Goal: Task Accomplishment & Management: Use online tool/utility

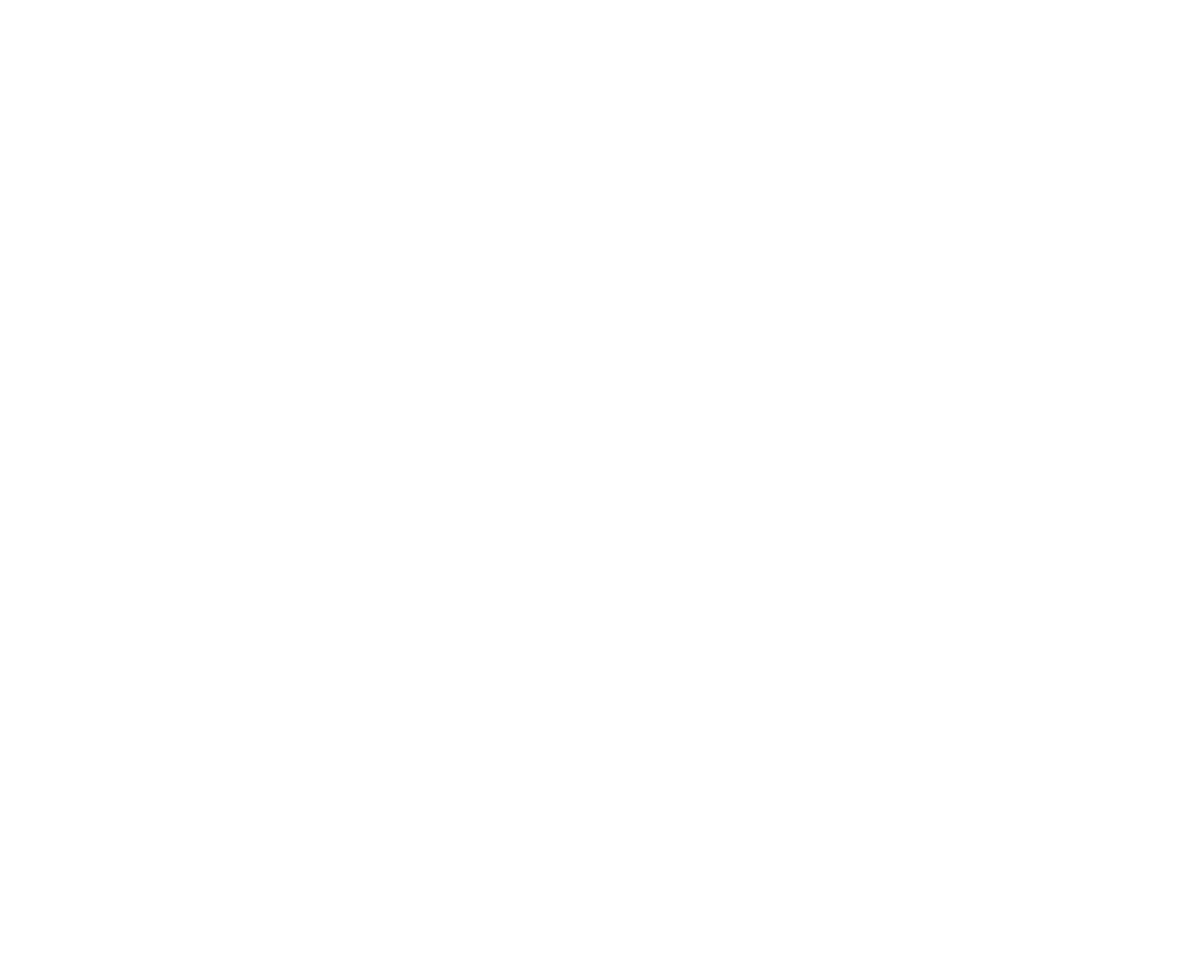
drag, startPoint x: 676, startPoint y: 2, endPoint x: 10, endPoint y: 437, distance: 795.6
click at [0, 0] on html at bounding box center [602, 0] width 1204 height 0
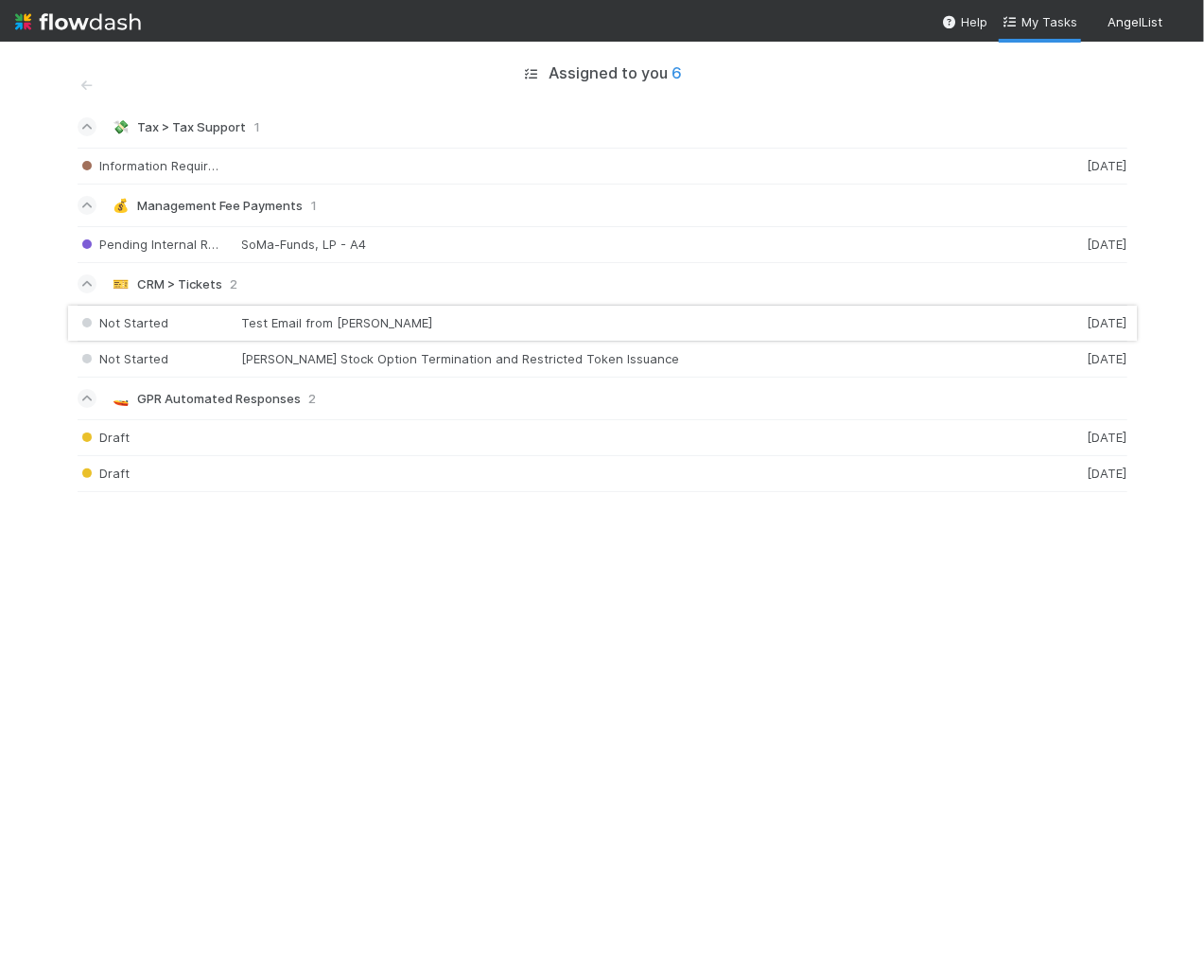
click at [215, 325] on div "Not Started Test Email from Emma Griffith 1 day ago" at bounding box center [603, 323] width 1050 height 37
click at [211, 363] on div "Not Started Emma Griffith Stock Option Termination and Restricted Token Issuanc…" at bounding box center [603, 360] width 1050 height 36
click at [374, 148] on div "Information Required 1 month ago" at bounding box center [603, 166] width 1050 height 37
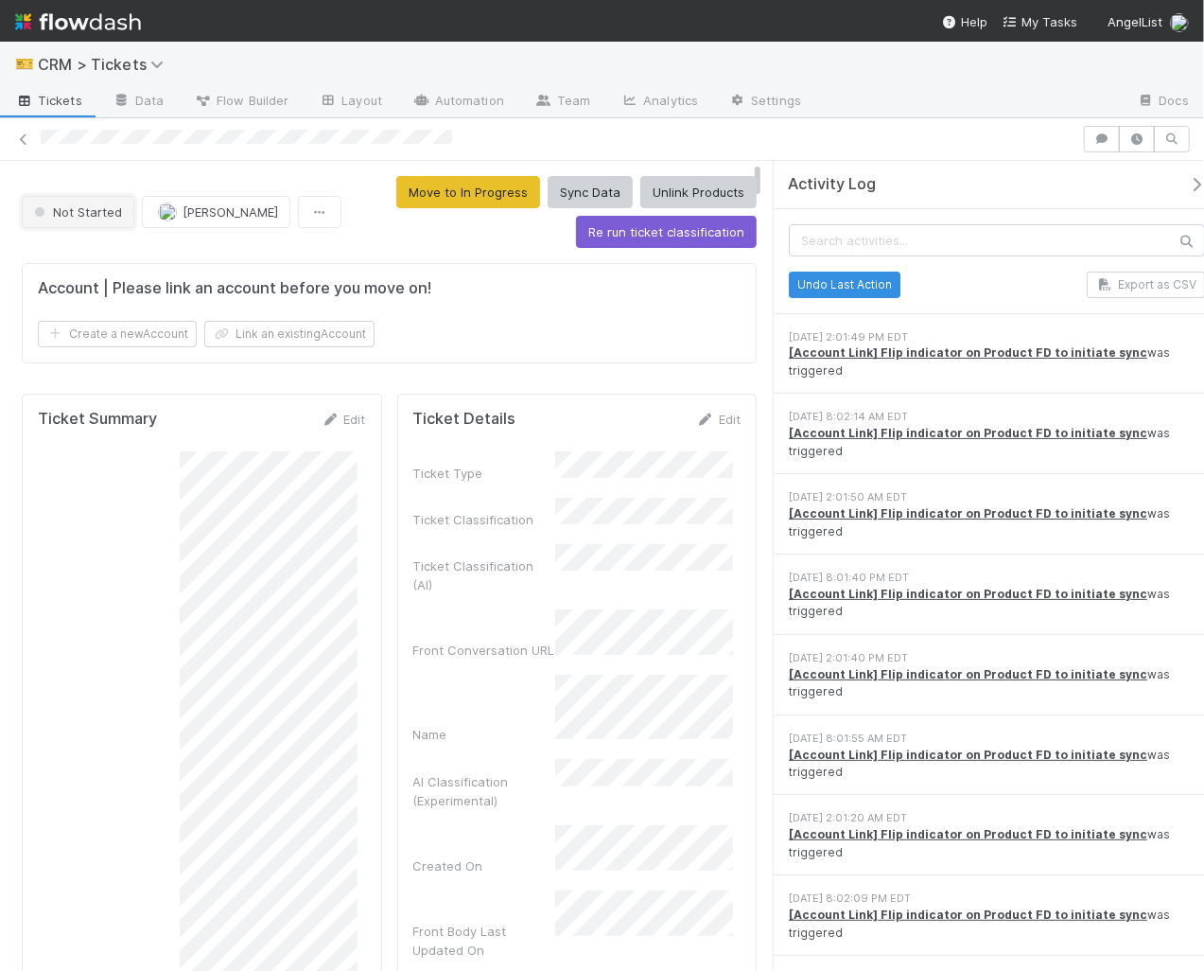
click at [81, 199] on button "Not Started" at bounding box center [78, 212] width 113 height 32
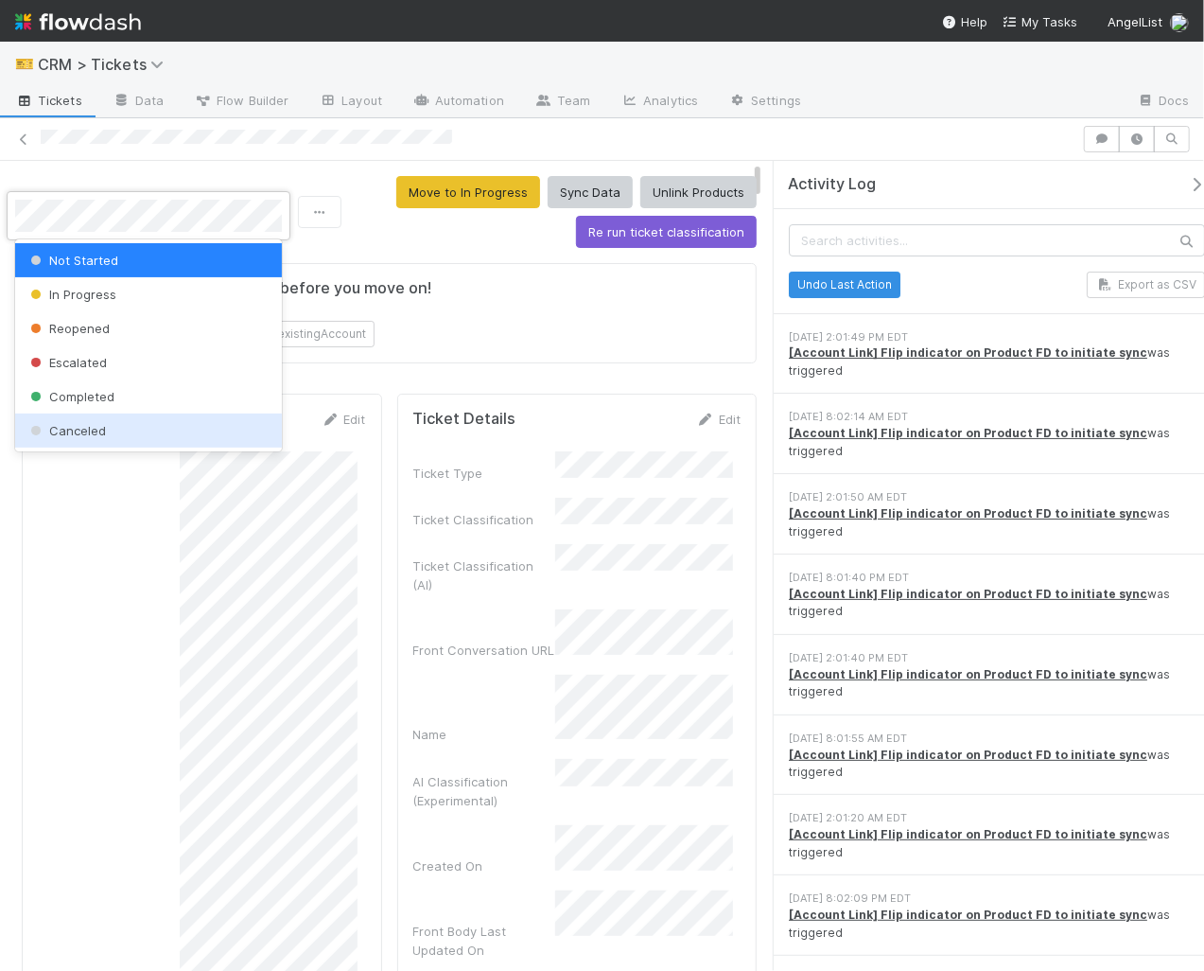
click at [128, 438] on div "Canceled" at bounding box center [148, 430] width 267 height 34
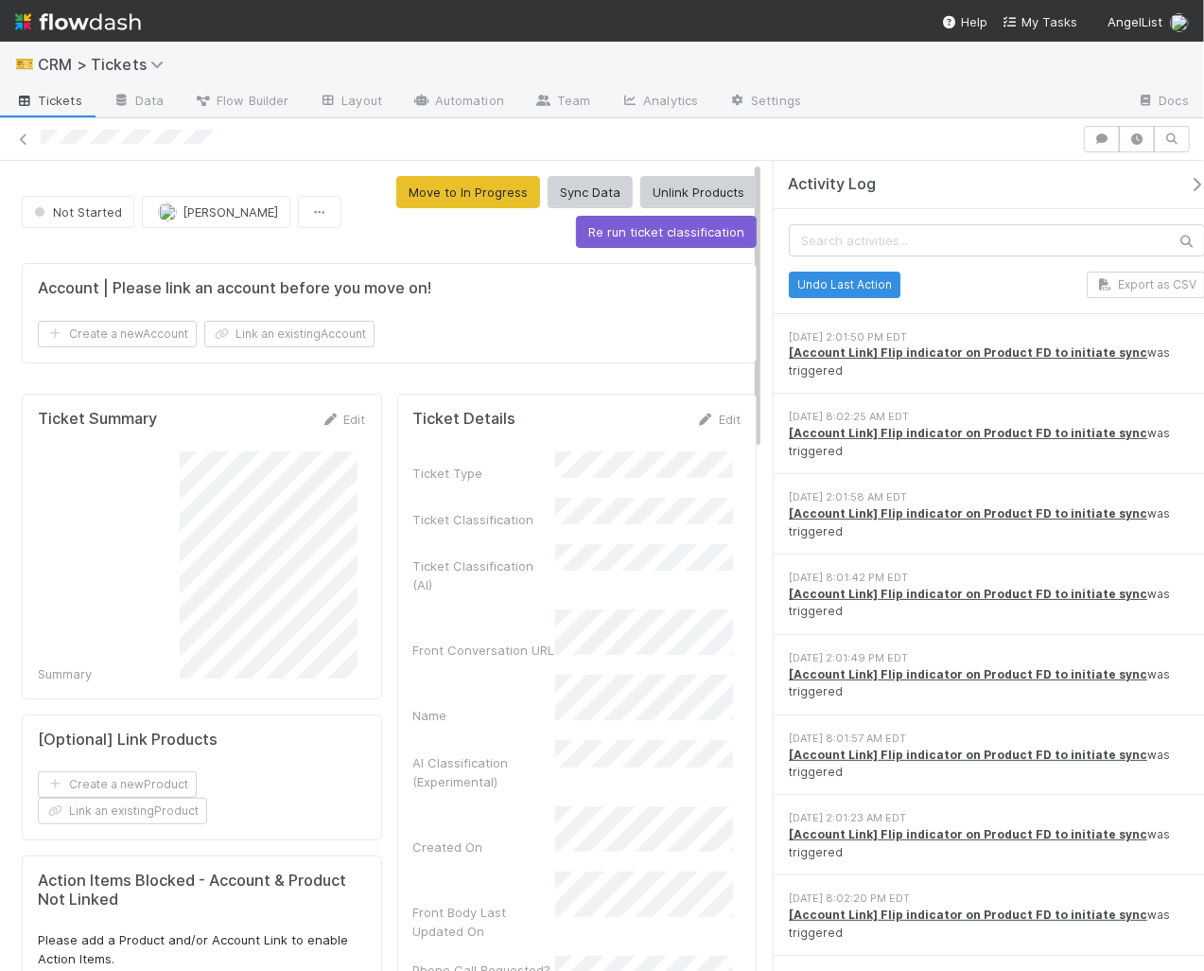
click at [130, 229] on div "Not Started Emma Griffith Move to In Progress Sync Data Unlink Products Re run …" at bounding box center [389, 212] width 735 height 72
click at [116, 220] on button "Not Started" at bounding box center [78, 212] width 113 height 32
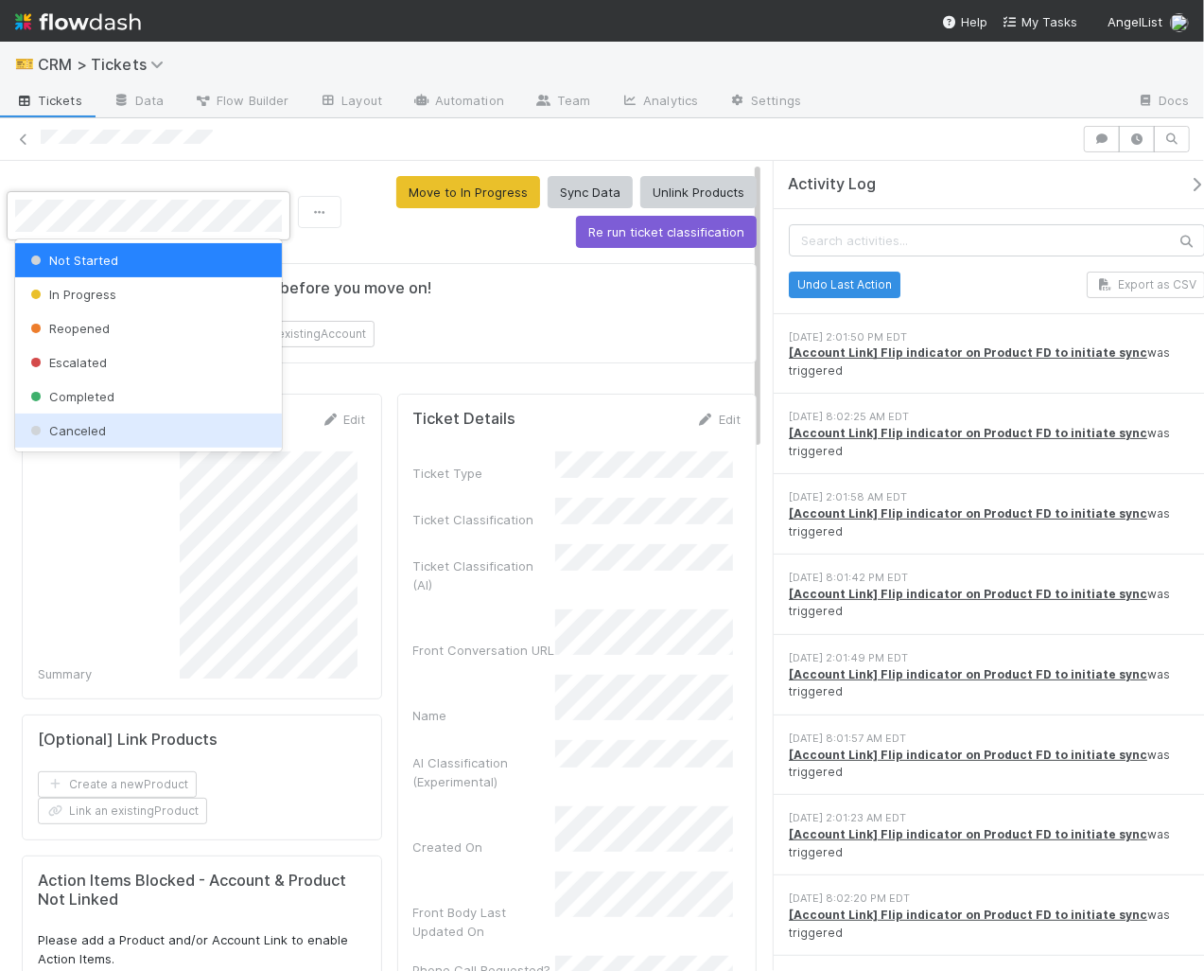
click at [198, 425] on div "Canceled" at bounding box center [148, 430] width 267 height 34
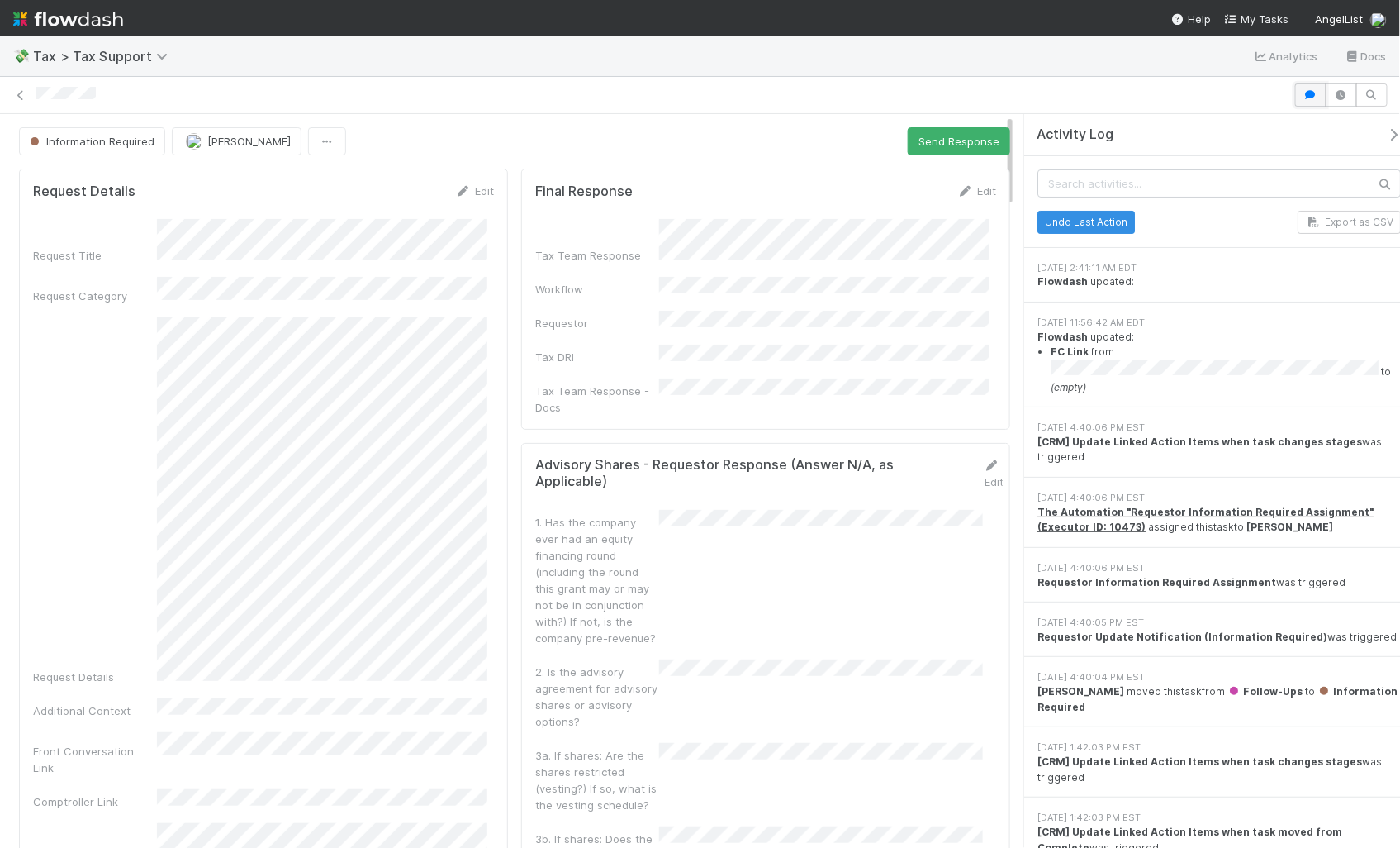
click at [1050, 85] on button "button" at bounding box center [1310, 95] width 31 height 23
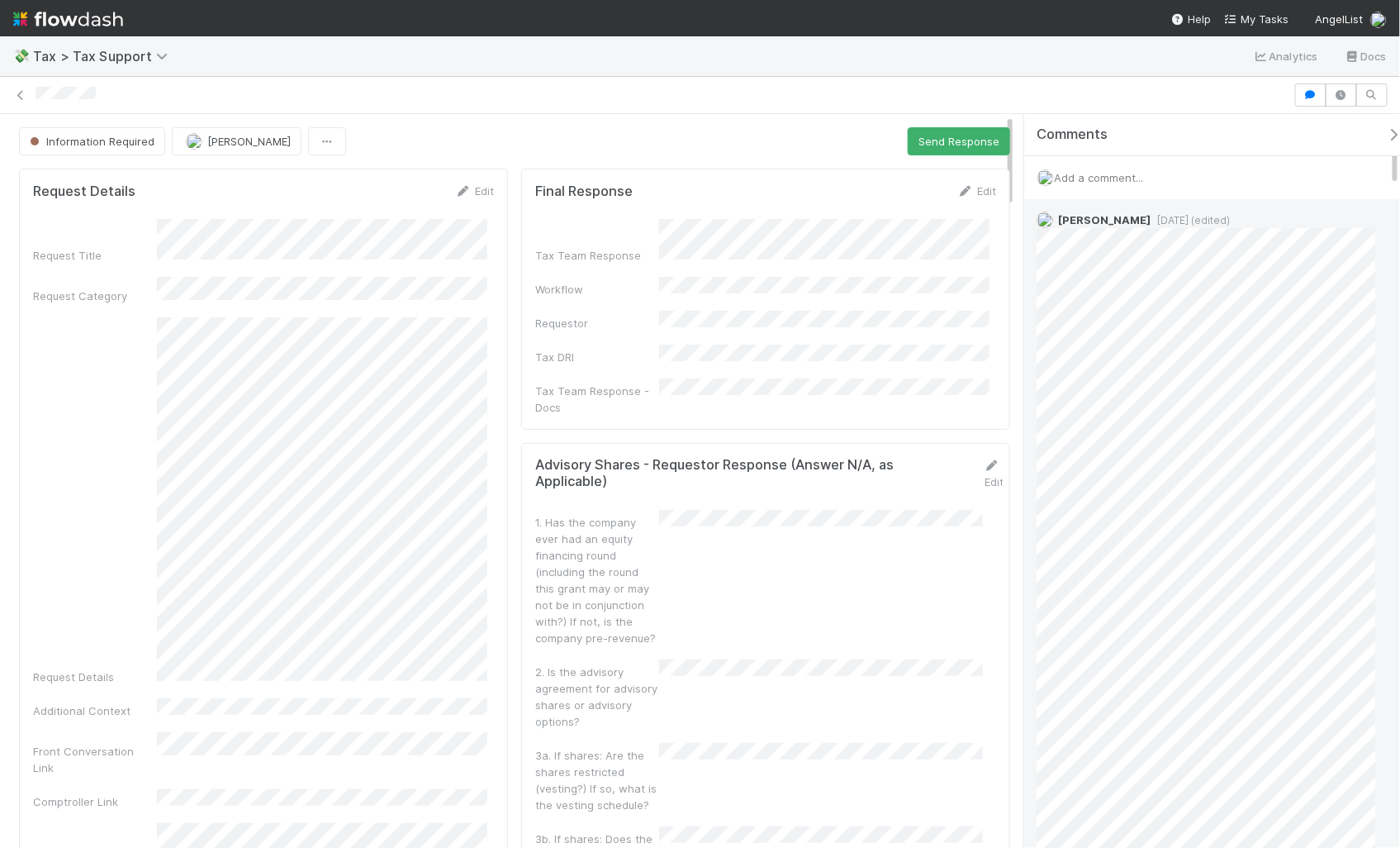
click at [1050, 221] on span "6 months ago (edited)" at bounding box center [1190, 220] width 79 height 12
click at [1050, 217] on span "6 months ago (edited)" at bounding box center [1190, 220] width 79 height 12
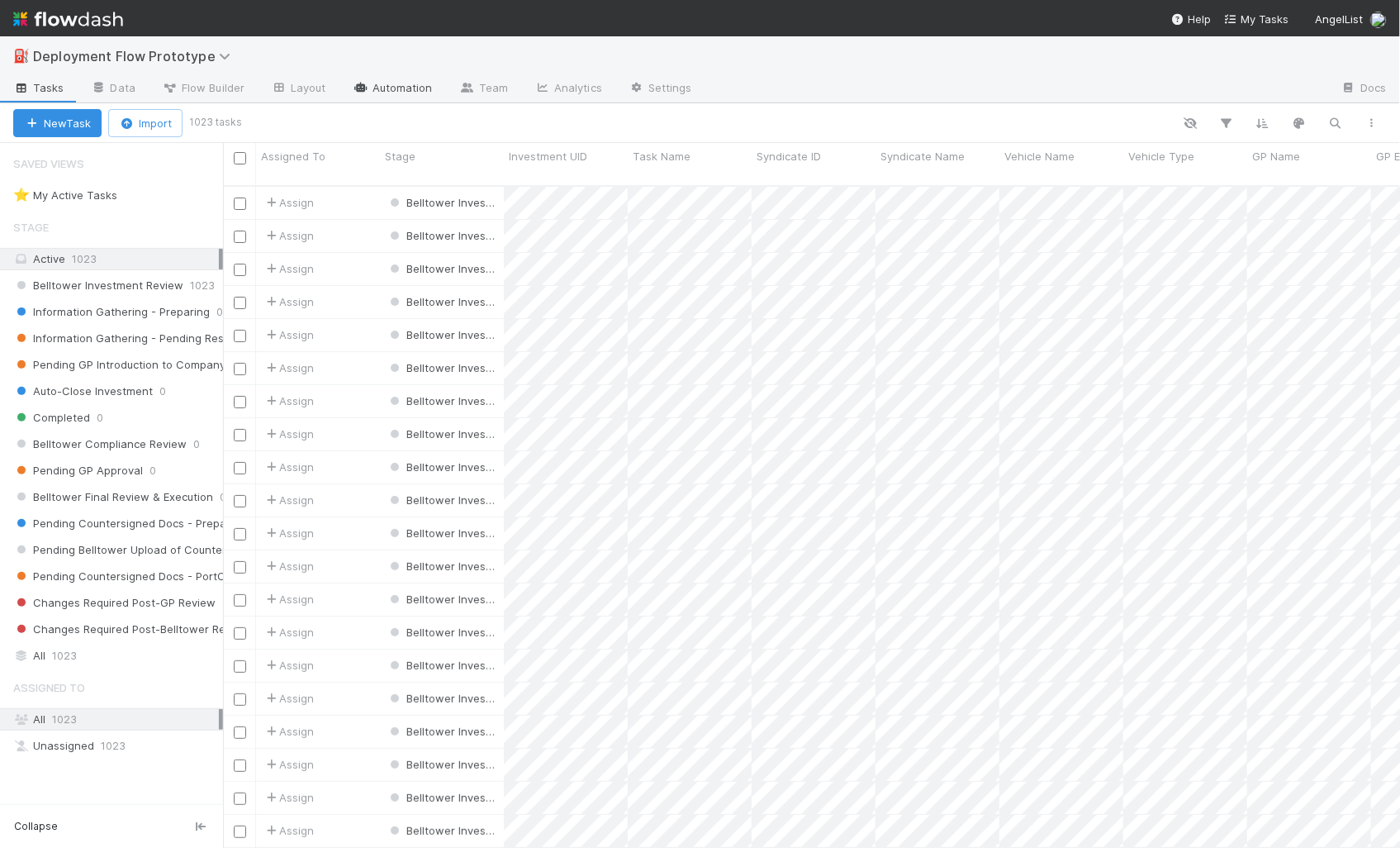
scroll to position [663, 1163]
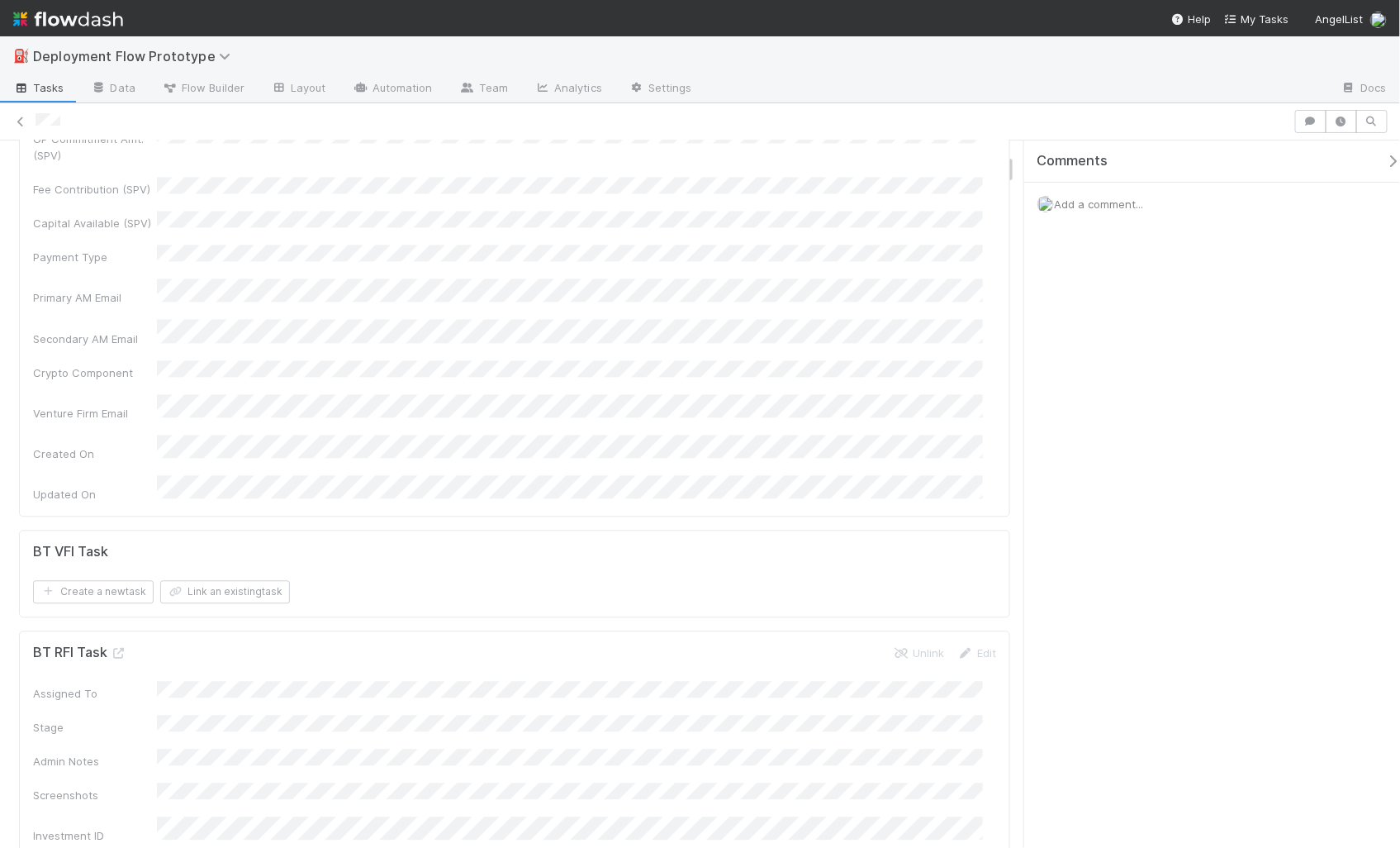
scroll to position [1377, 0]
click at [118, 652] on icon at bounding box center [119, 658] width 17 height 10
click at [112, 652] on icon at bounding box center [119, 658] width 17 height 10
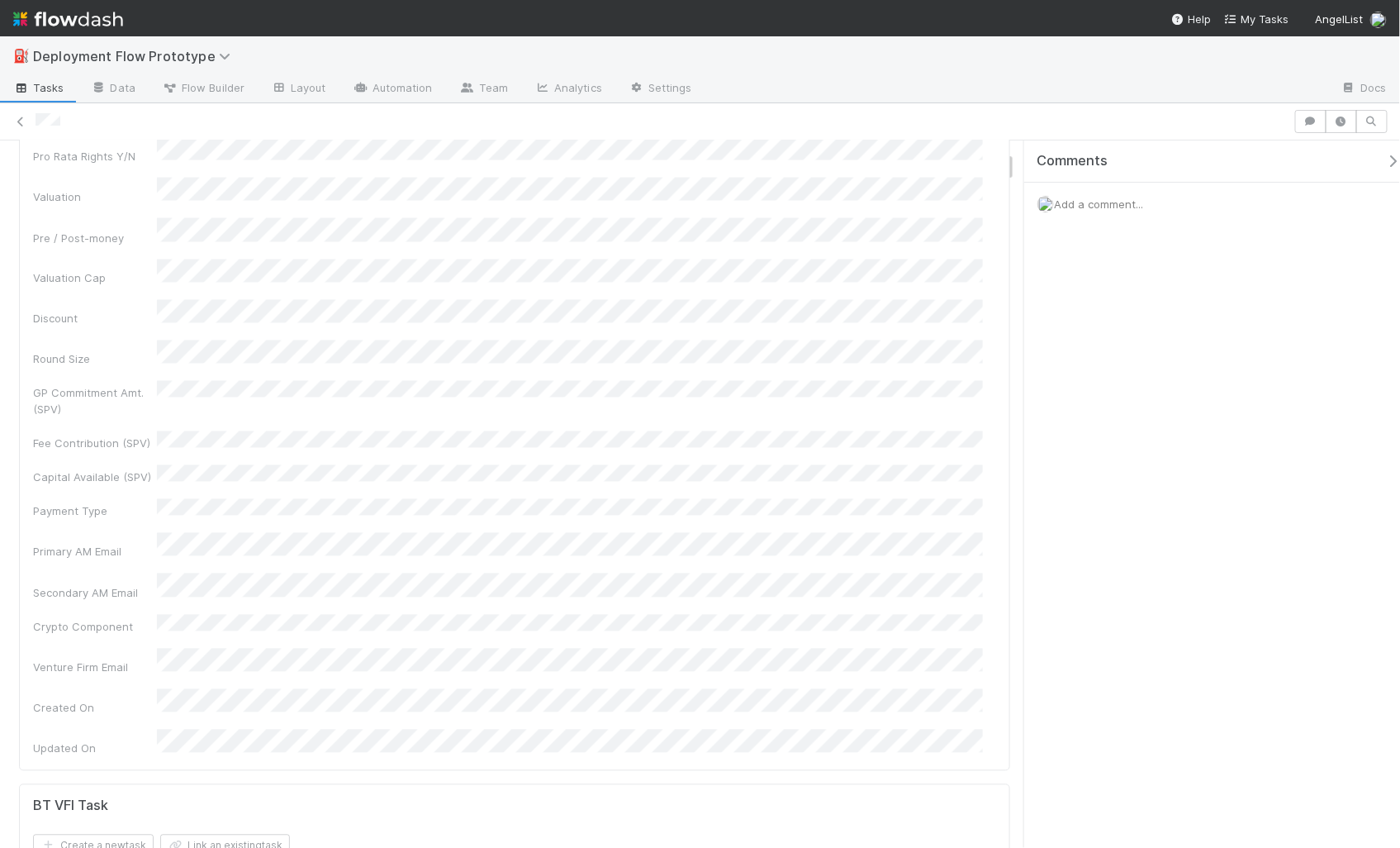
scroll to position [1158, 0]
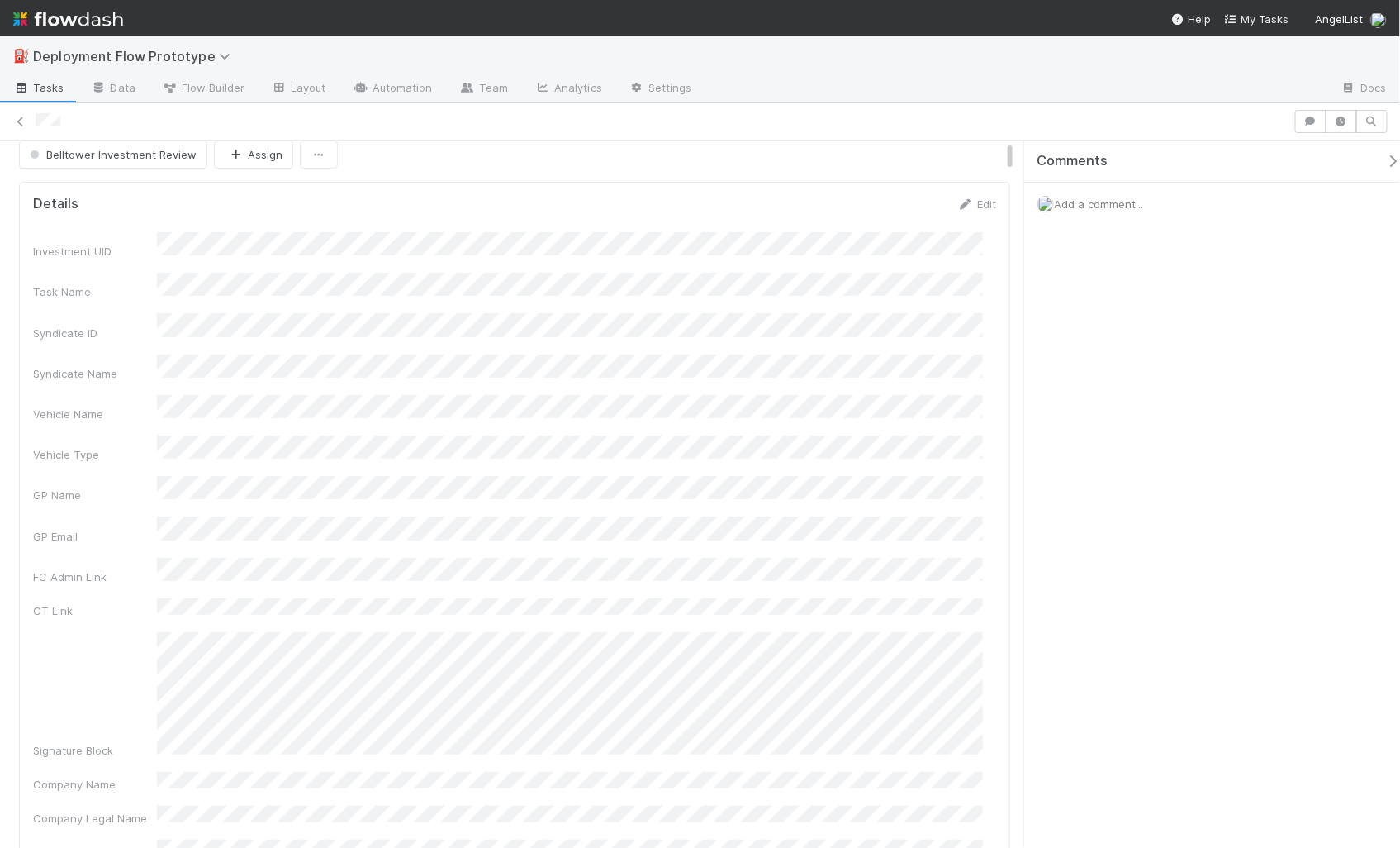
scroll to position [0, 0]
click at [541, 123] on div at bounding box center [662, 122] width 1252 height 17
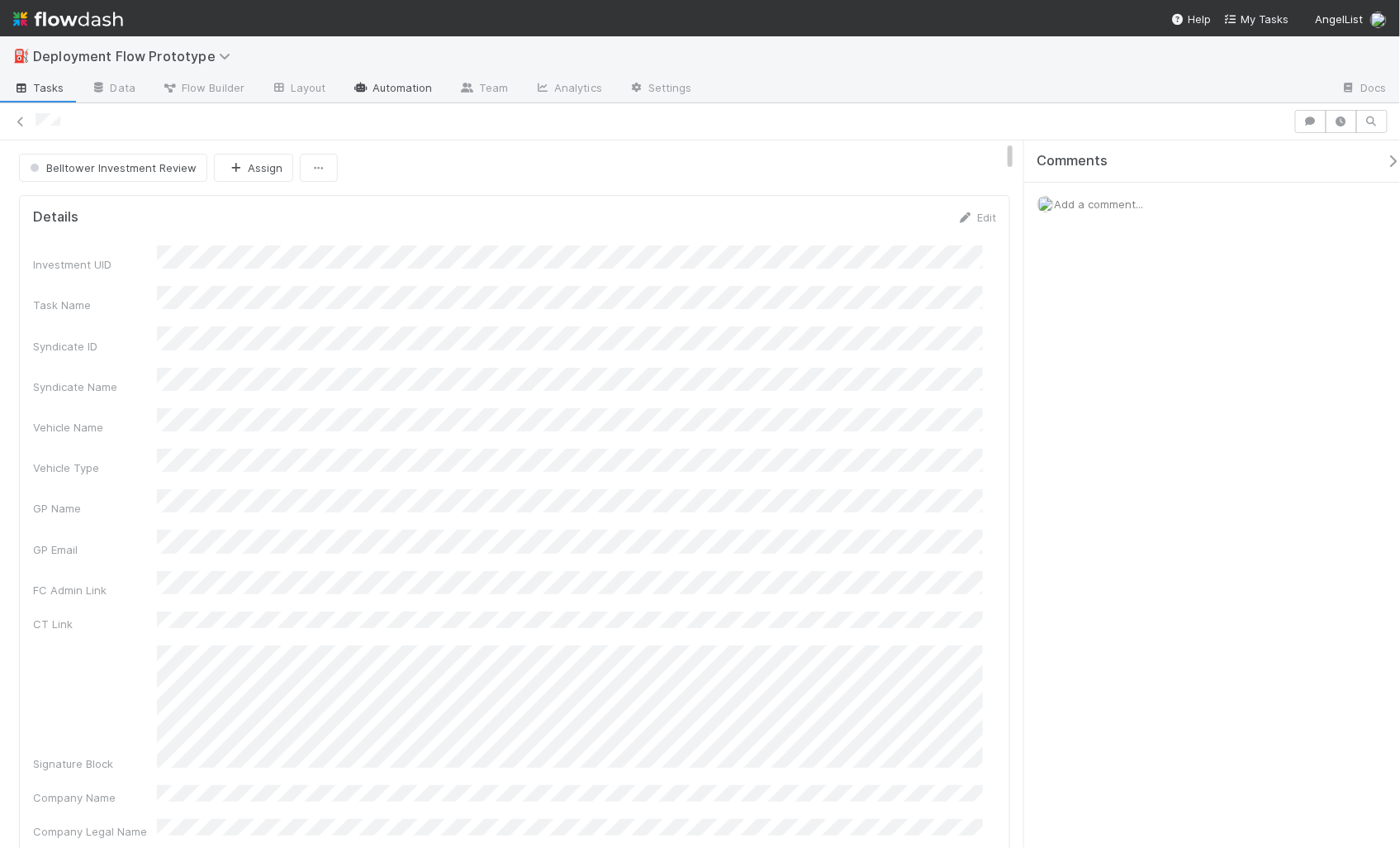
click at [400, 79] on link "Automation" at bounding box center [393, 89] width 106 height 26
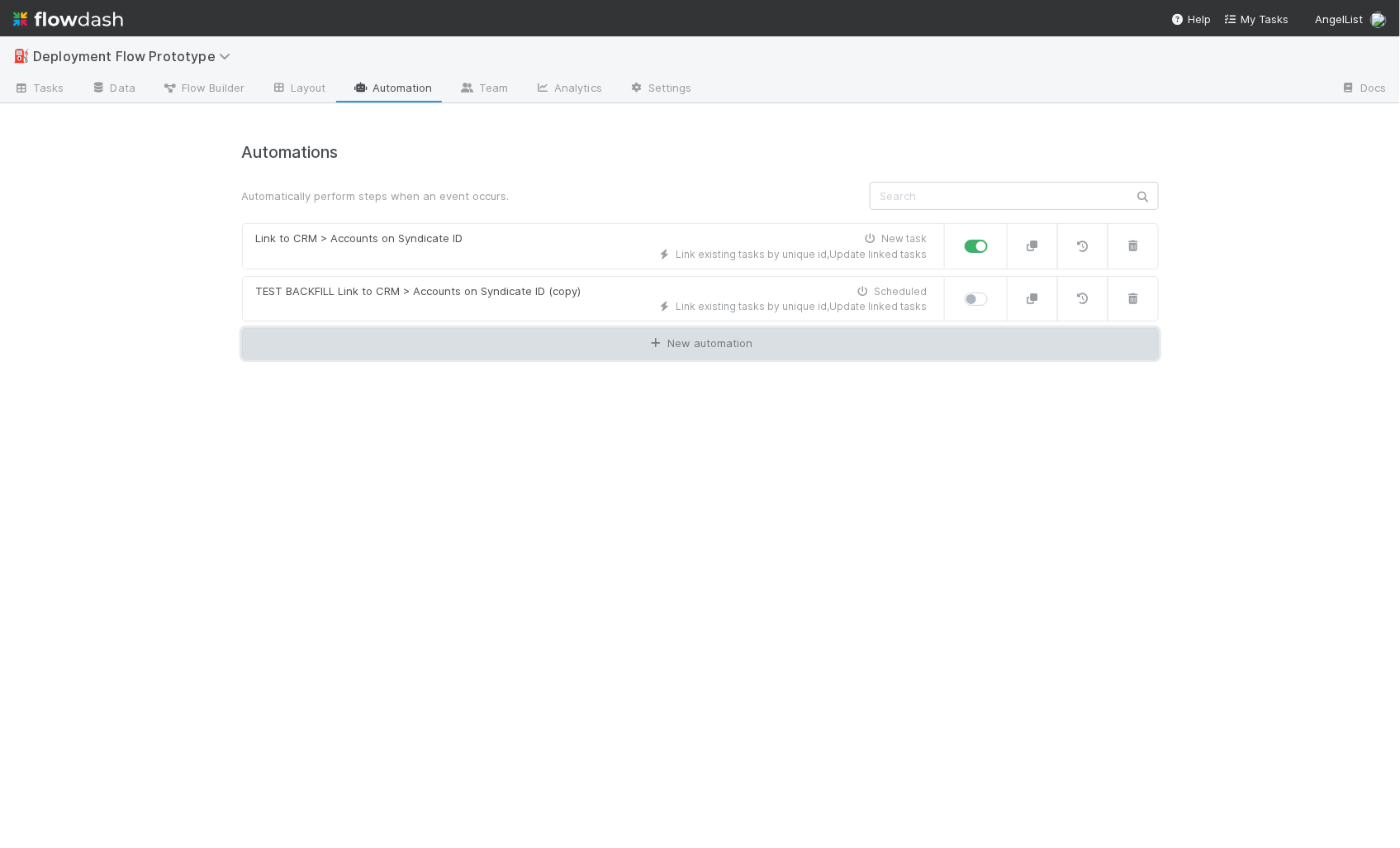
click at [513, 349] on link "New automation" at bounding box center [700, 344] width 916 height 31
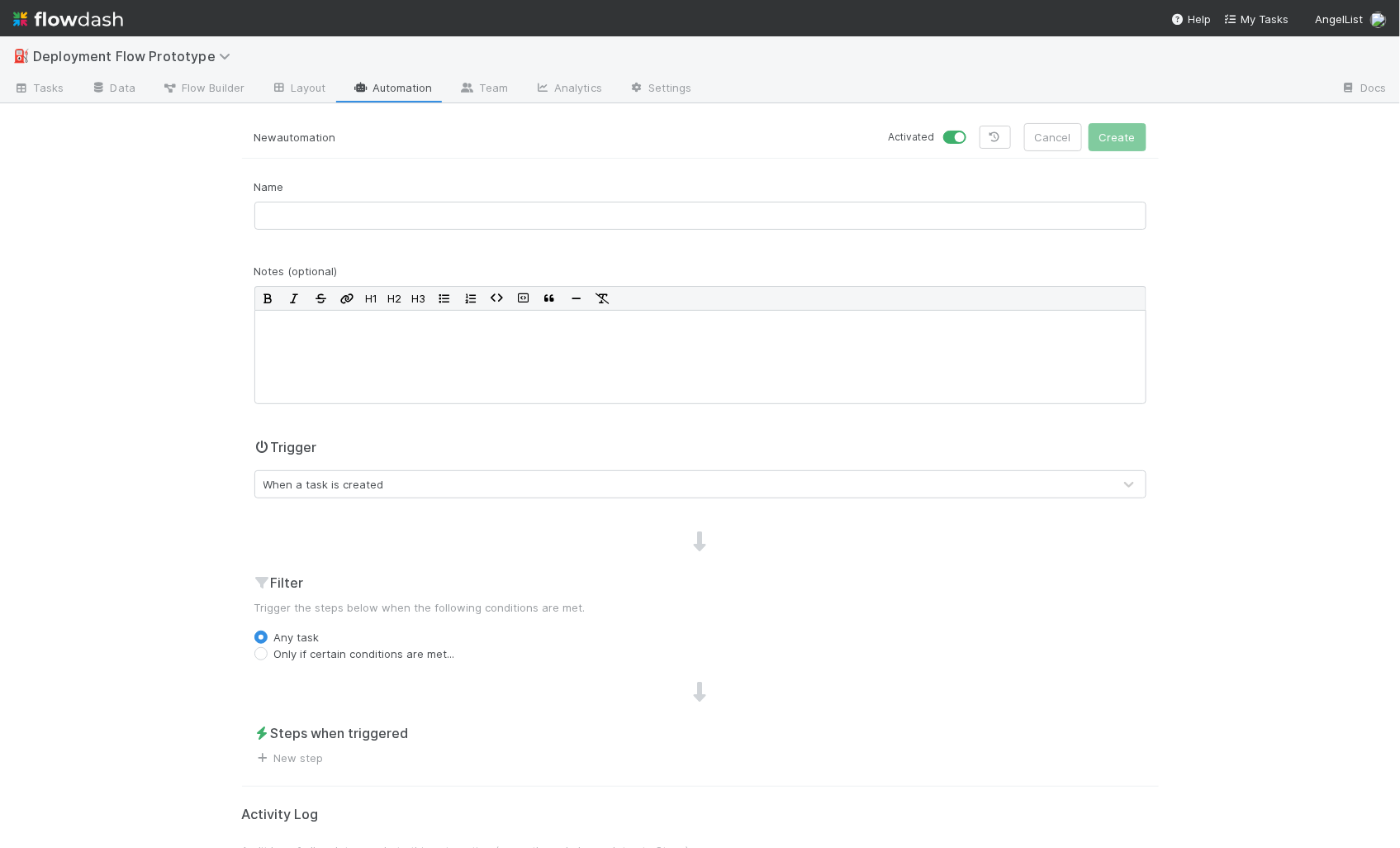
click at [440, 231] on div "Name" at bounding box center [700, 210] width 916 height 65
click at [438, 213] on input "text" at bounding box center [700, 216] width 892 height 28
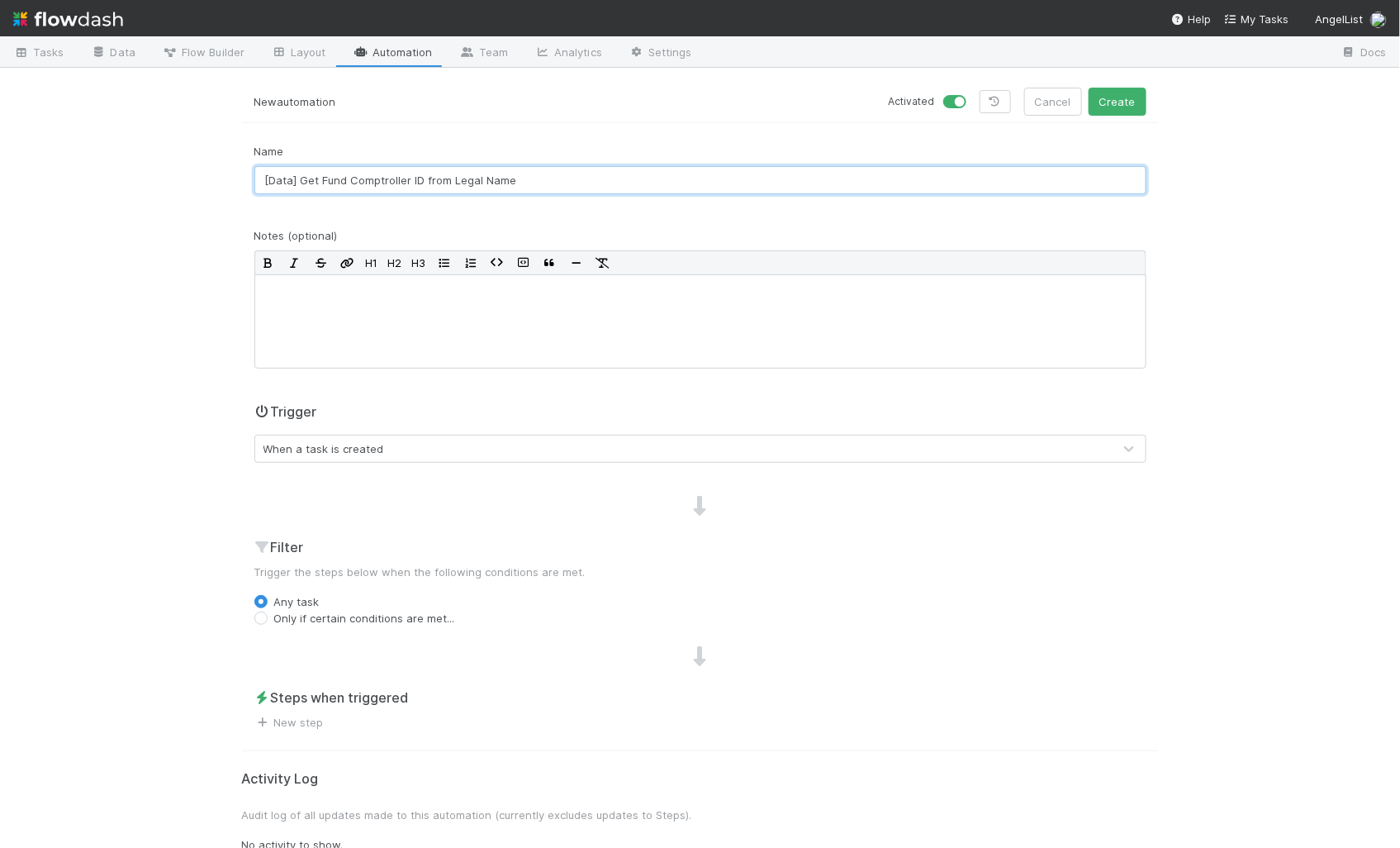
scroll to position [53, 0]
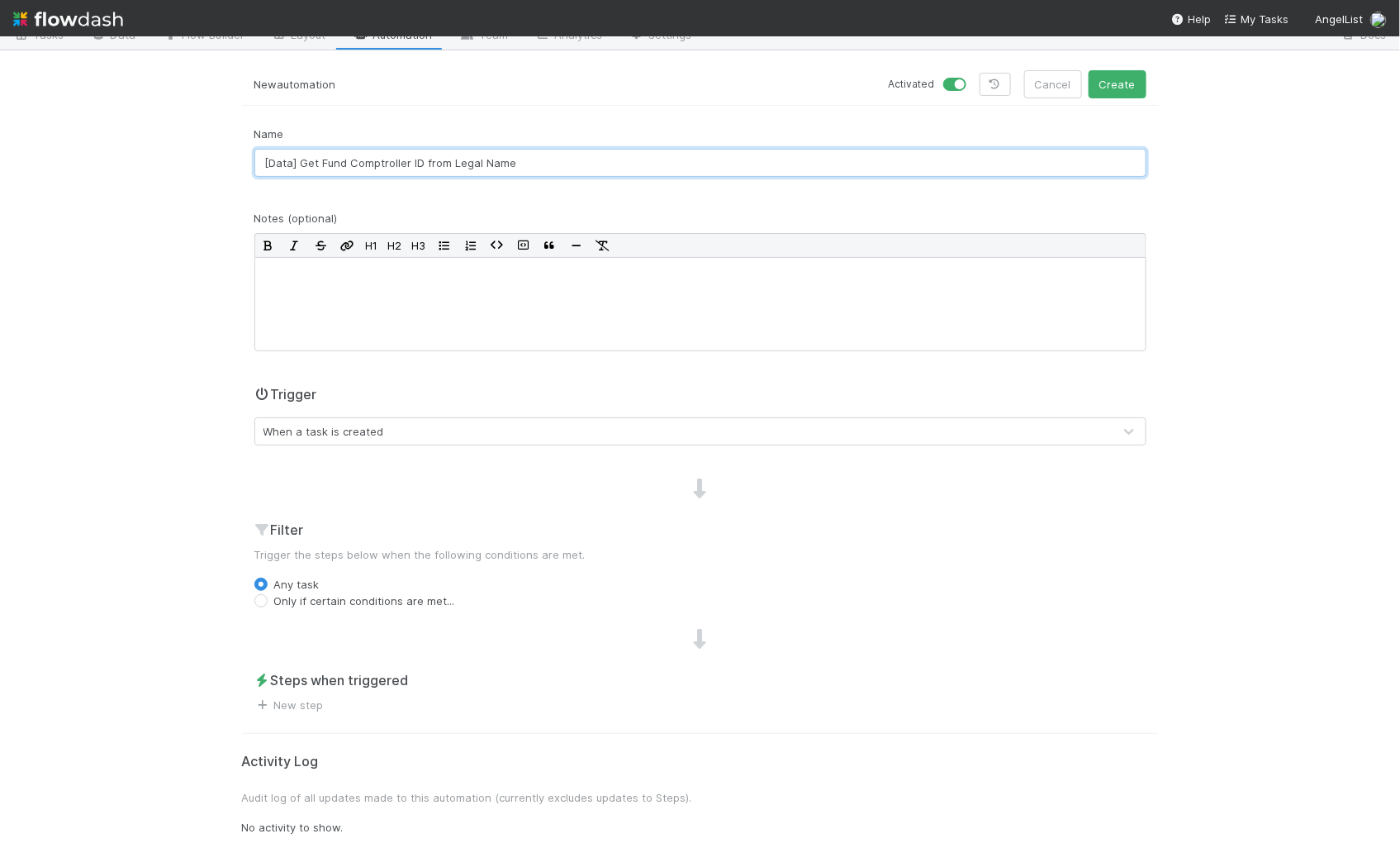
type input "[Data] Get Fund Comptroller ID from Legal Name"
click at [411, 433] on div "When a task is created" at bounding box center [683, 431] width 857 height 26
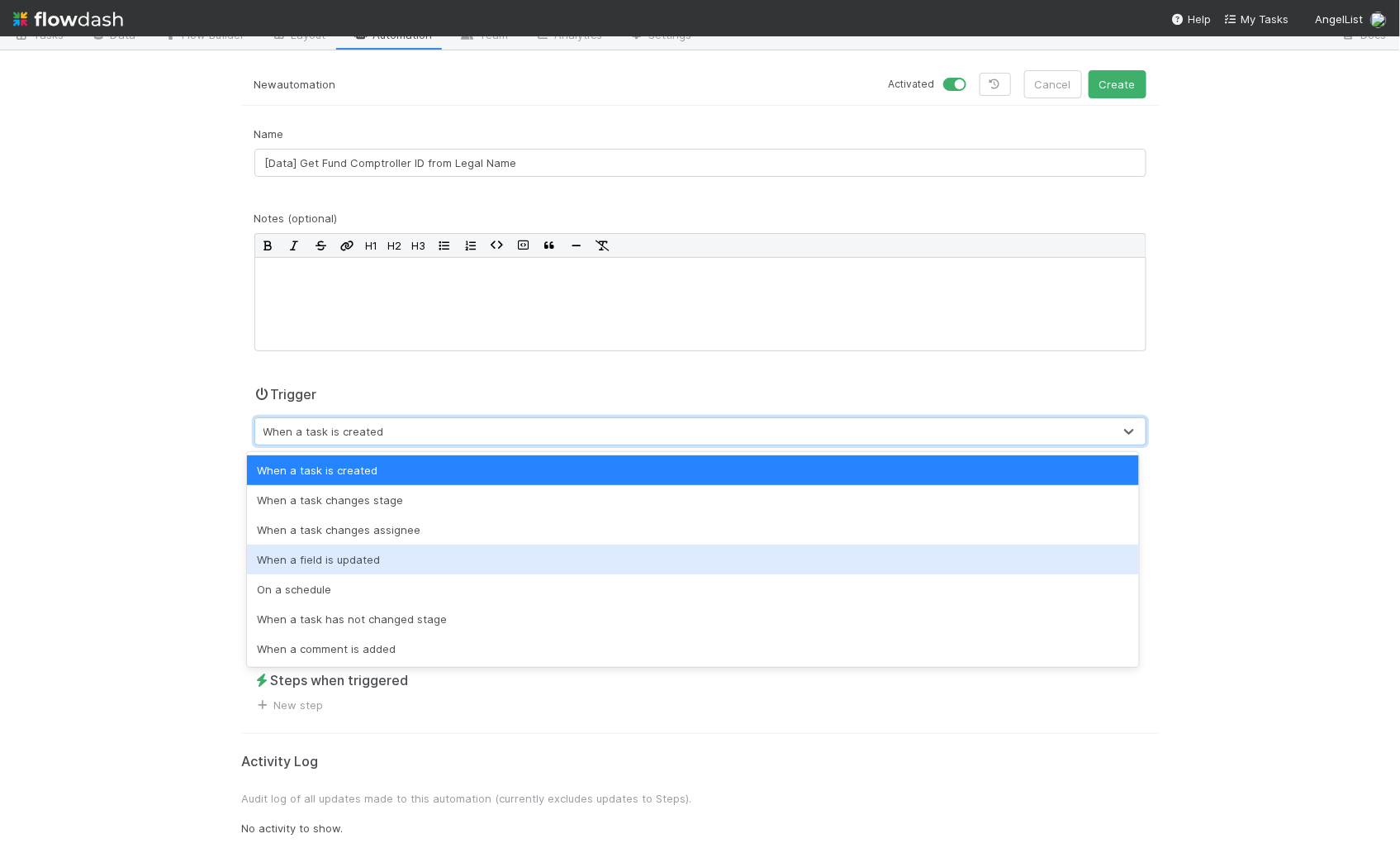
click at [393, 564] on div "When a field is updated" at bounding box center [693, 559] width 892 height 30
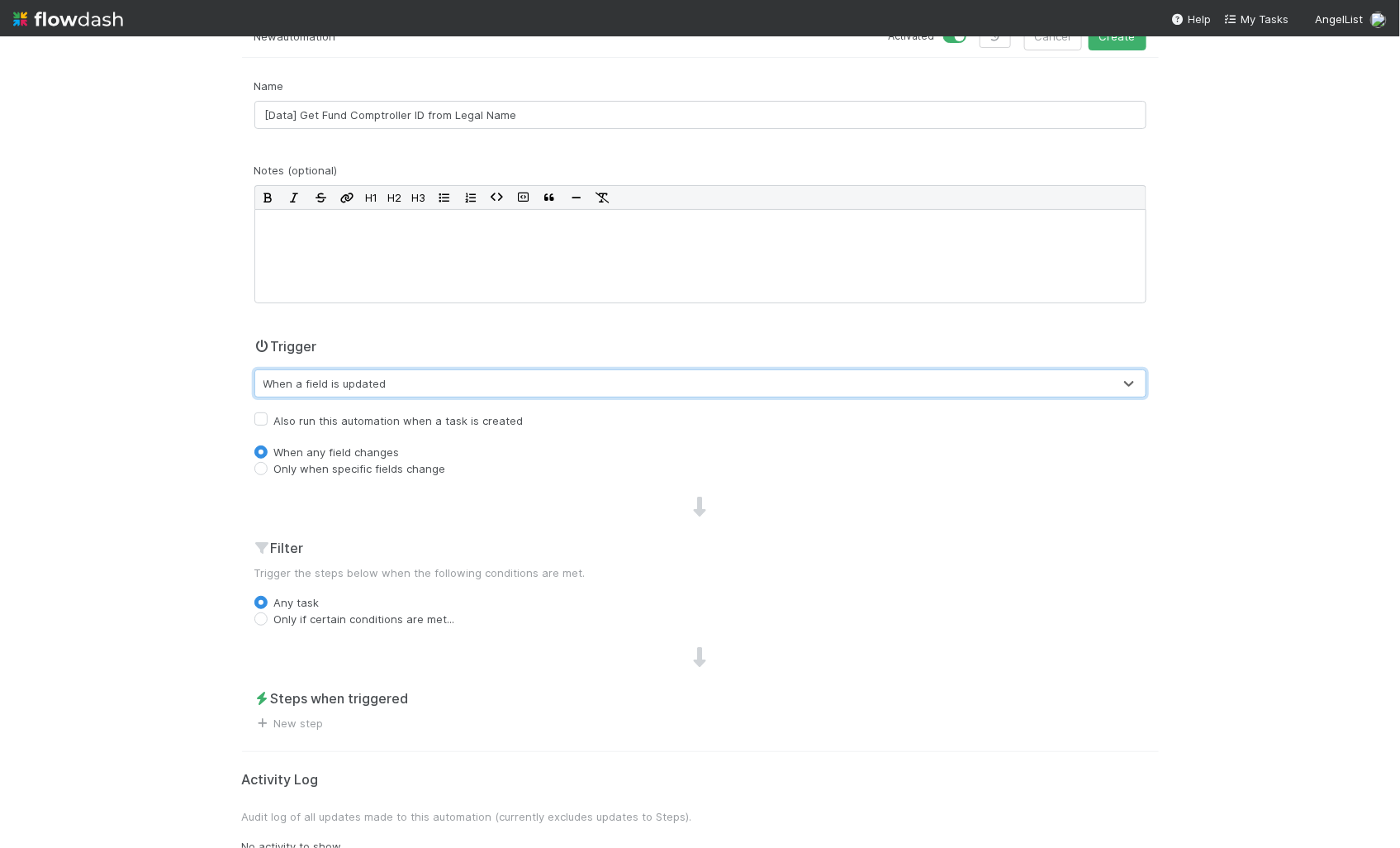
scroll to position [119, 0]
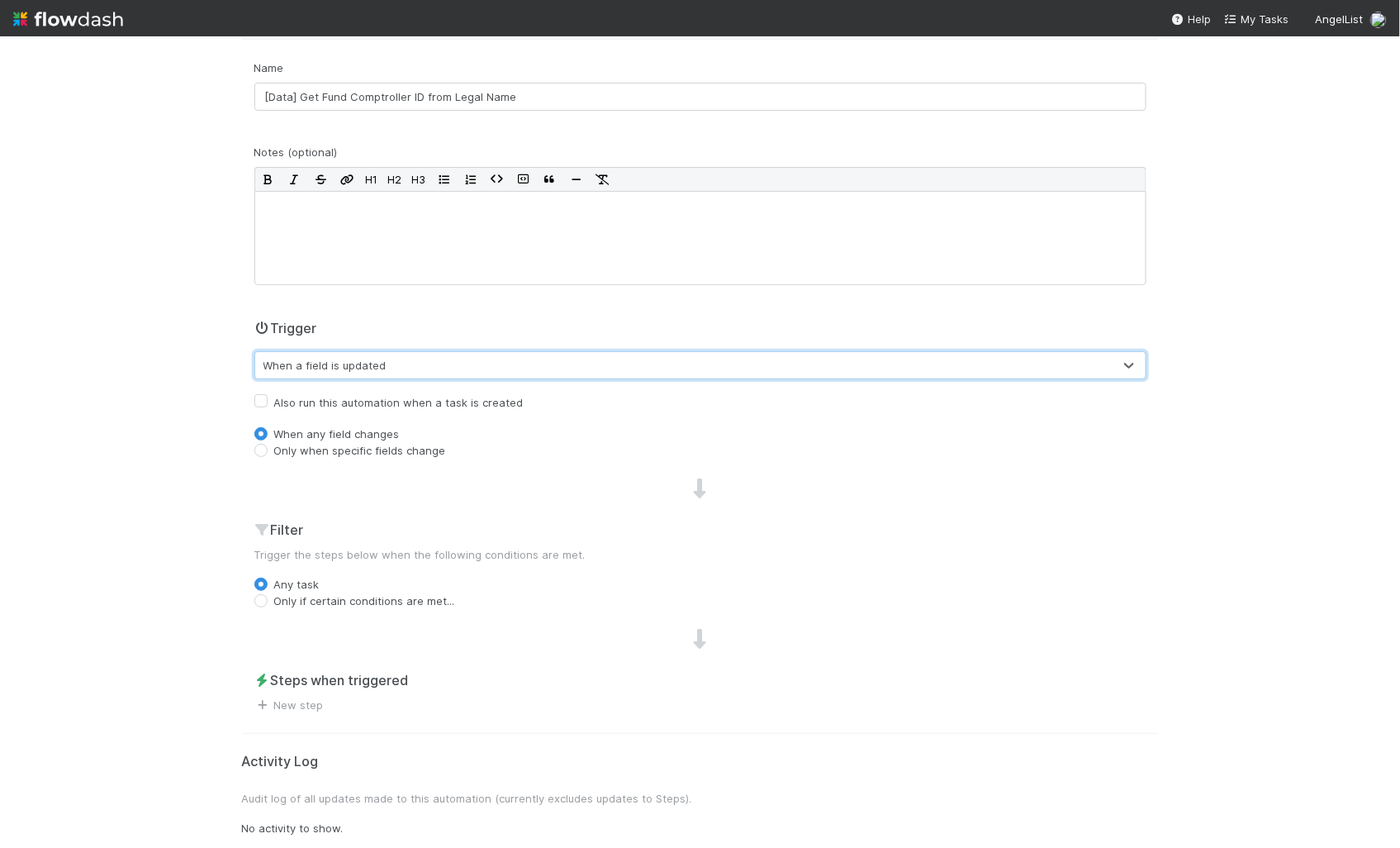
click at [388, 452] on label "Only when specific fields change" at bounding box center [360, 450] width 172 height 17
click at [268, 452] on input "Only when specific fields change" at bounding box center [260, 449] width 13 height 15
radio input "true"
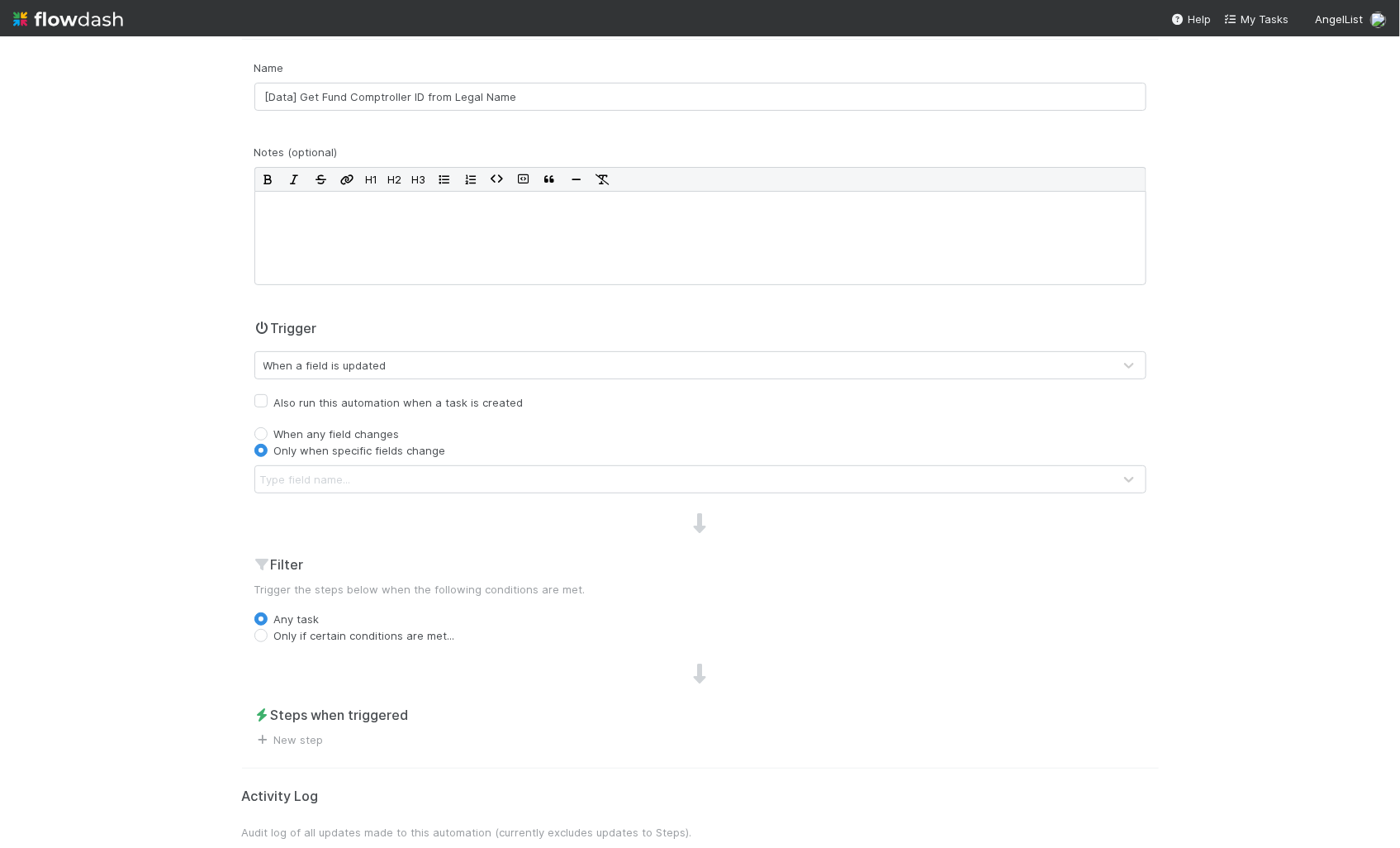
click at [388, 495] on div "Name [Data] Get Fund Comptroller ID from Legal Name Notes (optional) H1 H2 H3 T…" at bounding box center [700, 403] width 916 height 688
click at [389, 473] on div "Type field name..." at bounding box center [683, 479] width 857 height 26
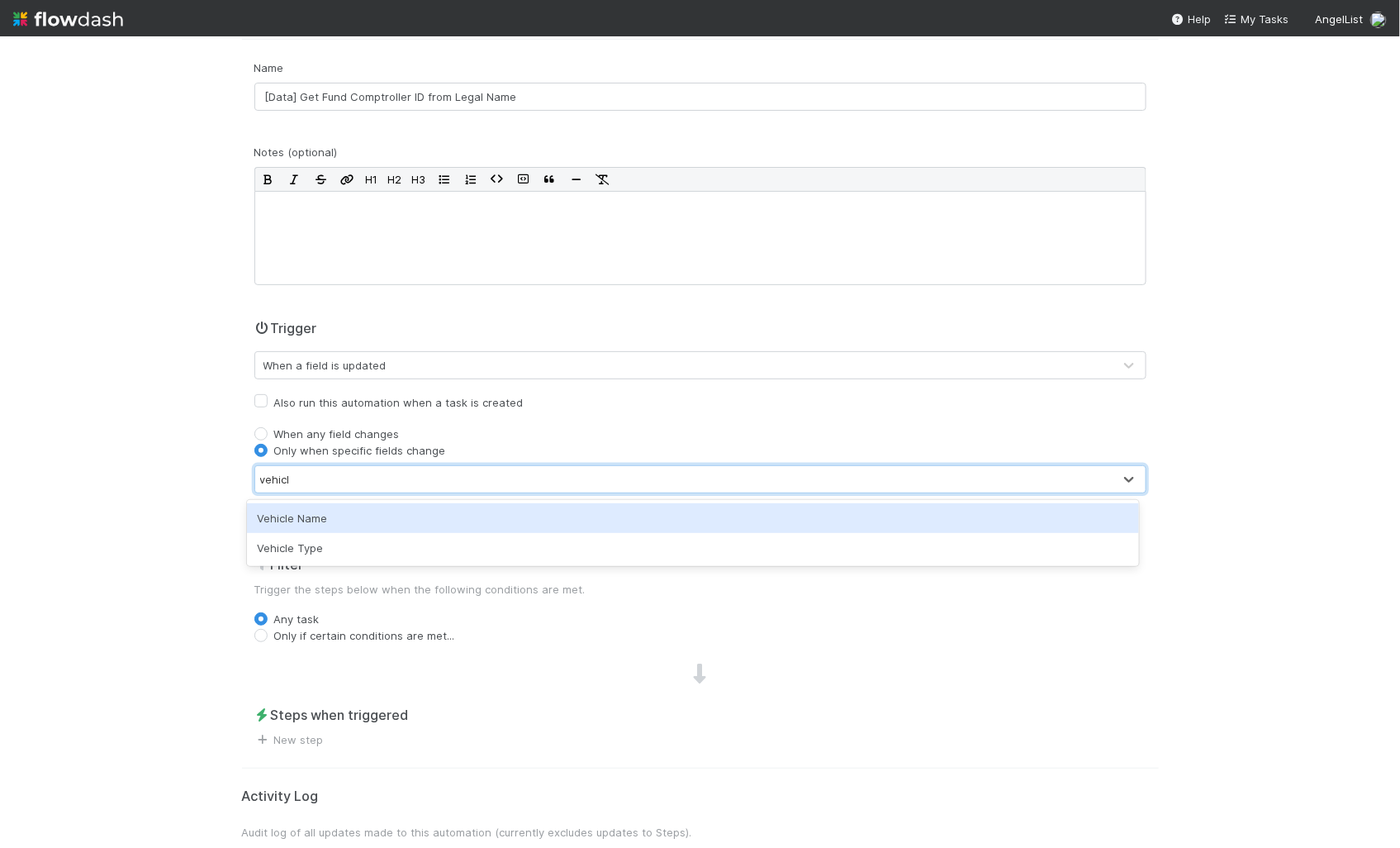
type input "vehicle"
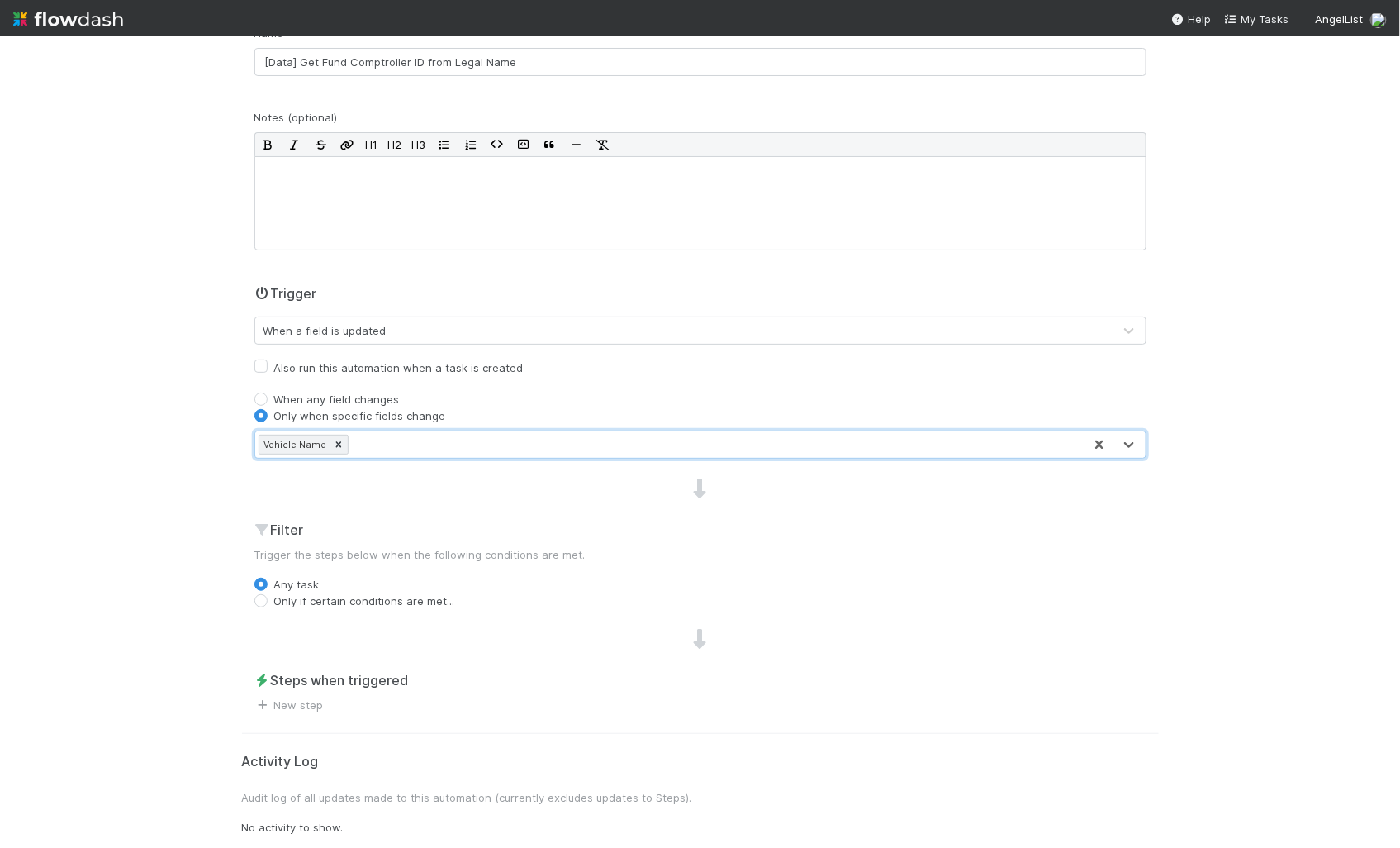
scroll to position [155, 0]
click at [366, 596] on label "Only if certain conditions are met..." at bounding box center [364, 599] width 181 height 17
click at [268, 596] on input "Only if certain conditions are met..." at bounding box center [260, 598] width 13 height 15
radio input "true"
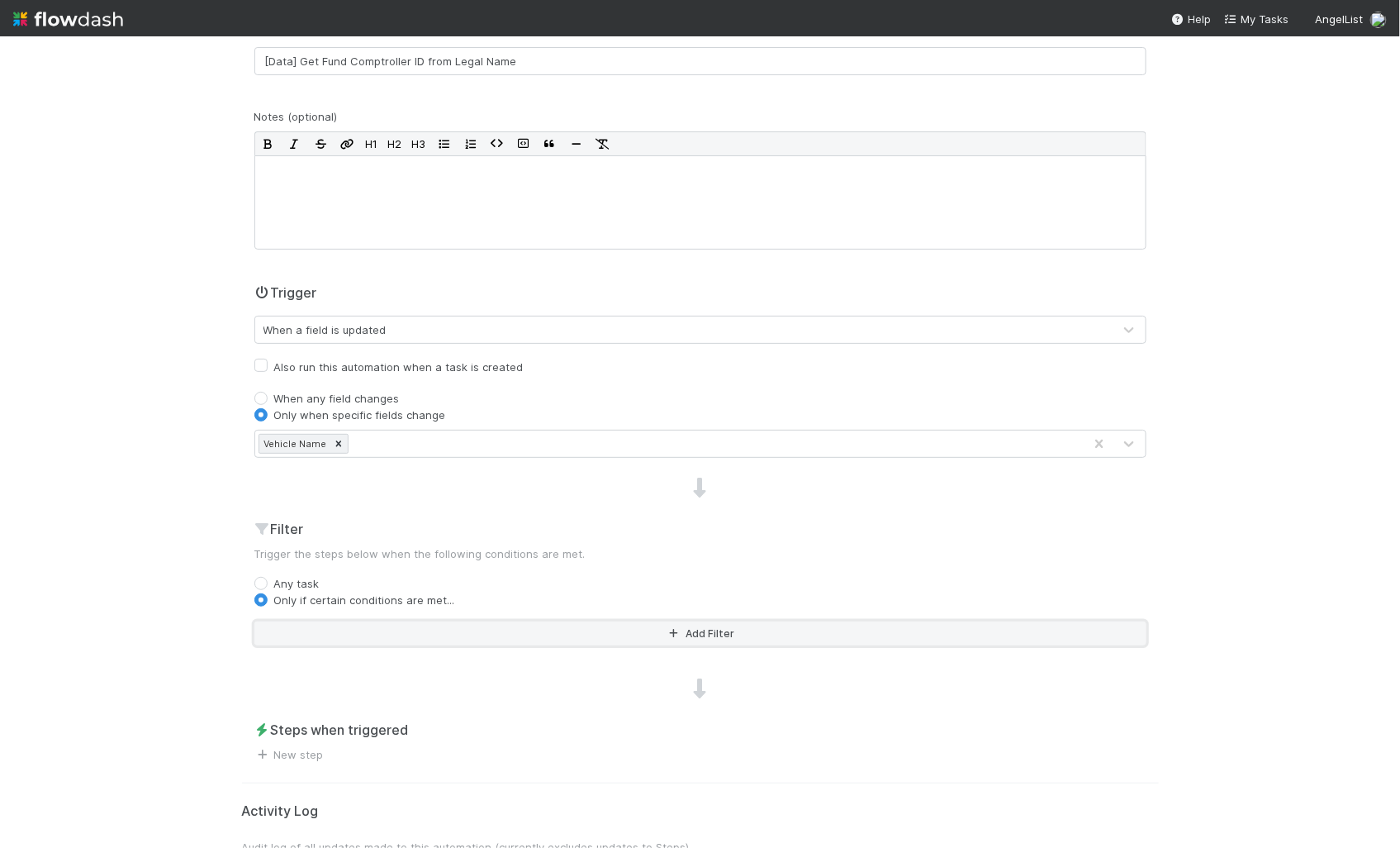
click at [366, 637] on button "Add Filter" at bounding box center [700, 632] width 892 height 24
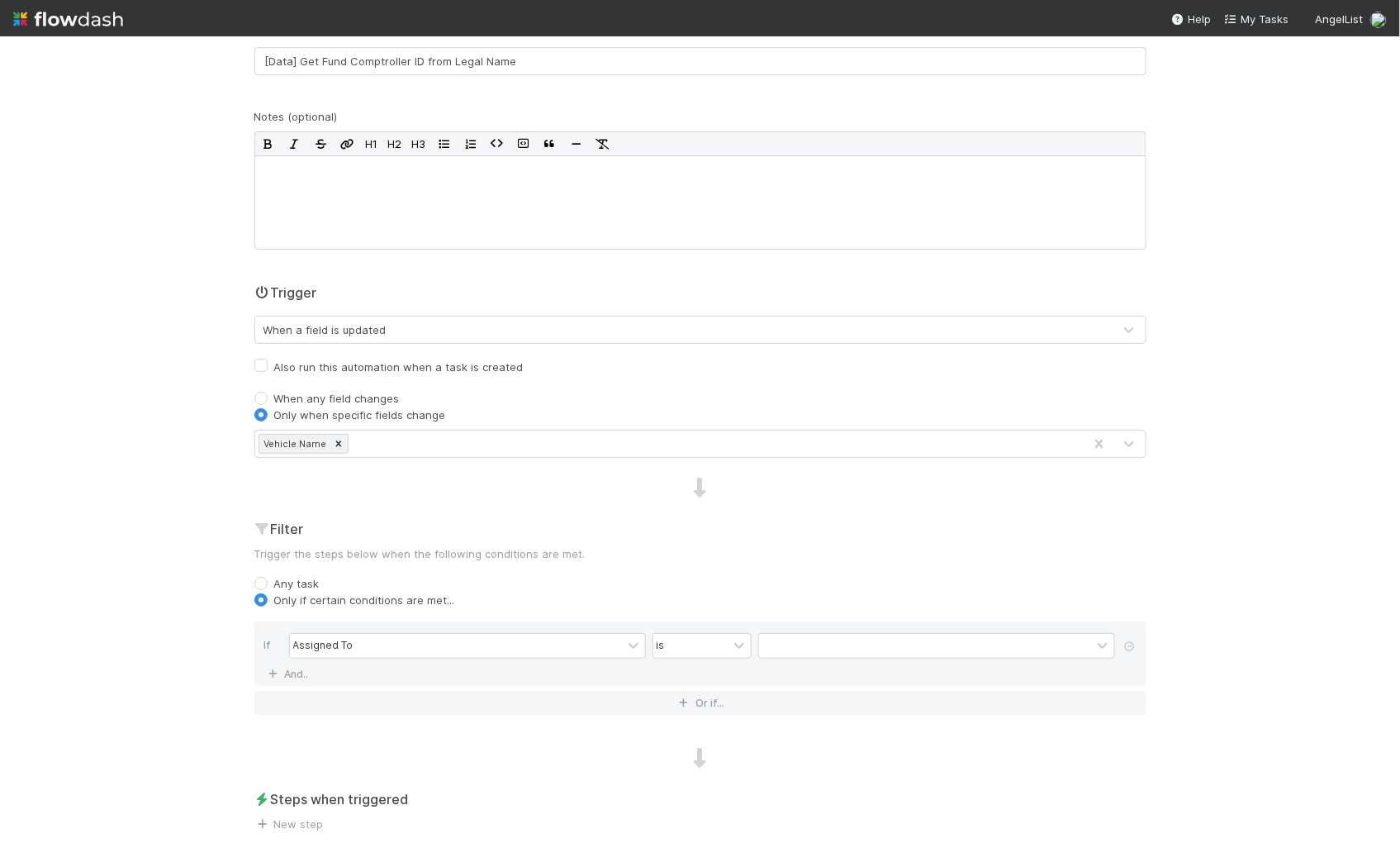
click at [360, 625] on div "If Assigned To is And.." at bounding box center [700, 653] width 892 height 65
click at [363, 633] on div "Assigned To" at bounding box center [467, 645] width 357 height 25
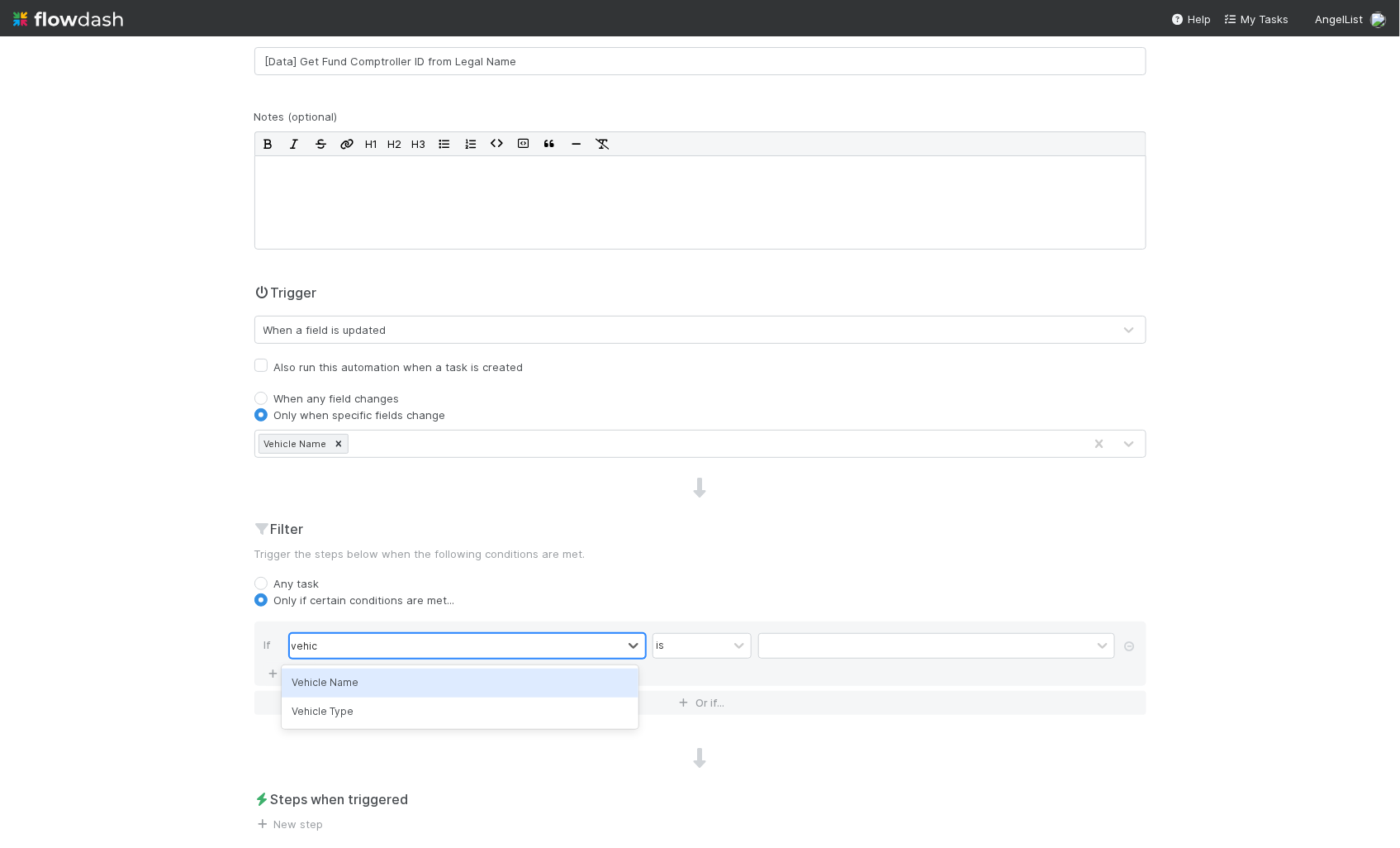
type input "vehicle"
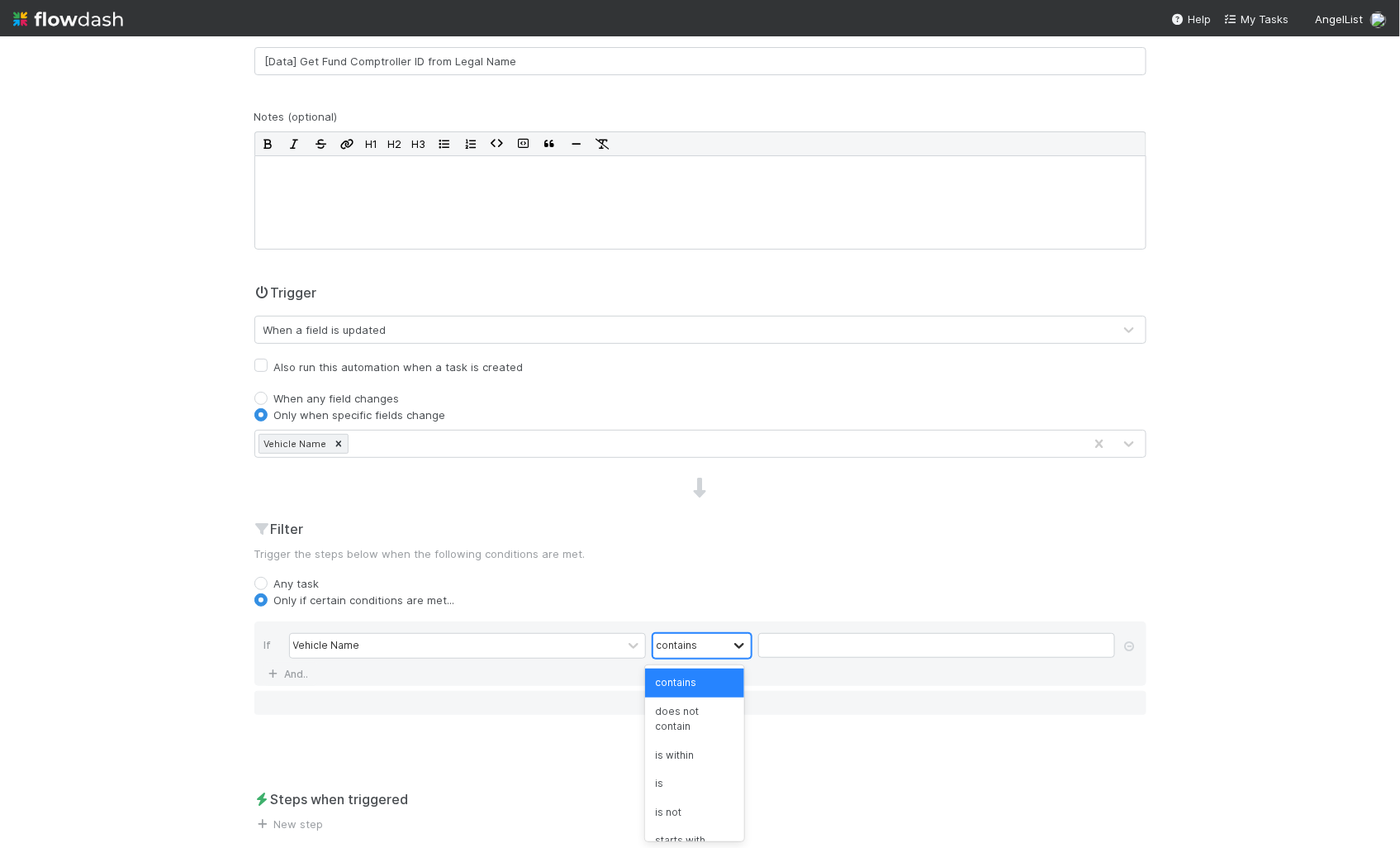
click at [734, 643] on icon at bounding box center [738, 645] width 17 height 17
click at [698, 762] on div "is not empty" at bounding box center [695, 824] width 100 height 28
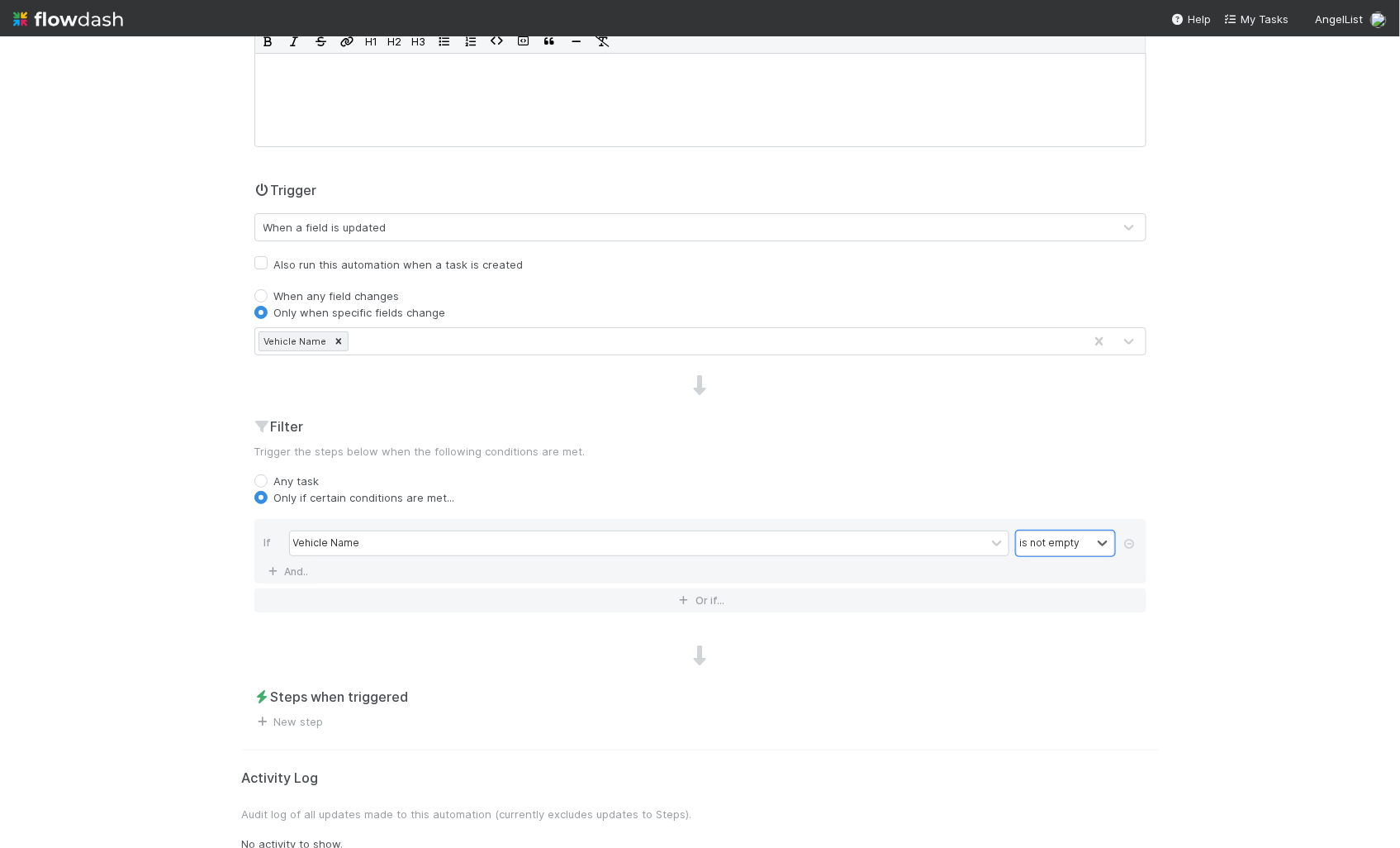
scroll to position [275, 0]
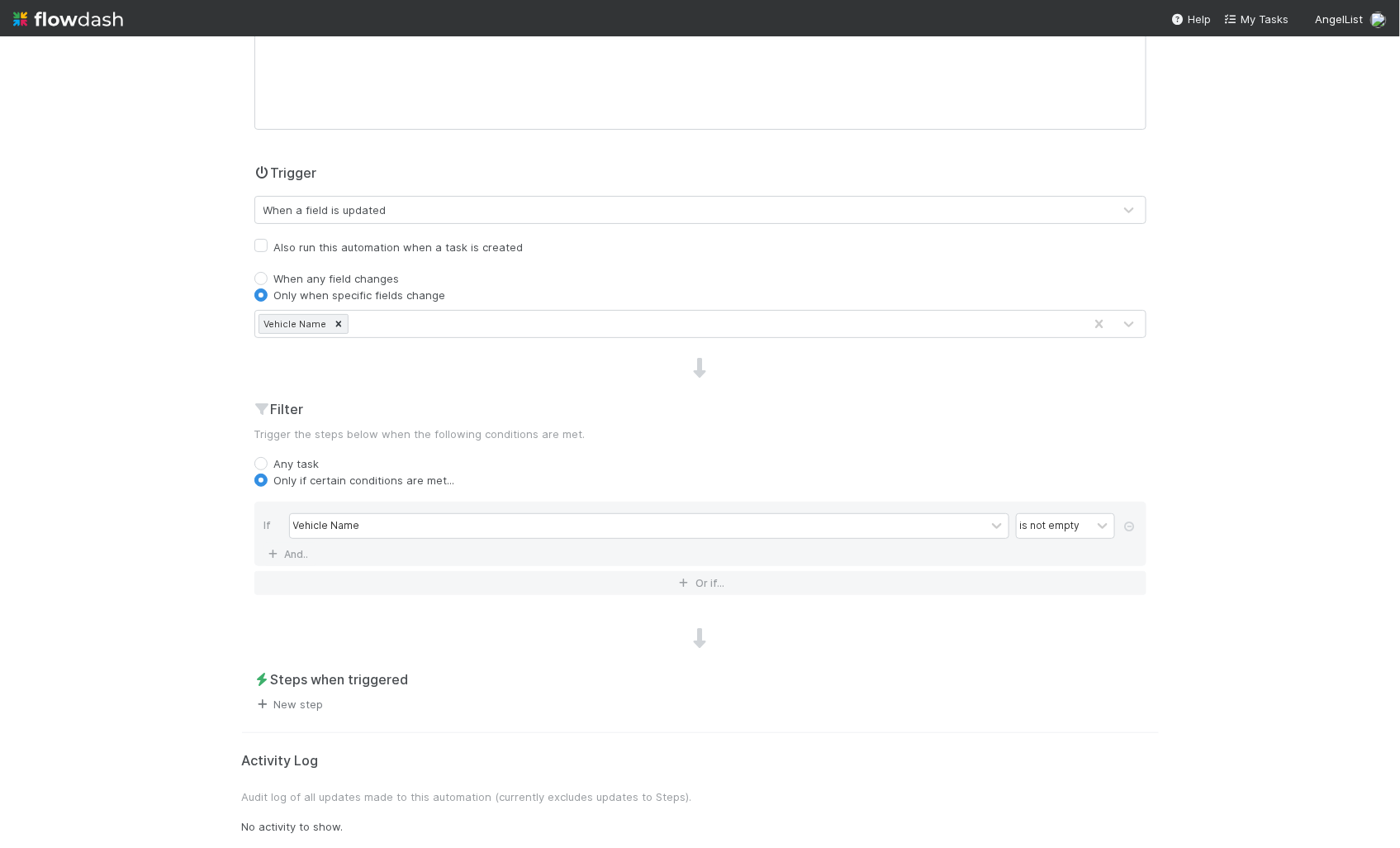
click at [270, 705] on link "New step" at bounding box center [288, 704] width 69 height 13
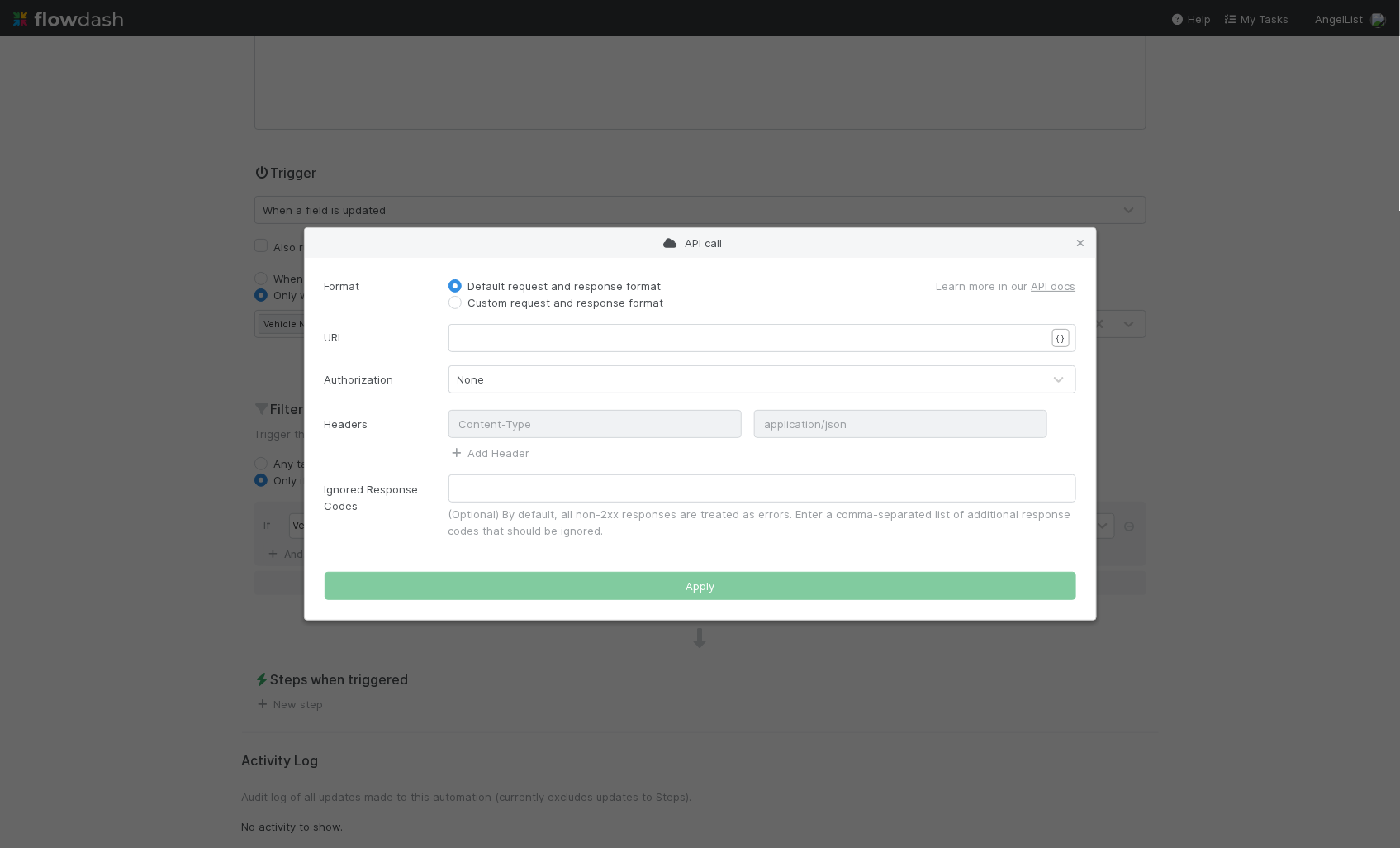
click at [510, 307] on label "Custom request and response format" at bounding box center [566, 302] width 196 height 17
click at [462, 307] on input "Custom request and response format" at bounding box center [455, 301] width 13 height 15
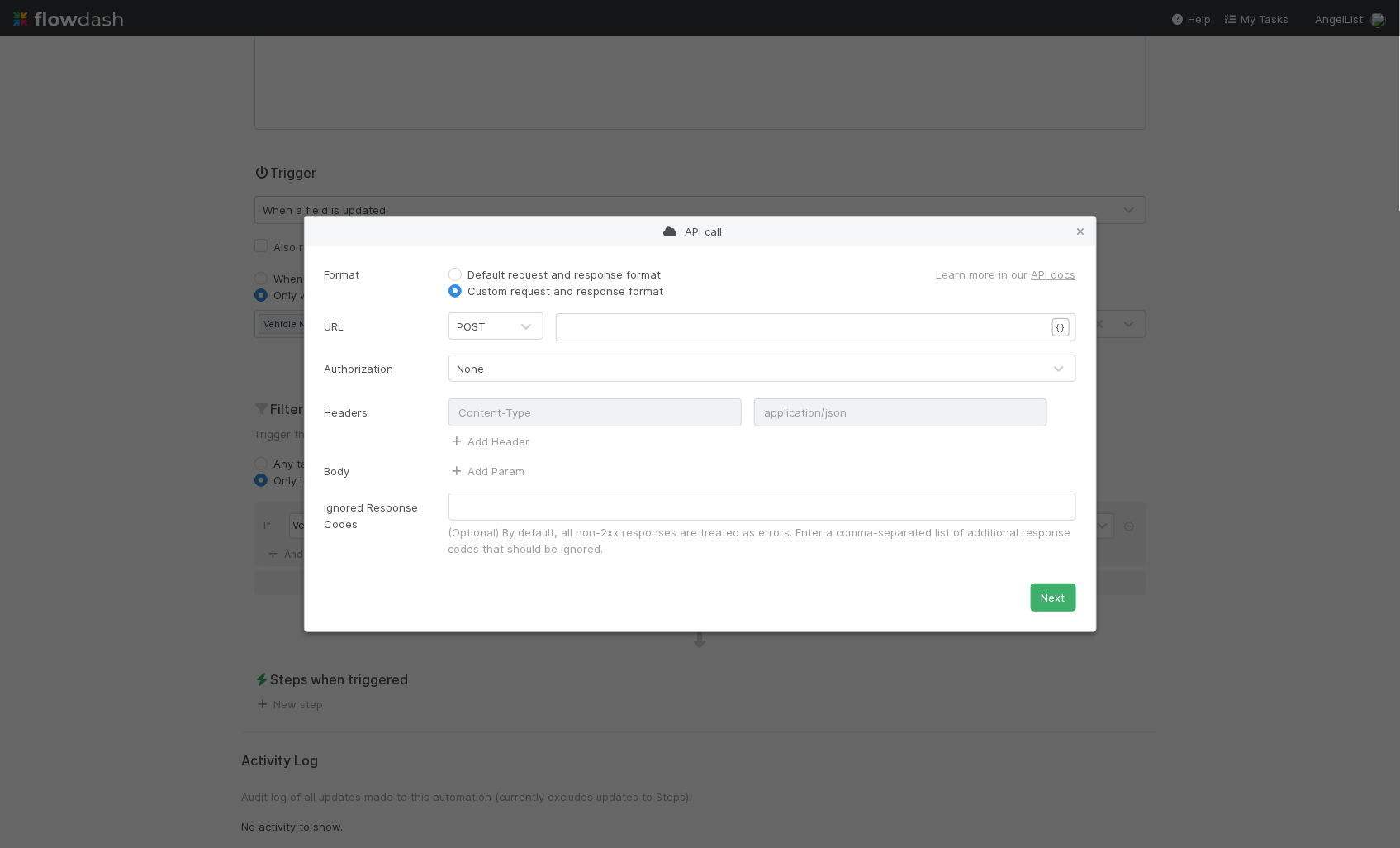
click at [610, 321] on pre "​" at bounding box center [813, 327] width 493 height 17
click at [512, 390] on form "Format Default request and response format Custom request and response format L…" at bounding box center [700, 439] width 751 height 346
click at [511, 376] on div "None" at bounding box center [745, 369] width 593 height 26
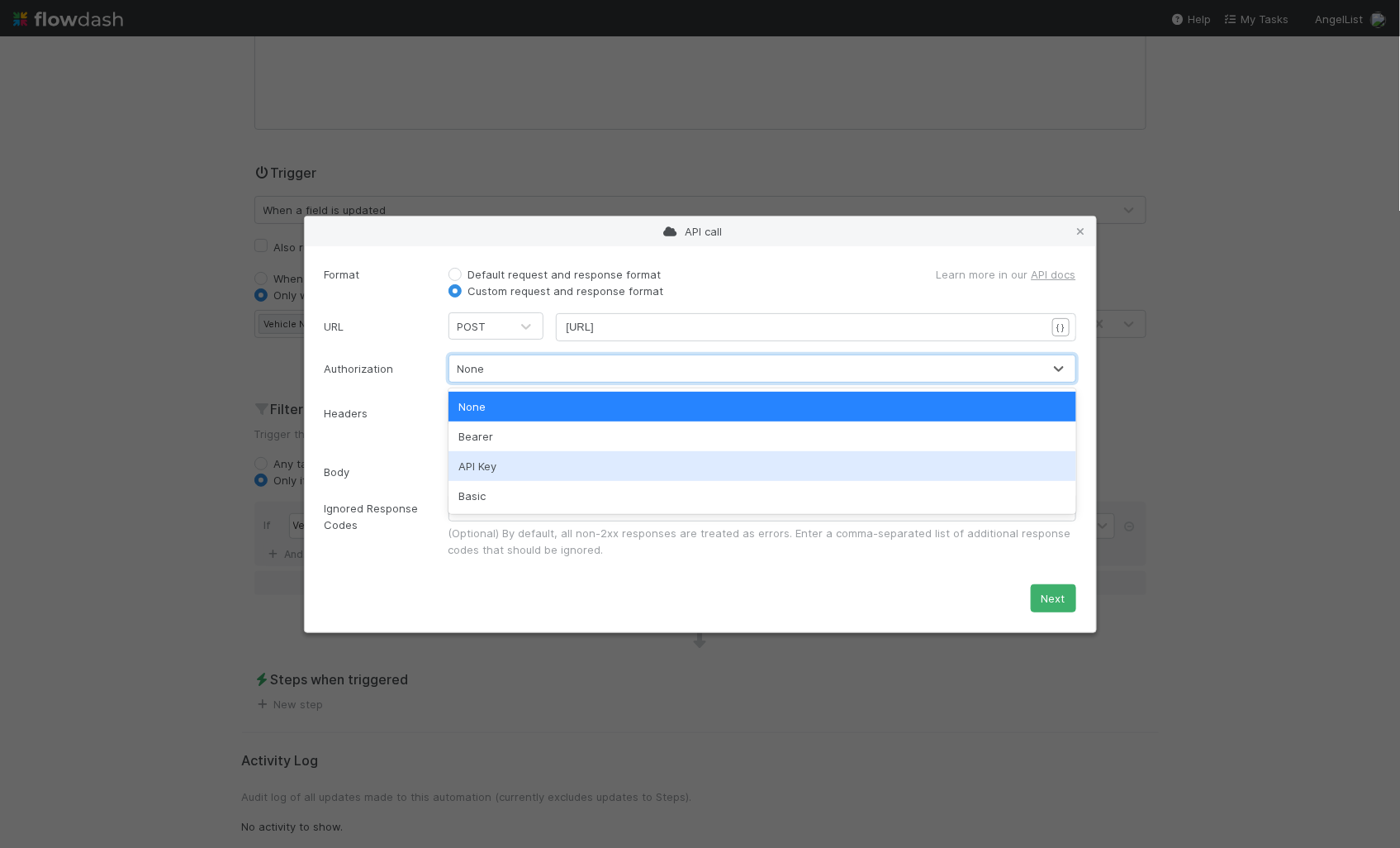
click at [510, 458] on div "API Key" at bounding box center [762, 466] width 628 height 30
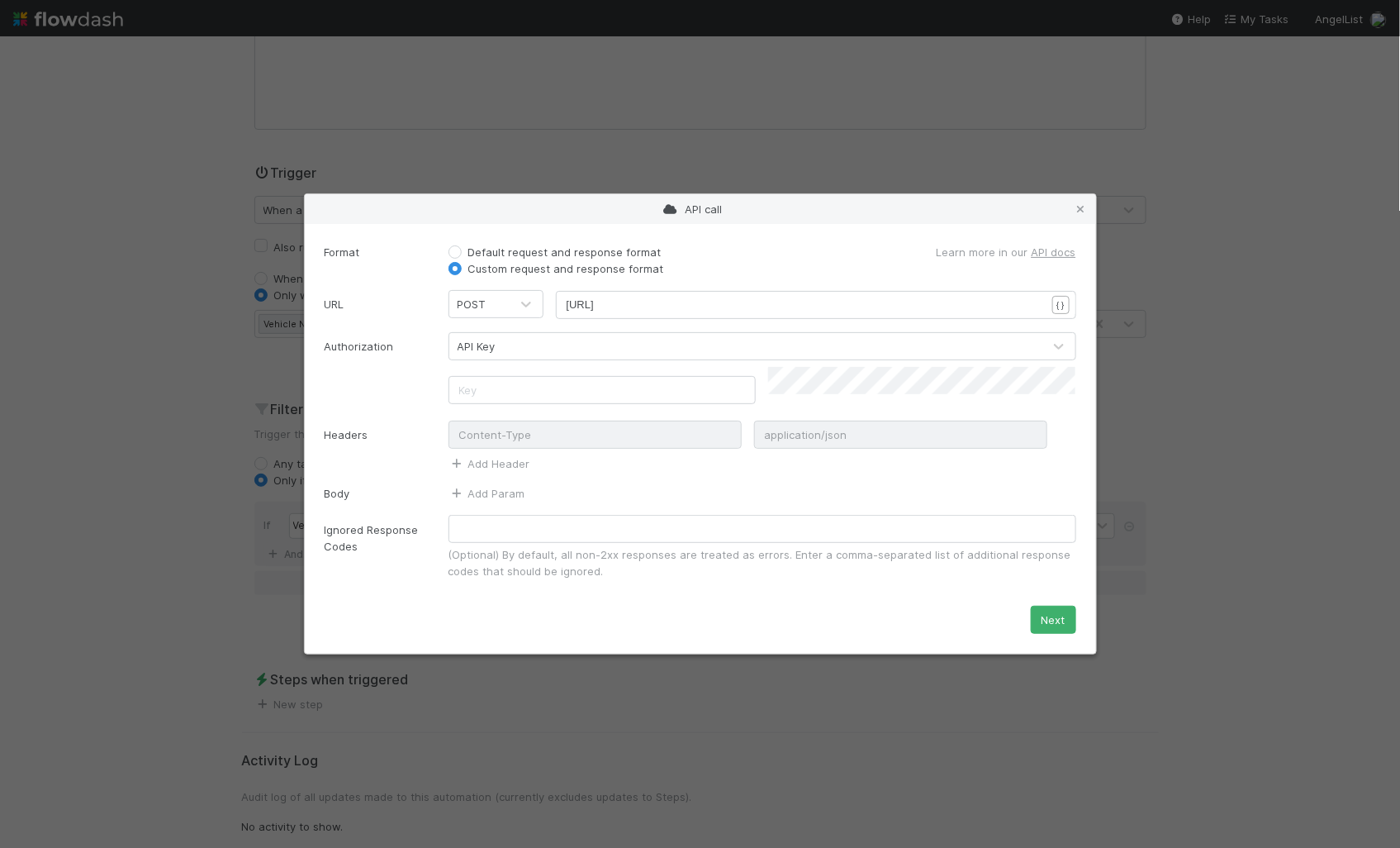
click at [389, 417] on div "Headers Content-Type application/json Add Header" at bounding box center [700, 445] width 776 height 54
click at [483, 384] on input "text" at bounding box center [602, 390] width 308 height 28
paste input "X-Comptroller-Flowdash-API-Secret"
type input "X-Comptroller-Flowdash-API-Secret"
click at [342, 406] on form "Format Default request and response format Custom request and response format L…" at bounding box center [700, 439] width 751 height 391
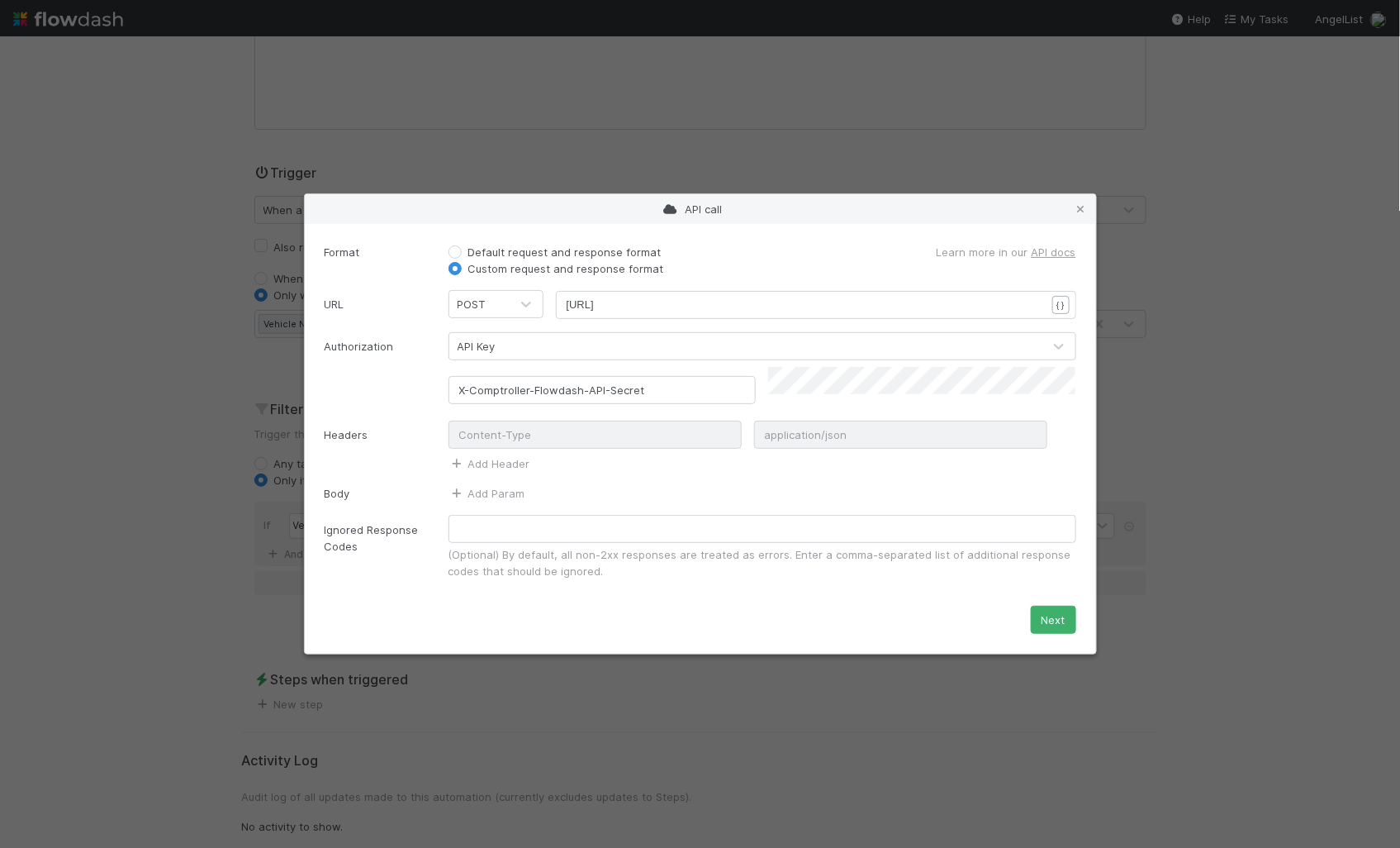
click at [345, 417] on div "Headers Content-Type application/json Add Header" at bounding box center [700, 445] width 776 height 54
click at [487, 491] on link "Add Param" at bounding box center [487, 493] width 77 height 13
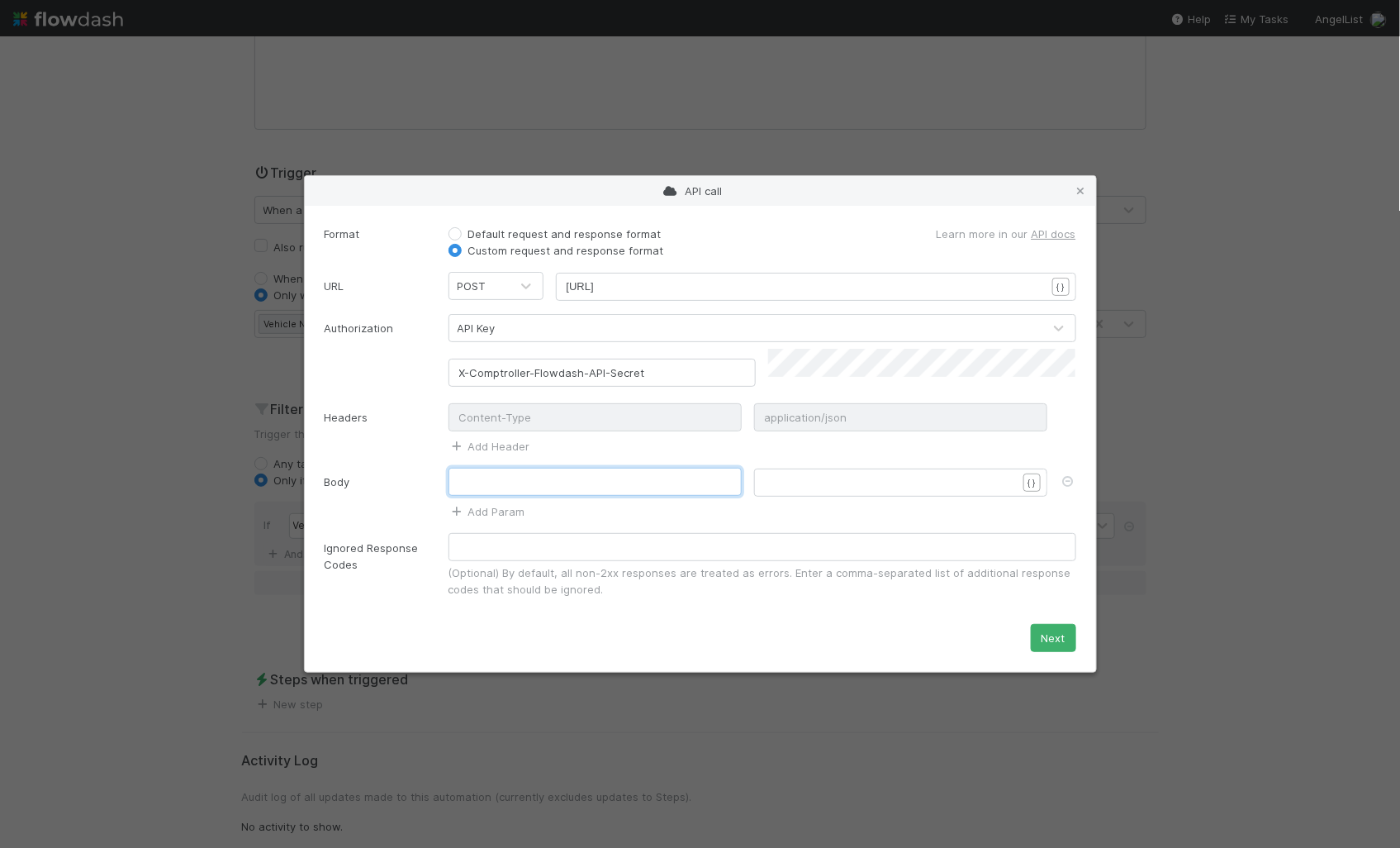
click at [498, 481] on input "text" at bounding box center [595, 481] width 293 height 28
type input "method"
type textarea "find_comptroller_funds"
click at [487, 505] on link "Add Param" at bounding box center [487, 511] width 77 height 13
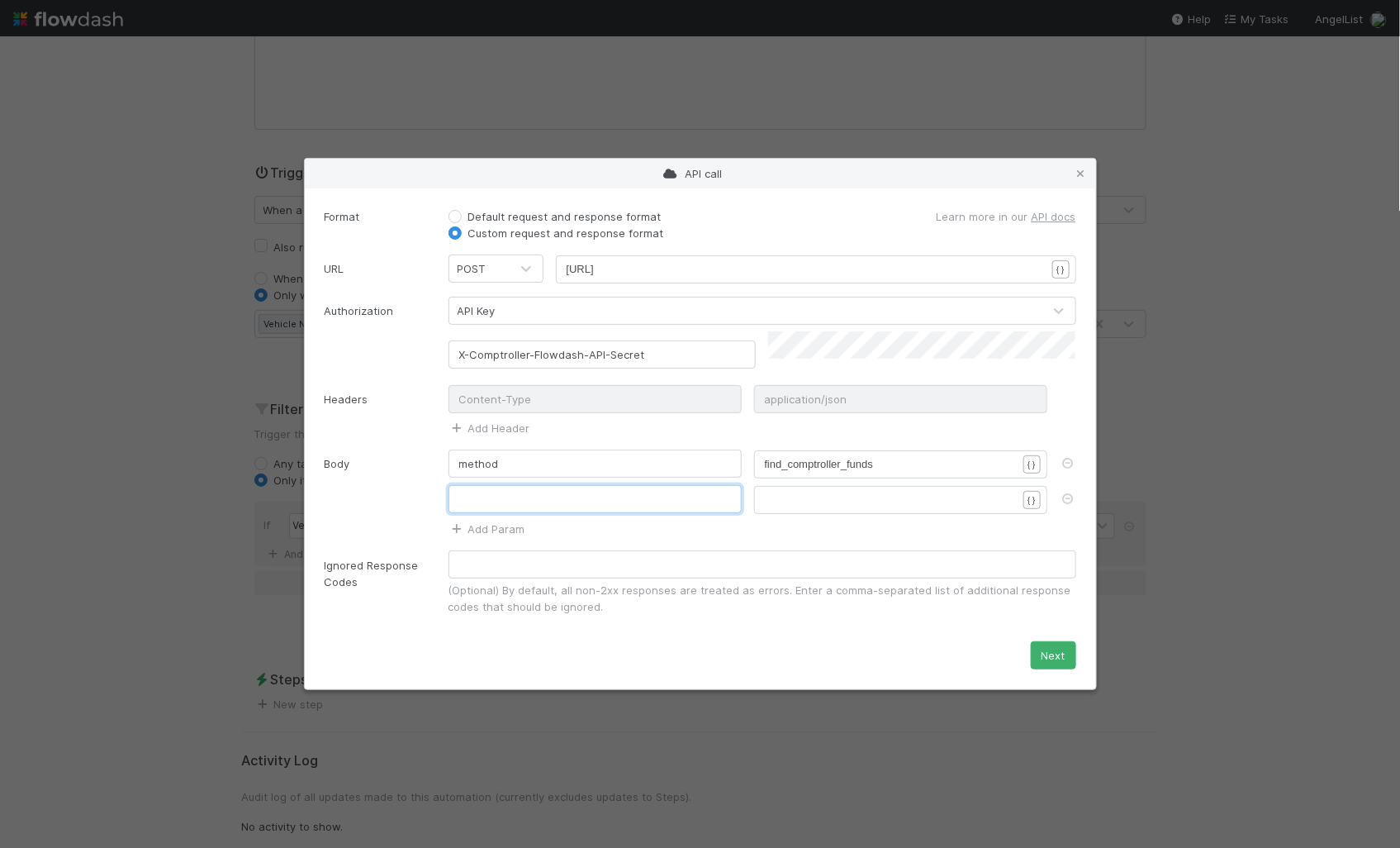
click at [494, 498] on input "text" at bounding box center [595, 499] width 293 height 28
type input "Fund Name"
type textarea "{{vehicl"
click at [1046, 649] on button "Next" at bounding box center [1053, 655] width 45 height 28
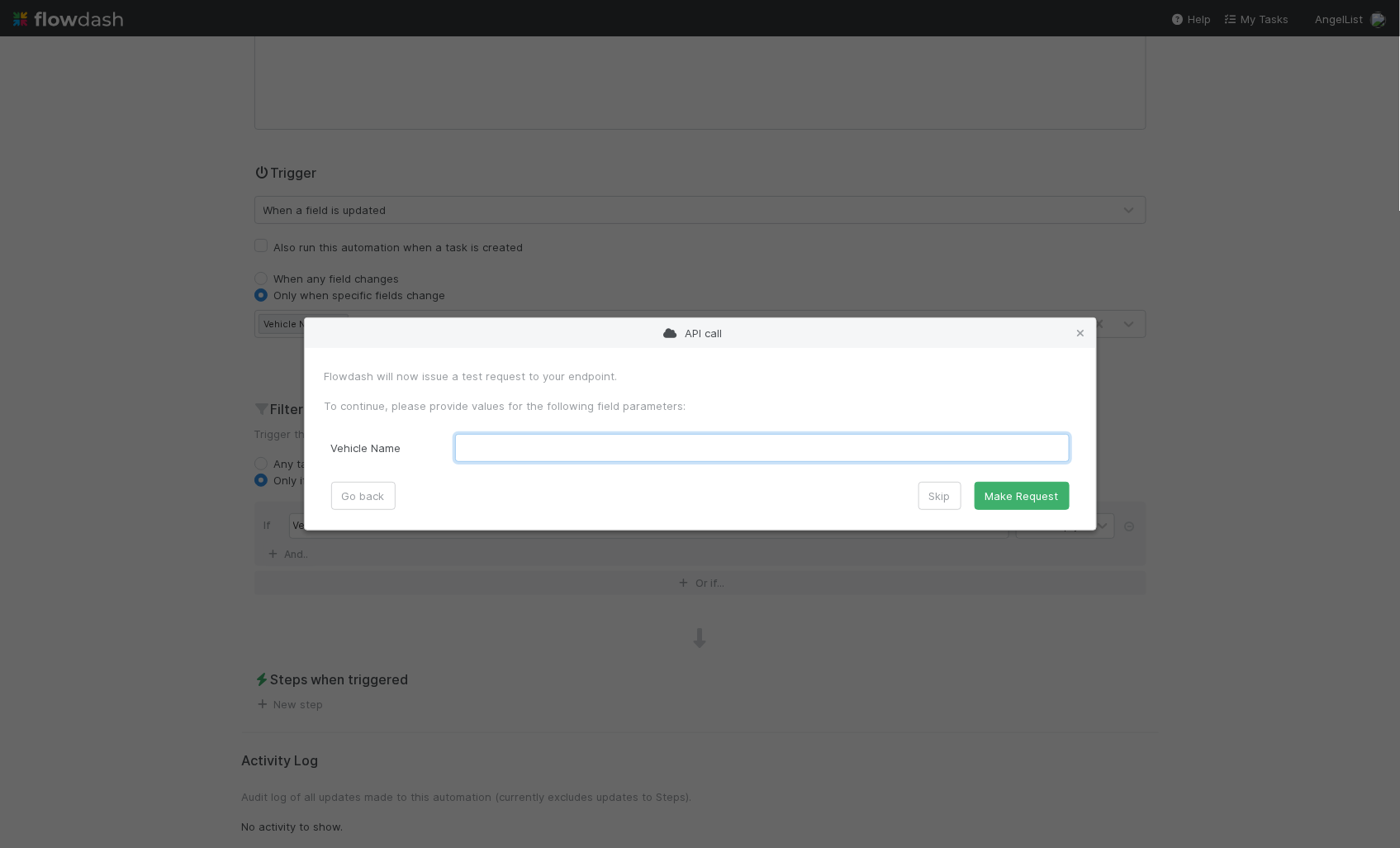
click at [574, 458] on Name "text" at bounding box center [762, 448] width 614 height 28
paste Name "ProCap Velocity Fund, LP - B2"
type Name "ProCap Velocity Fund, LP - B2"
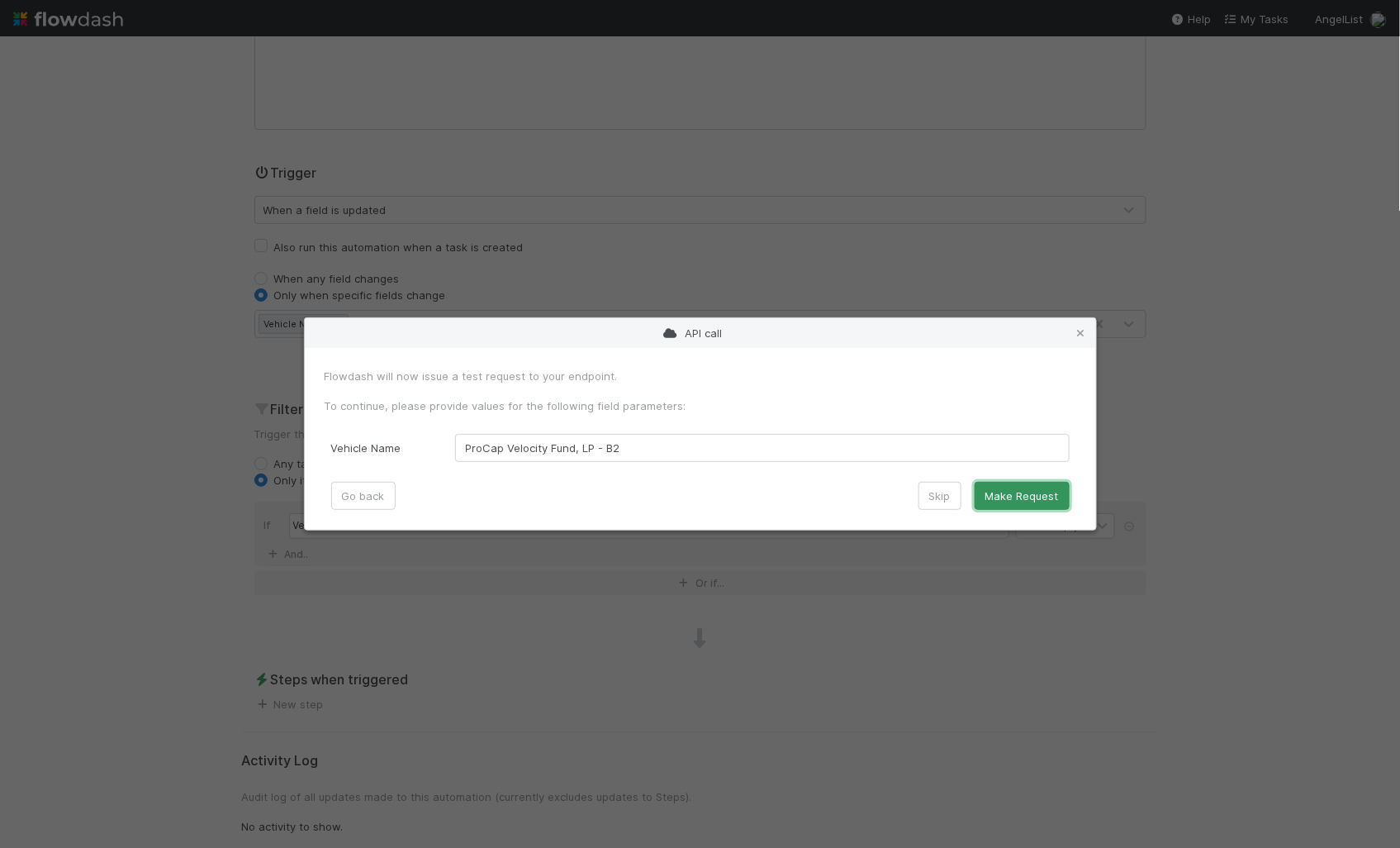
click at [999, 493] on button "Make Request" at bounding box center [1021, 496] width 95 height 28
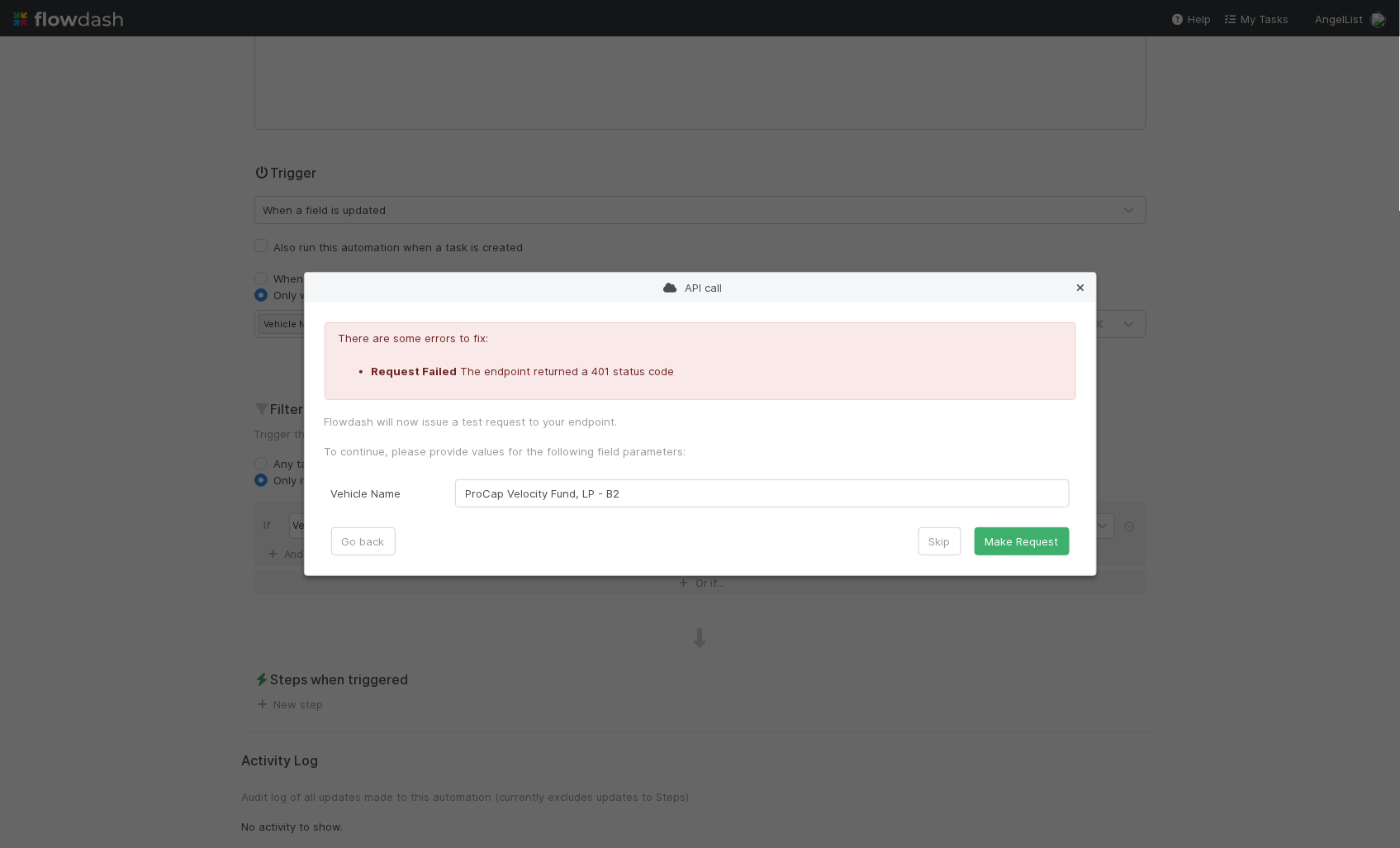
click at [1081, 284] on icon at bounding box center [1081, 288] width 17 height 10
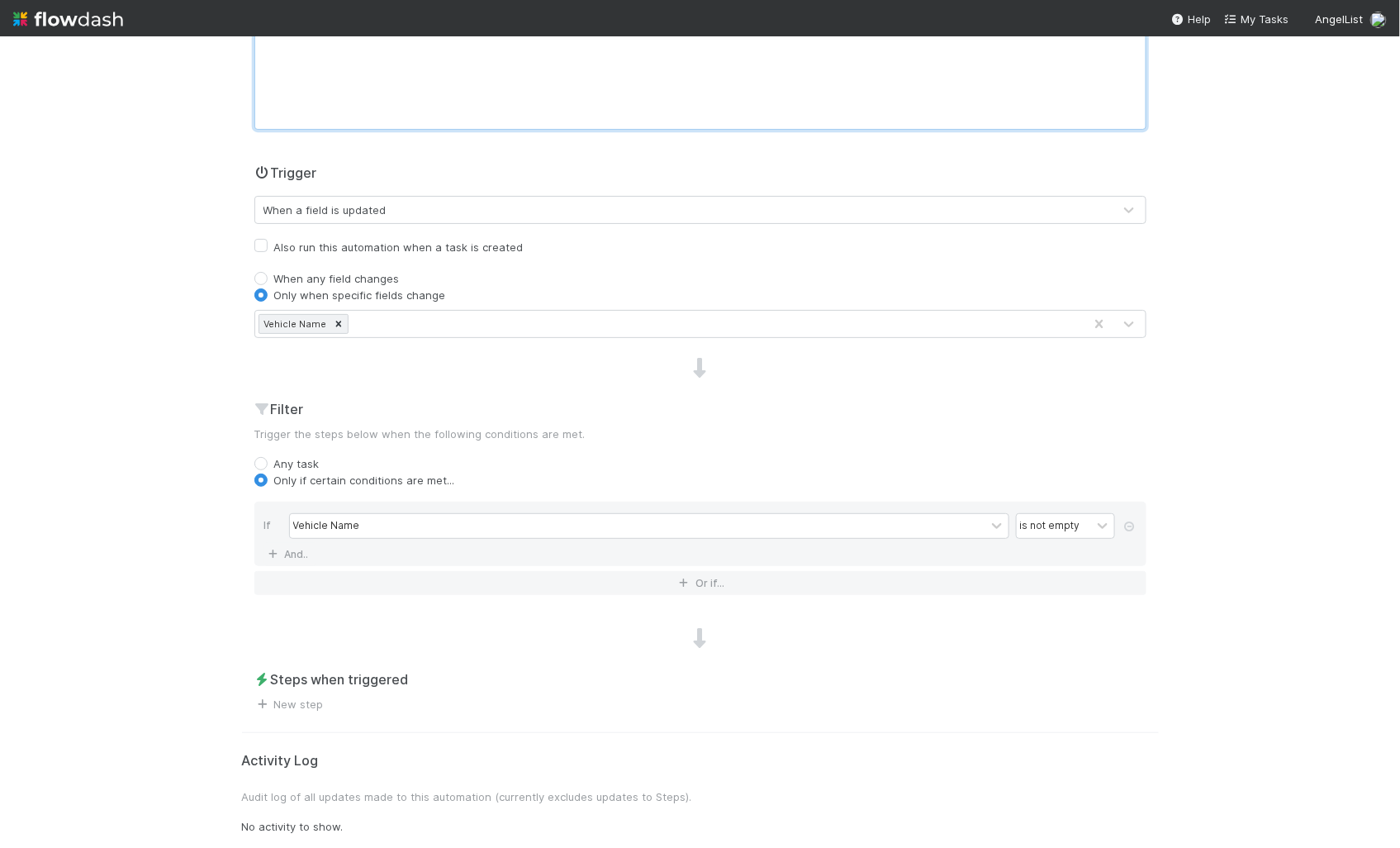
click at [662, 93] on div at bounding box center [700, 83] width 892 height 94
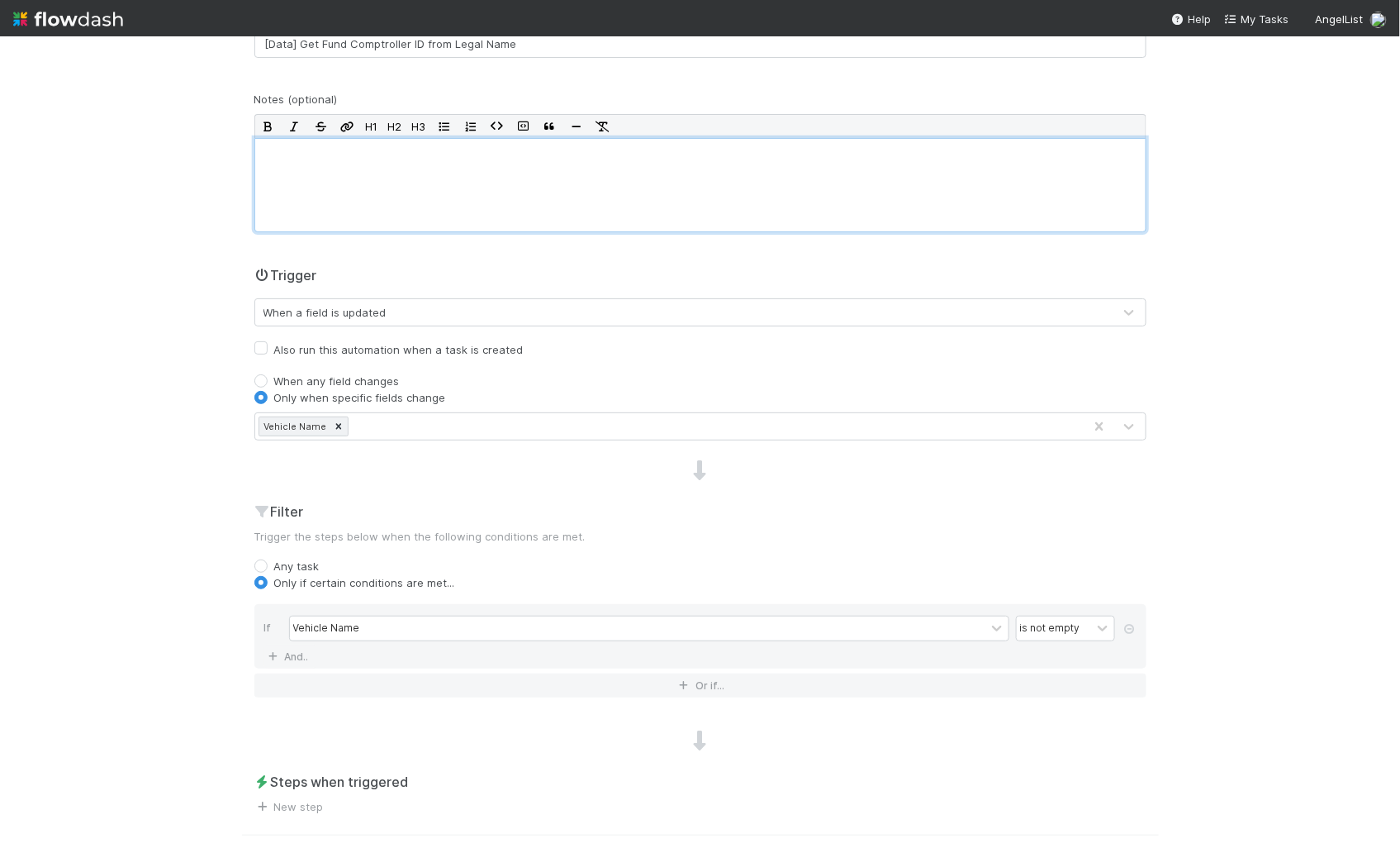
scroll to position [0, 0]
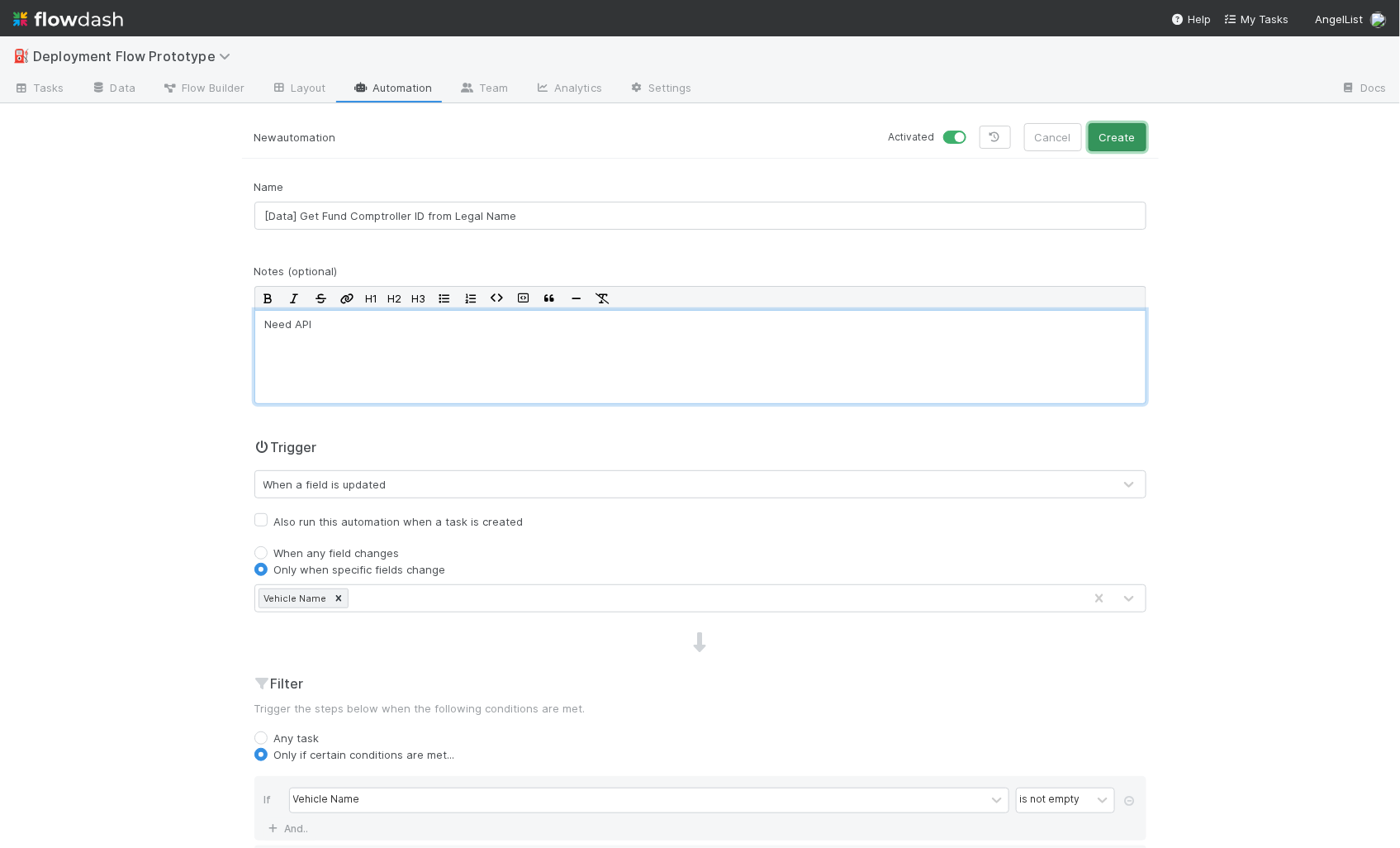
click at [1128, 134] on button "Create" at bounding box center [1117, 137] width 58 height 28
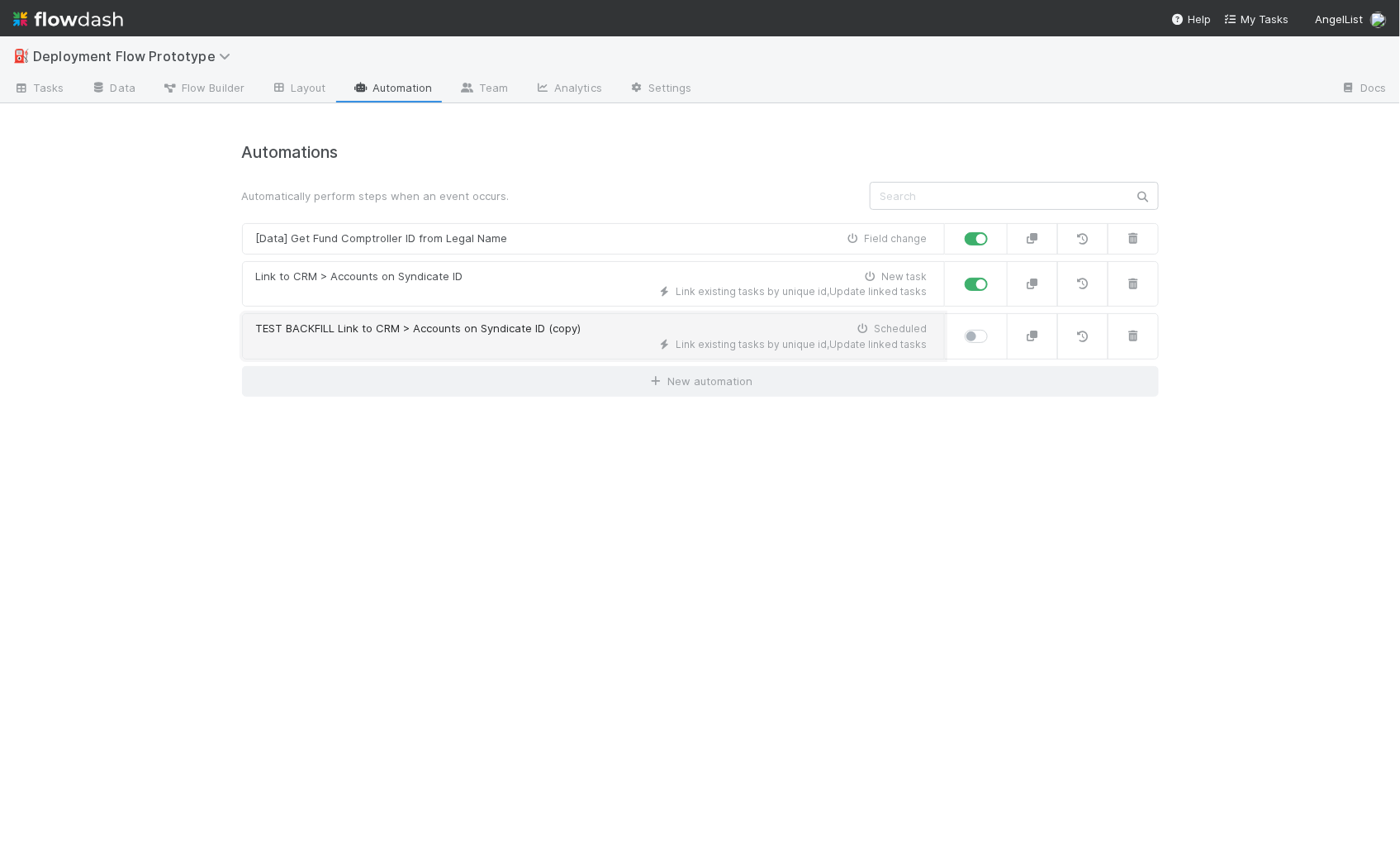
click at [534, 350] on div "Link existing tasks by unique id , Update linked tasks" at bounding box center [591, 344] width 671 height 15
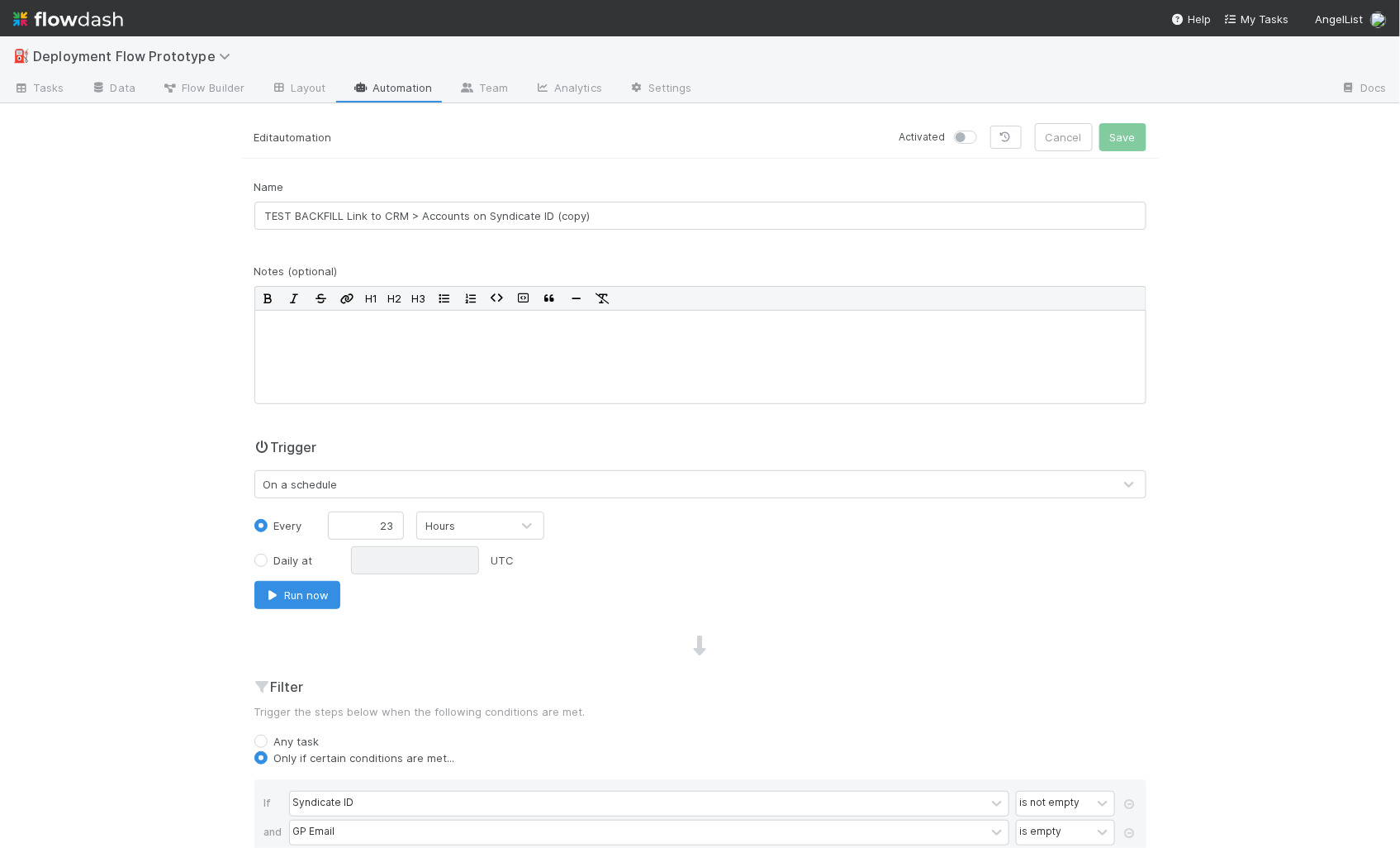
click at [395, 55] on div "⛽ Deployment Flow Prototype" at bounding box center [700, 56] width 1400 height 39
click at [400, 85] on link "Automation" at bounding box center [393, 89] width 106 height 26
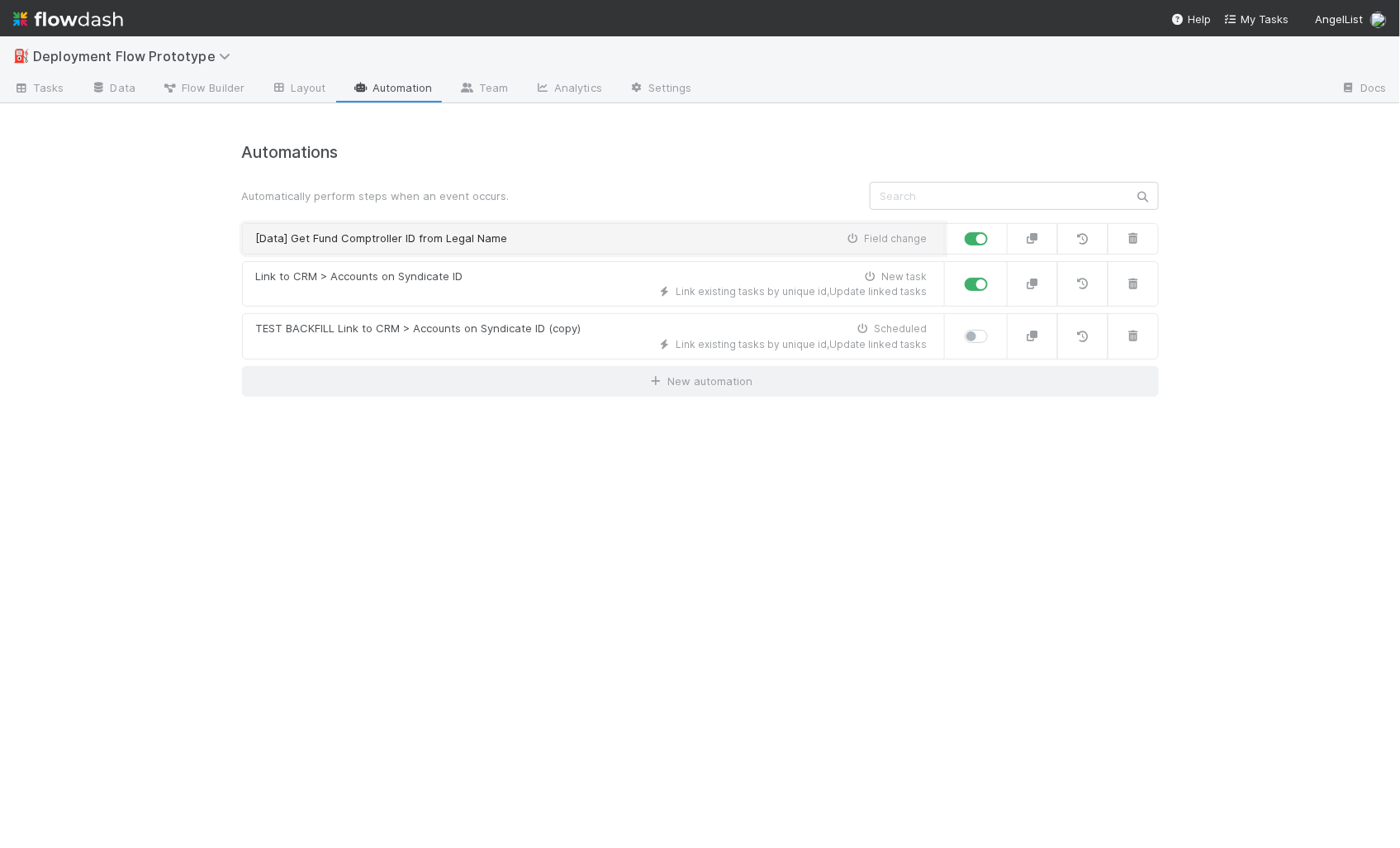
click at [513, 247] on link "[Data] Get Fund Comptroller ID from Legal Name Field change" at bounding box center [593, 238] width 703 height 31
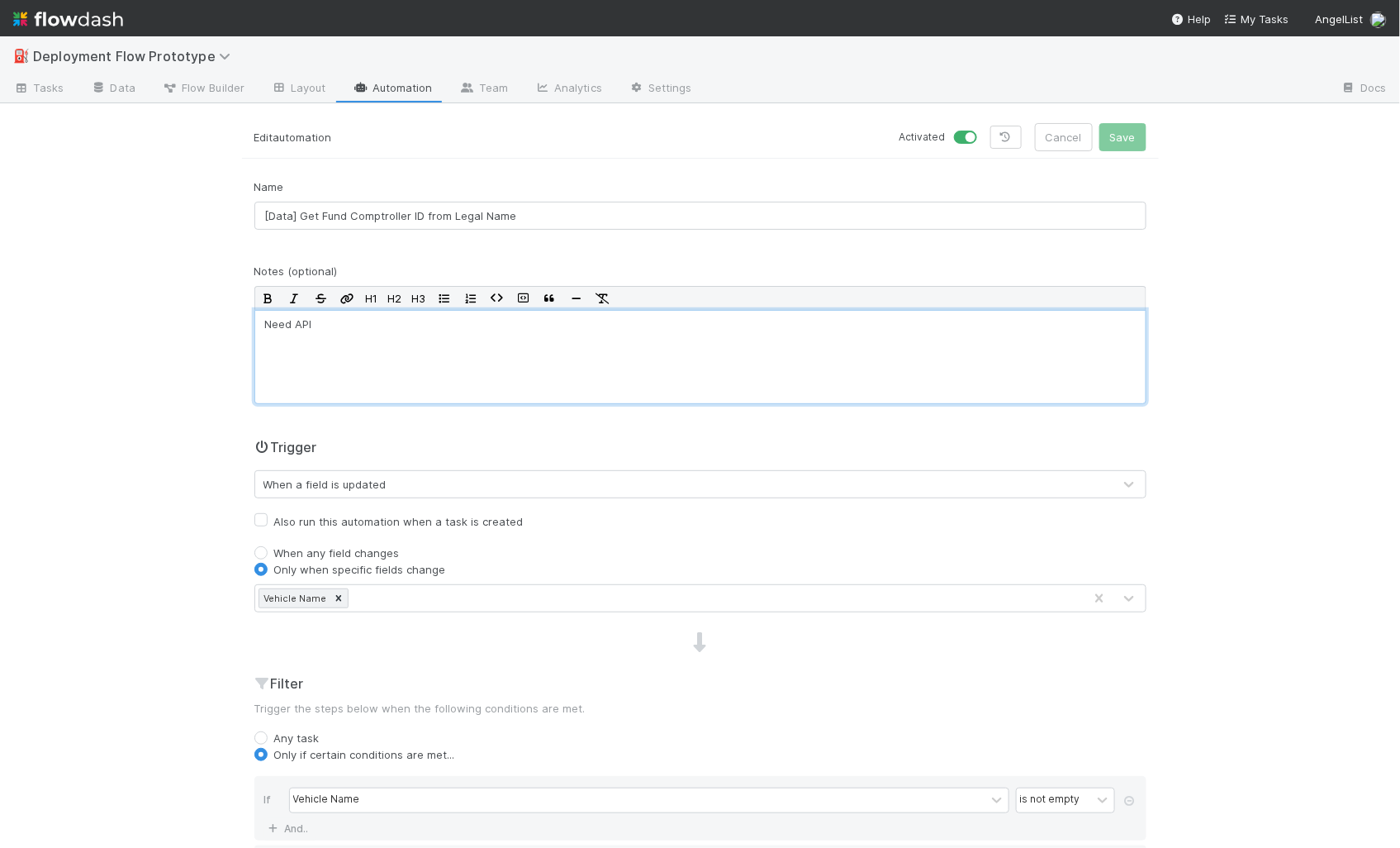
click at [542, 385] on div "Need API" at bounding box center [700, 357] width 892 height 94
click at [1125, 146] on button "Save" at bounding box center [1122, 137] width 47 height 28
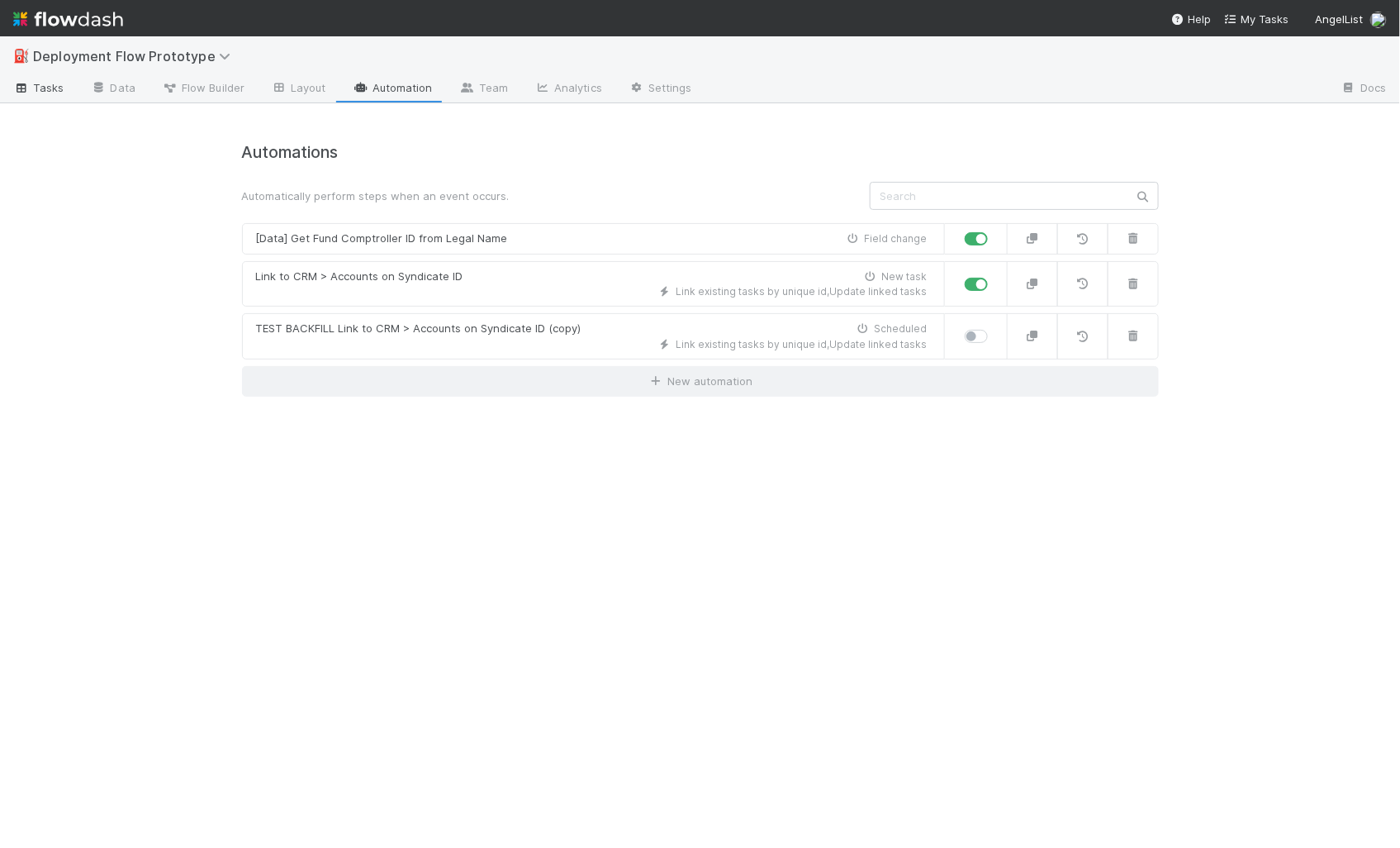
click at [38, 85] on span "Tasks" at bounding box center [38, 87] width 51 height 17
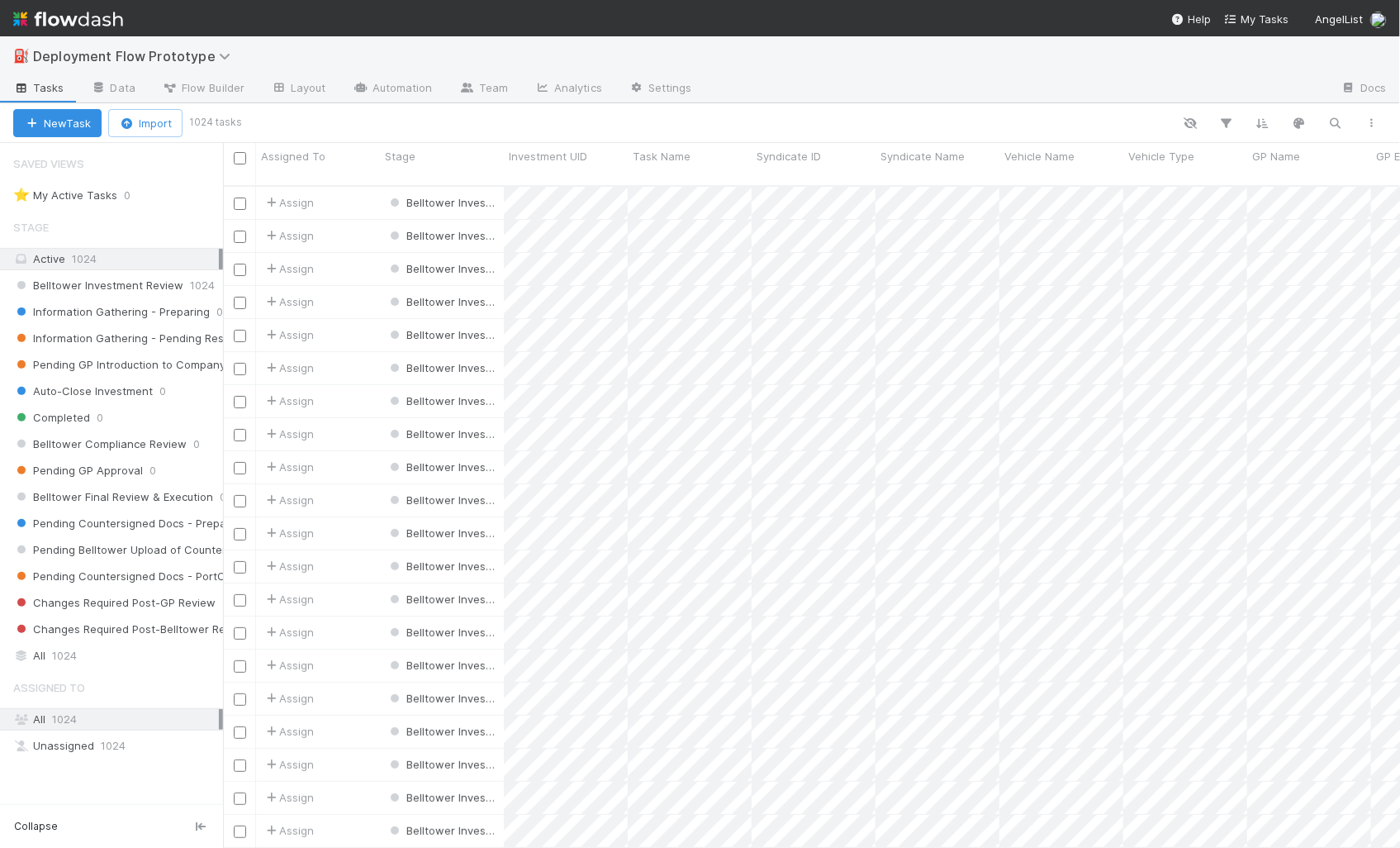
scroll to position [663, 1163]
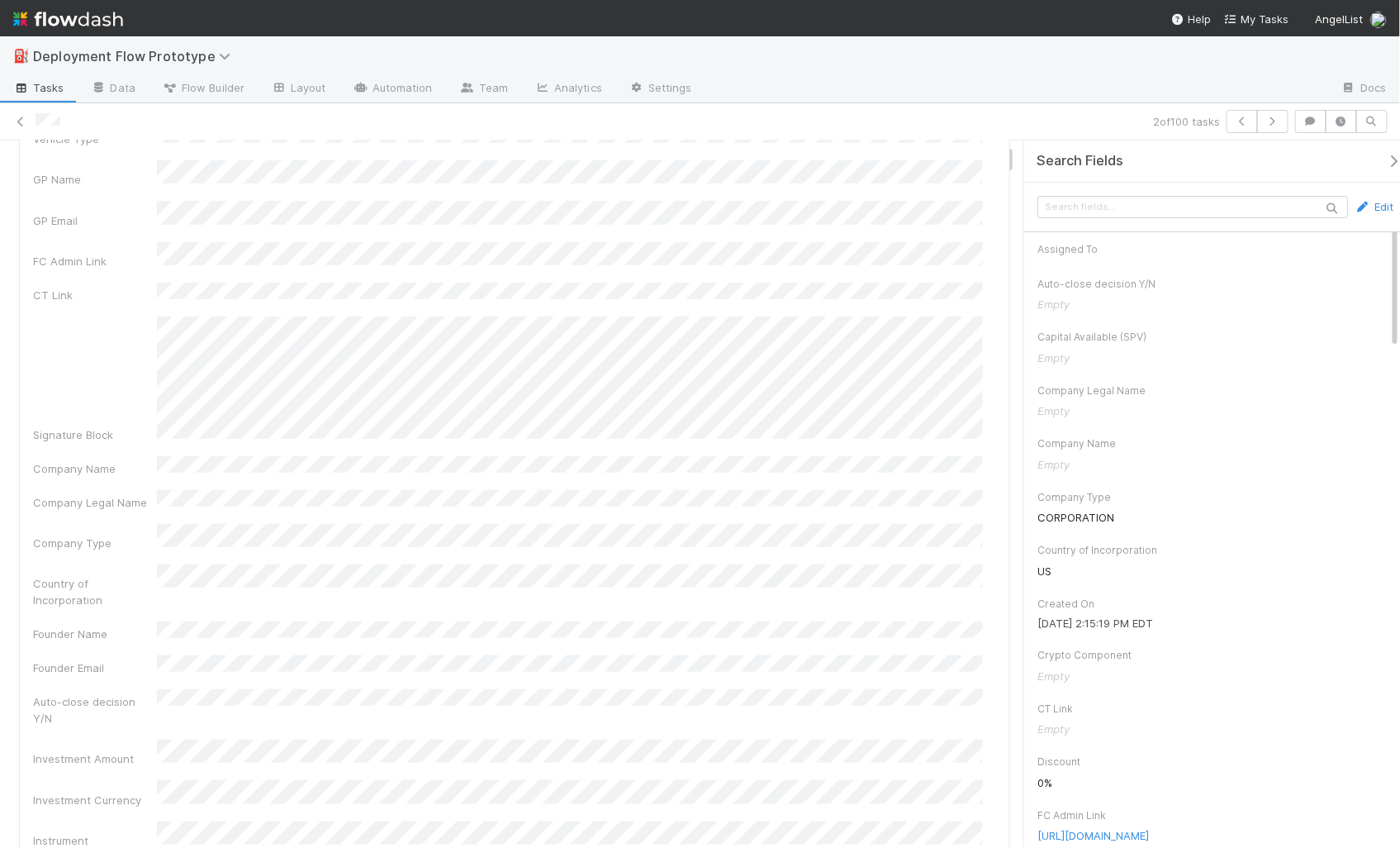
scroll to position [330, 0]
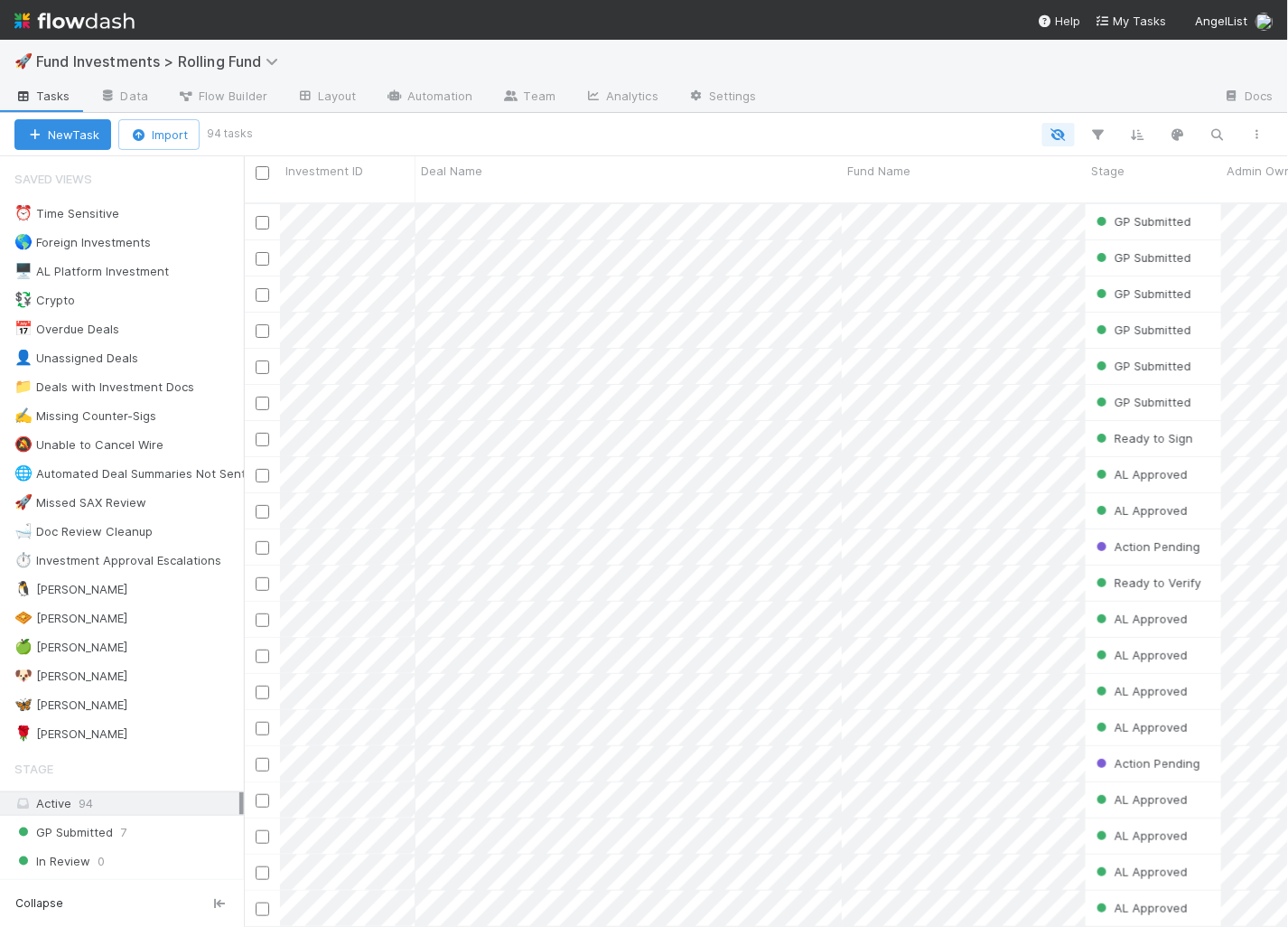
scroll to position [725, 1030]
click at [955, 115] on div "New Task Import 94 tasks" at bounding box center [644, 134] width 1288 height 43
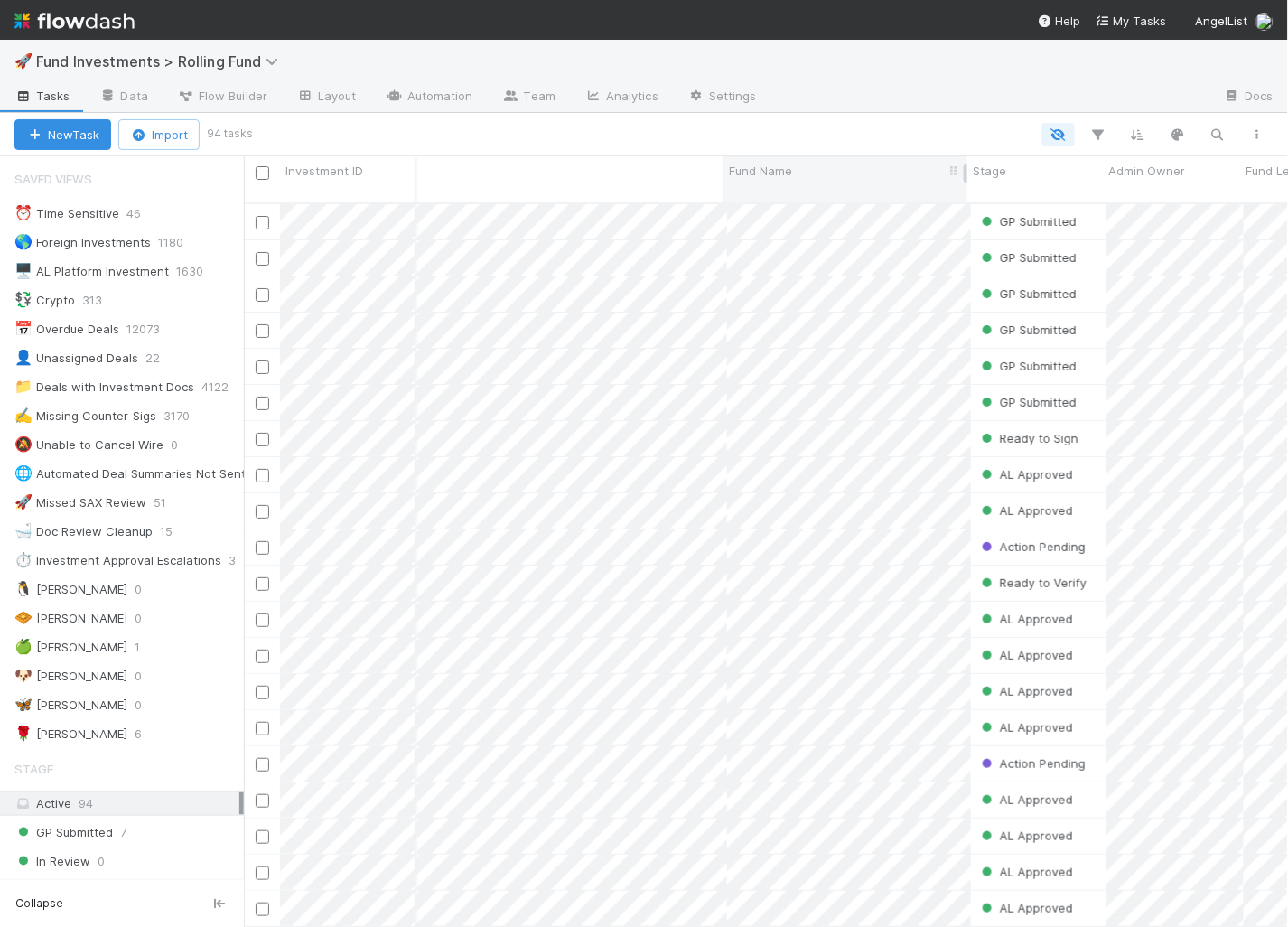
scroll to position [0, 115]
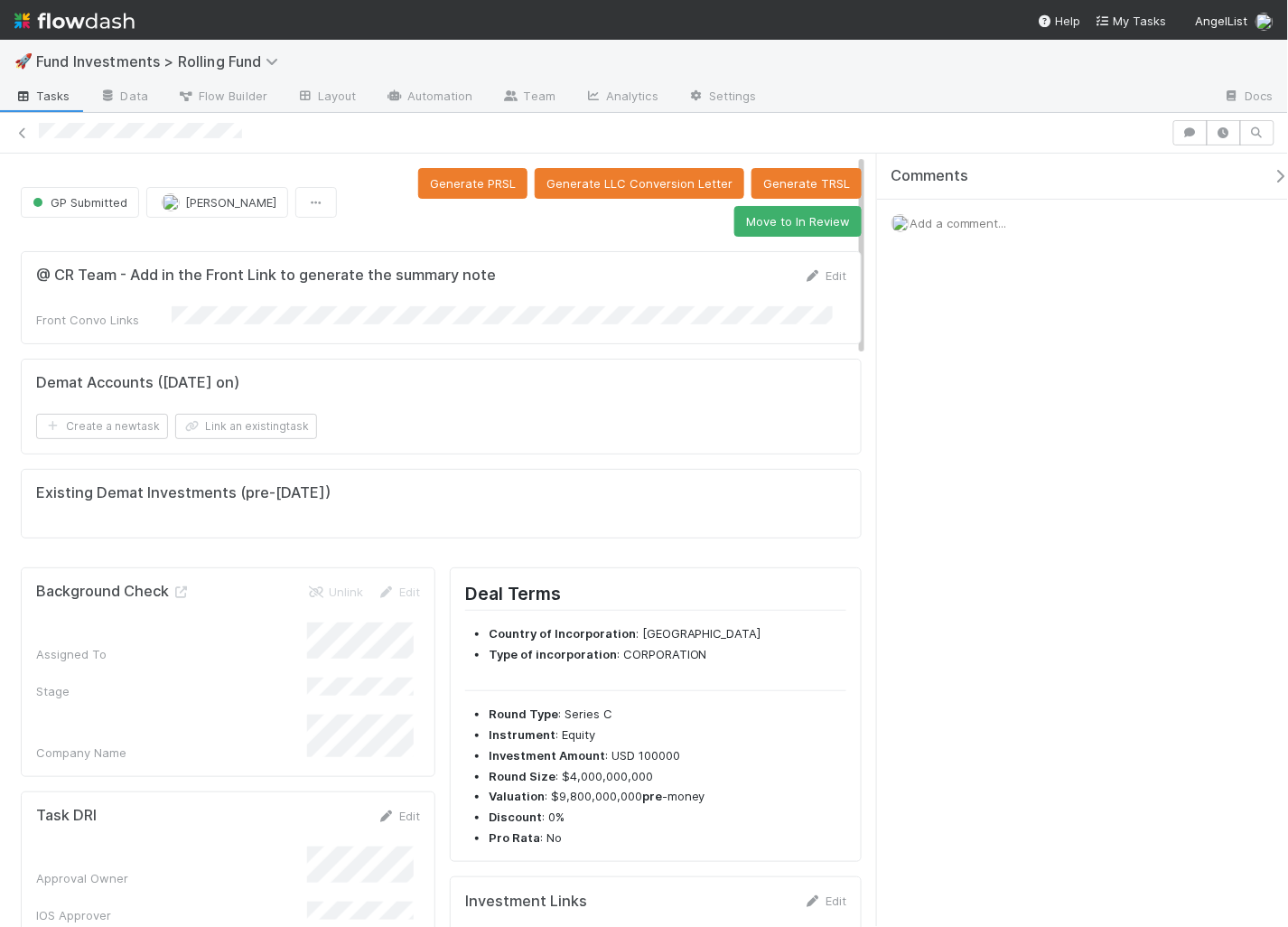
click at [1272, 179] on icon "button" at bounding box center [1280, 176] width 18 height 14
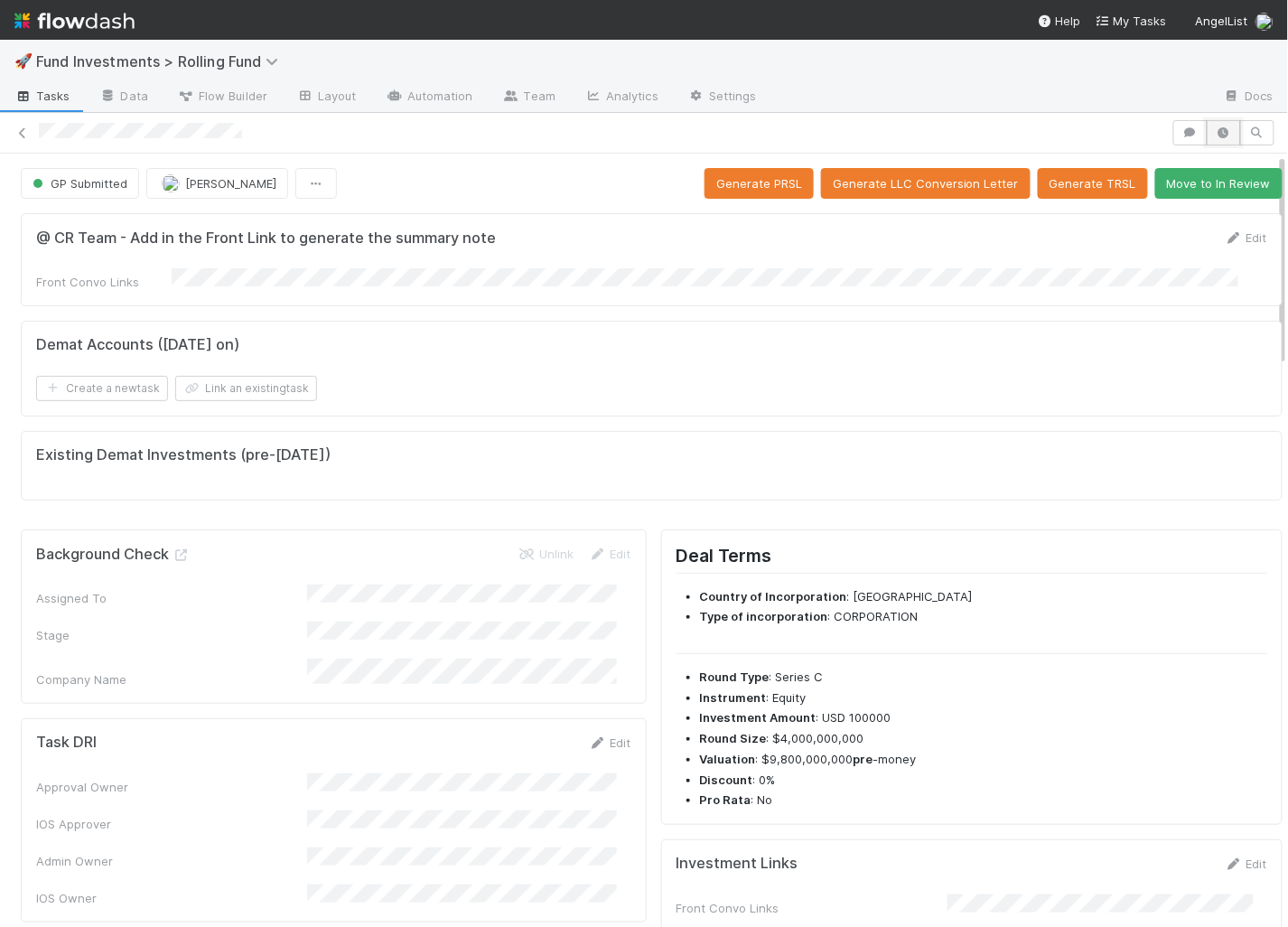
click at [1216, 135] on icon "button" at bounding box center [1223, 132] width 18 height 11
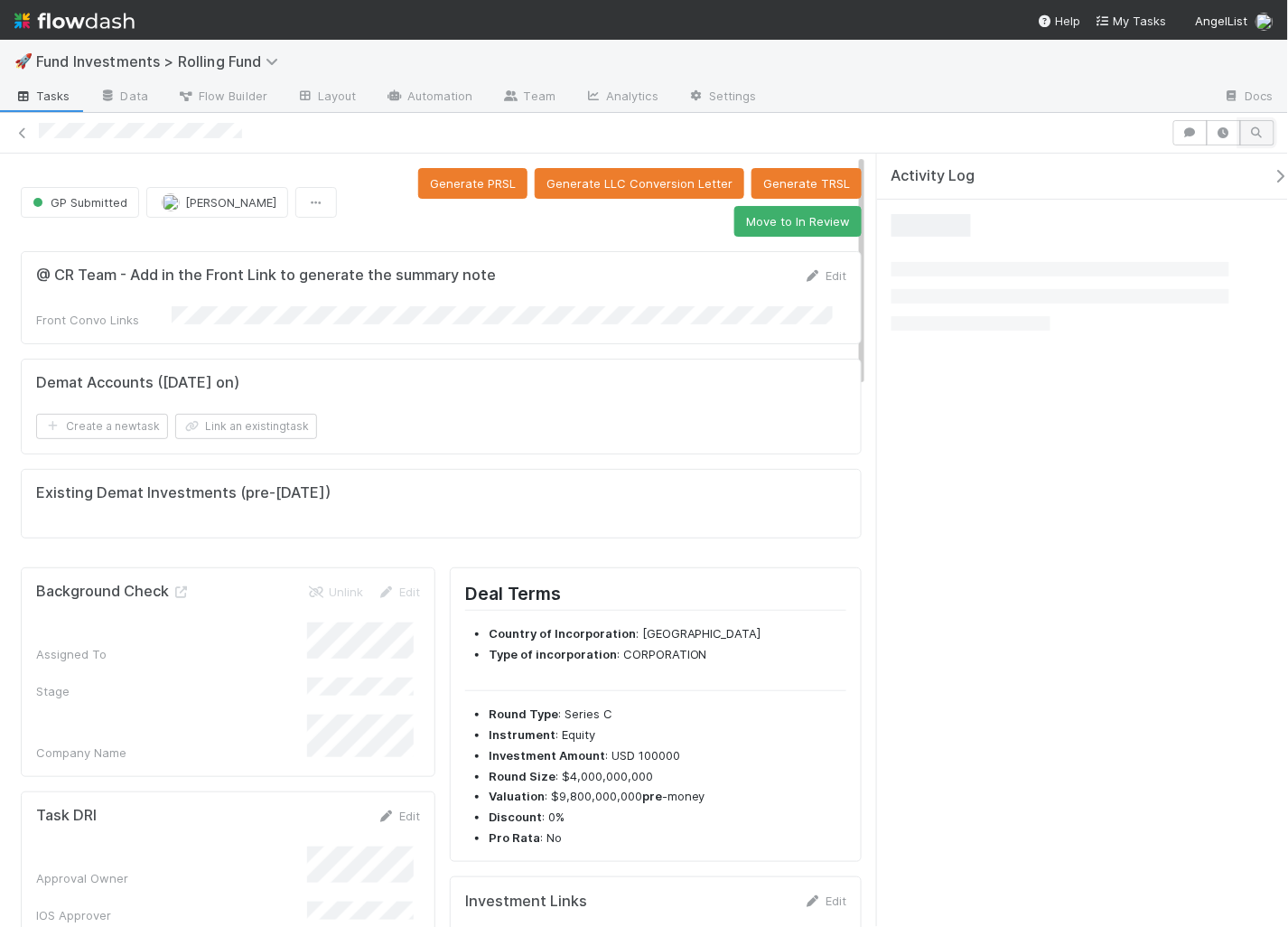
click at [1248, 134] on button "button" at bounding box center [1257, 133] width 34 height 25
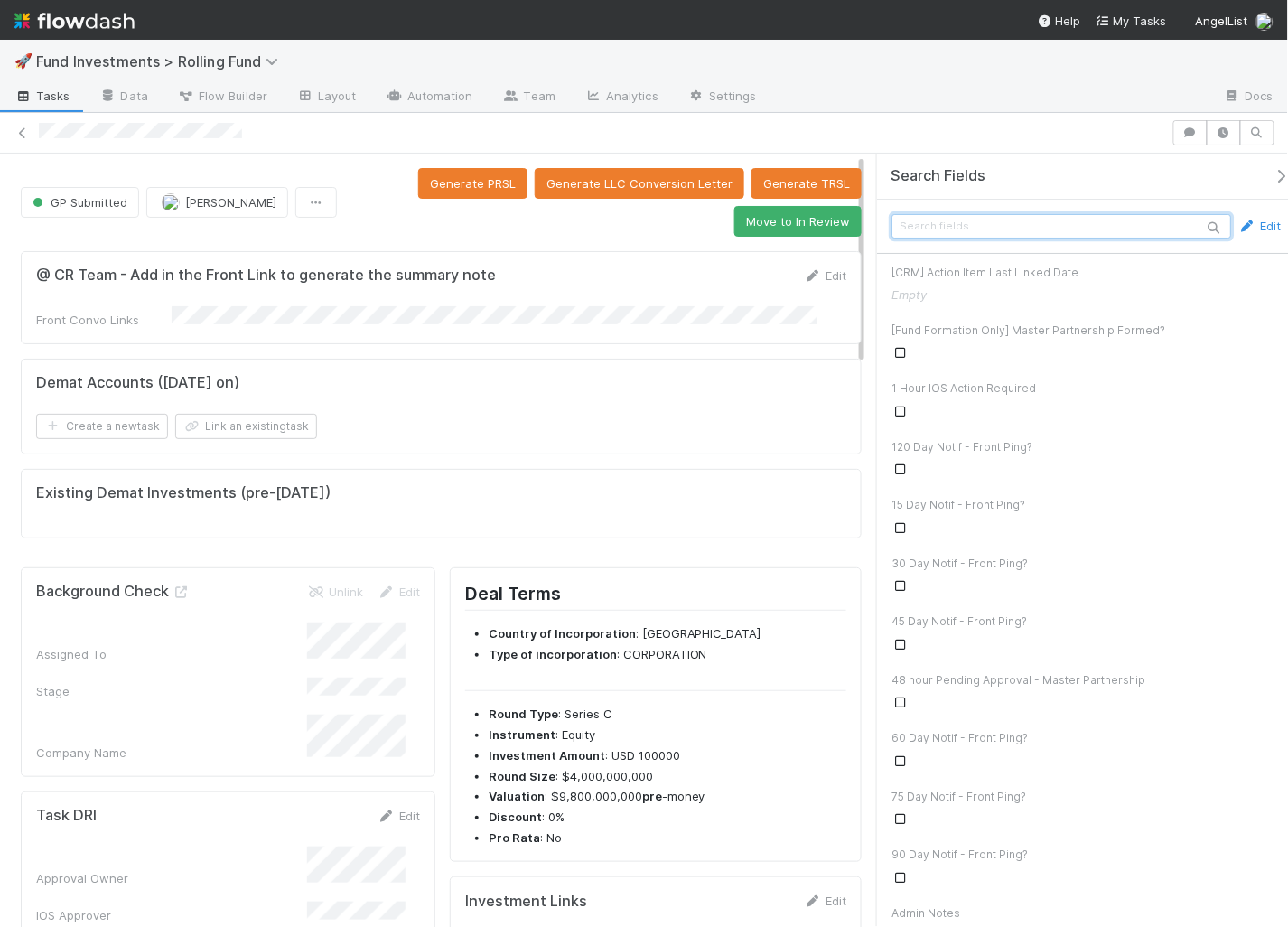
click at [1153, 218] on input "text" at bounding box center [1062, 226] width 340 height 25
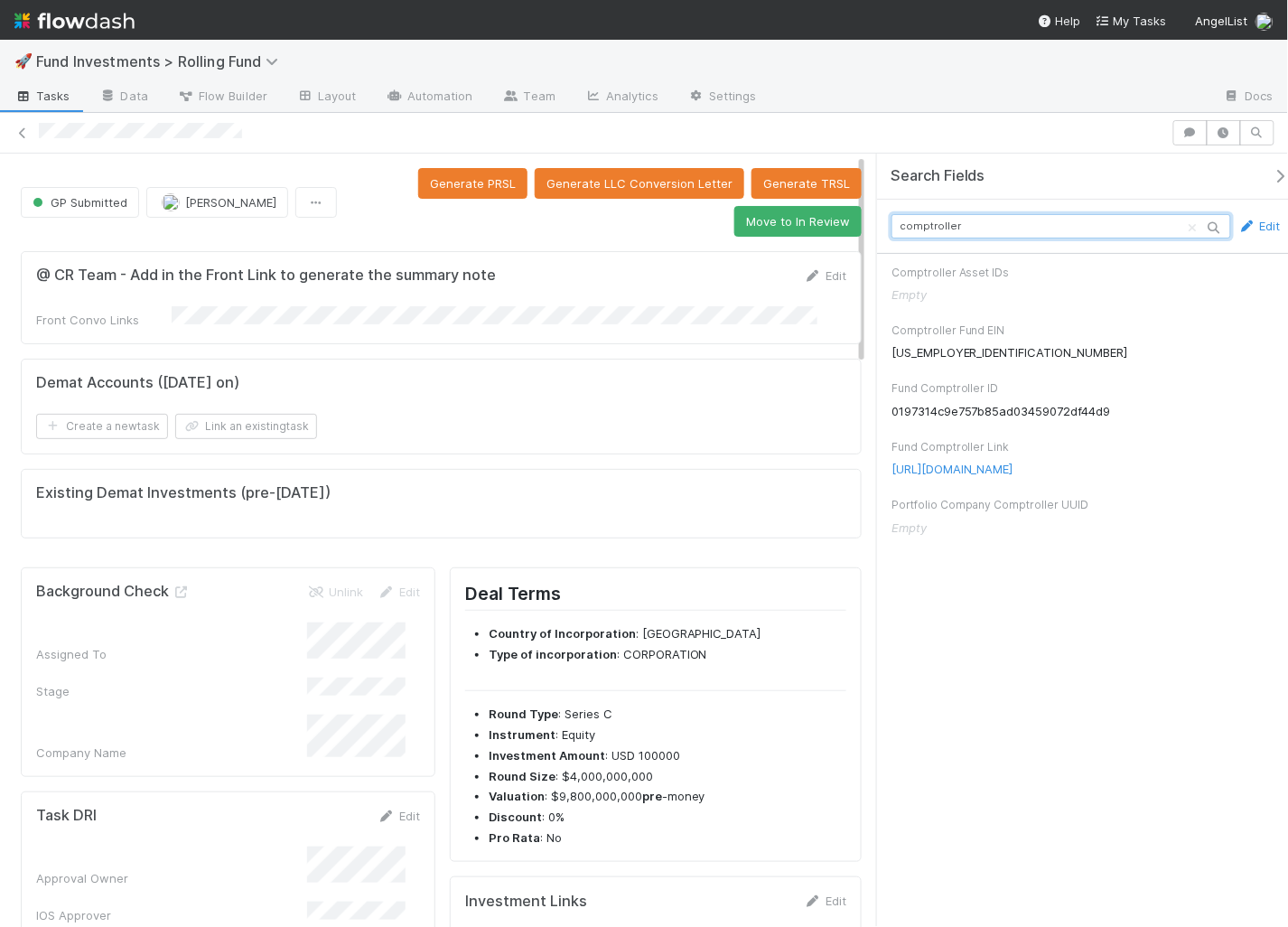
click at [1036, 226] on input "comptroller" at bounding box center [1062, 226] width 340 height 25
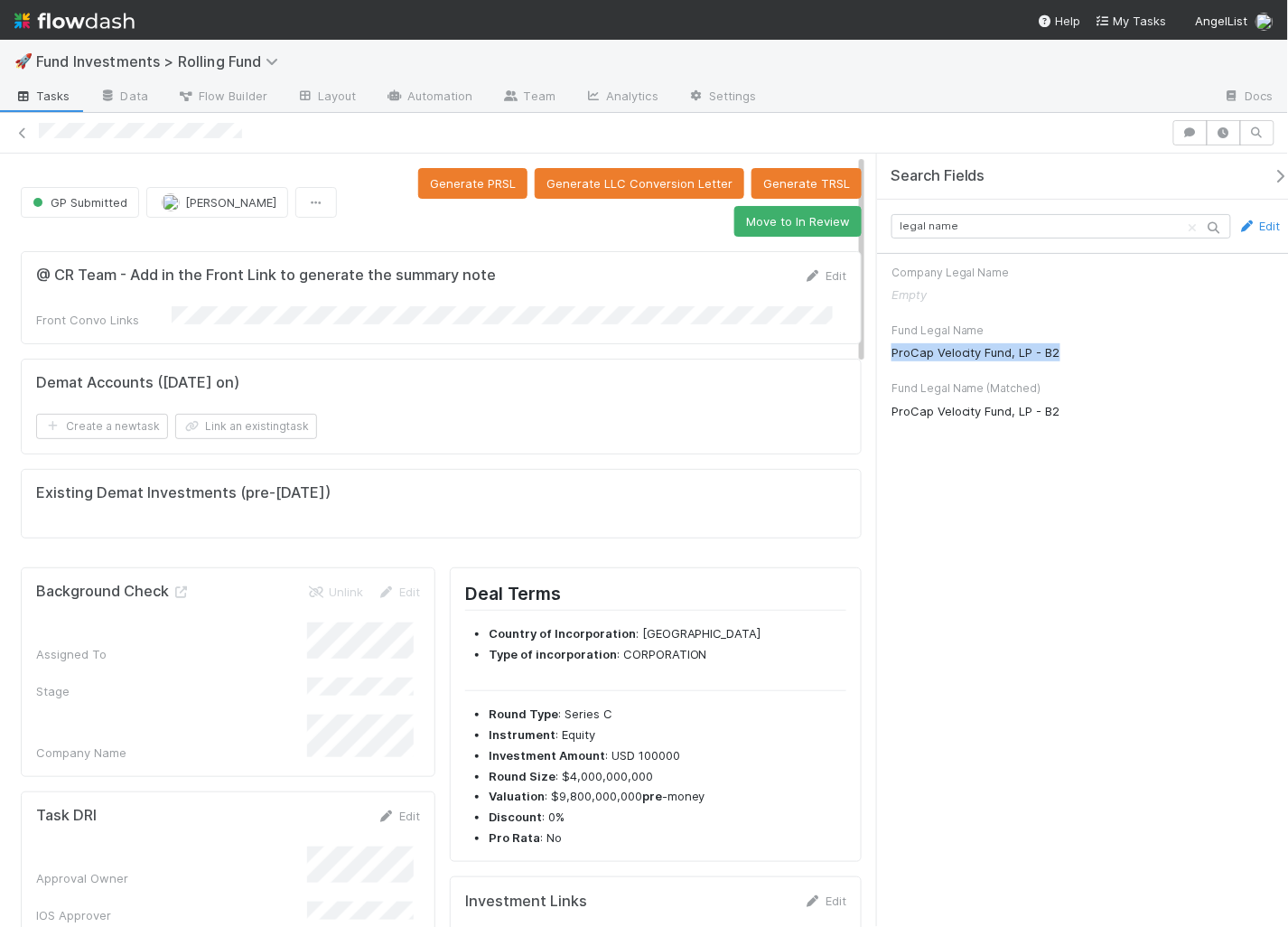
drag, startPoint x: 1064, startPoint y: 345, endPoint x: 890, endPoint y: 355, distance: 174.3
click at [890, 355] on div "Fund Legal Name ProCap Velocity Fund, LP - B2" at bounding box center [1087, 340] width 418 height 58
copy span "ProCap Velocity Fund, LP - B2"
click at [1148, 221] on input "legal name" at bounding box center [1062, 226] width 340 height 25
click at [1145, 221] on input "legal name" at bounding box center [1062, 226] width 340 height 25
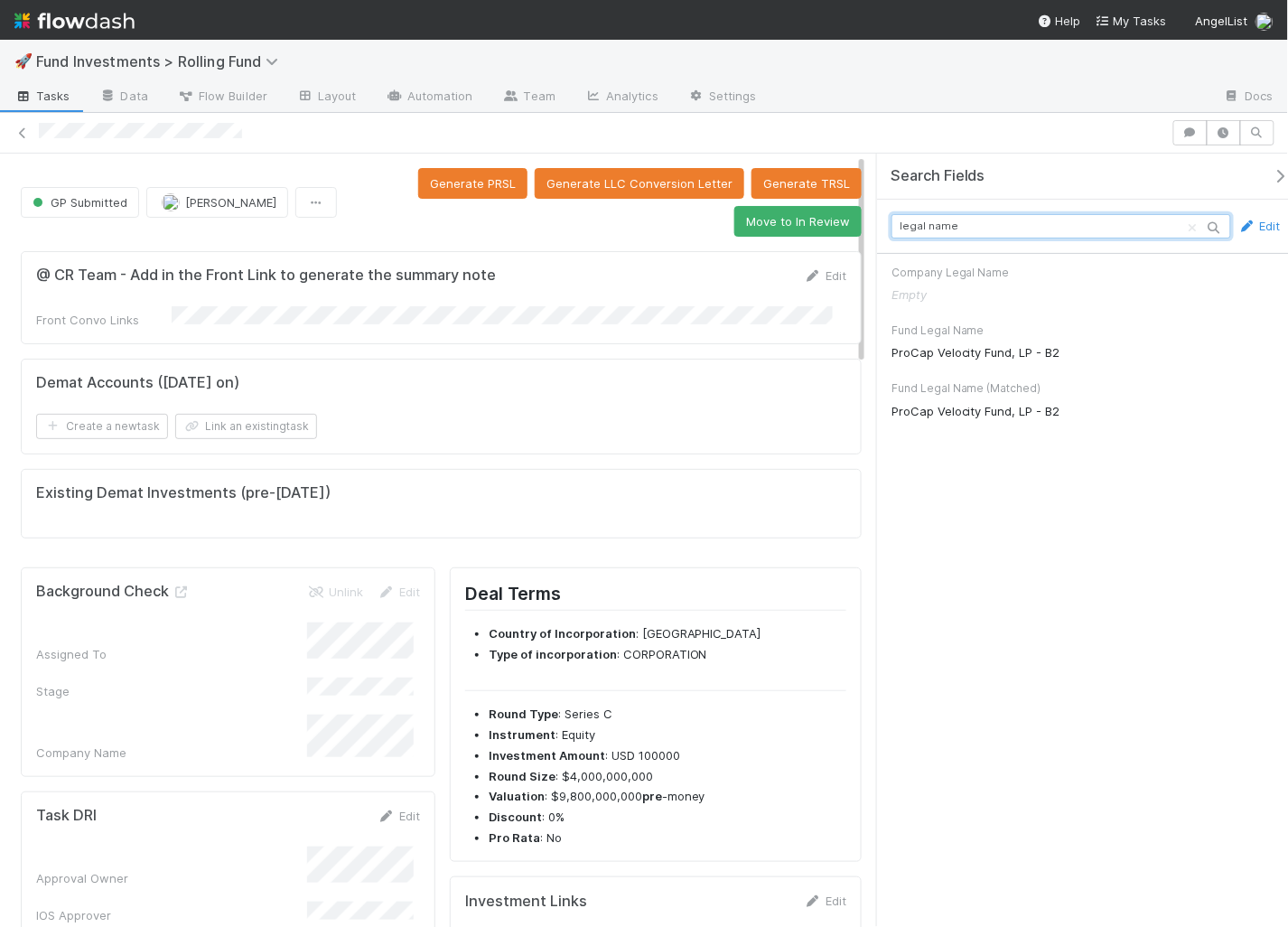
click at [1145, 221] on input "legal name" at bounding box center [1062, 226] width 340 height 25
click at [925, 221] on input "comptroller" at bounding box center [1062, 226] width 340 height 25
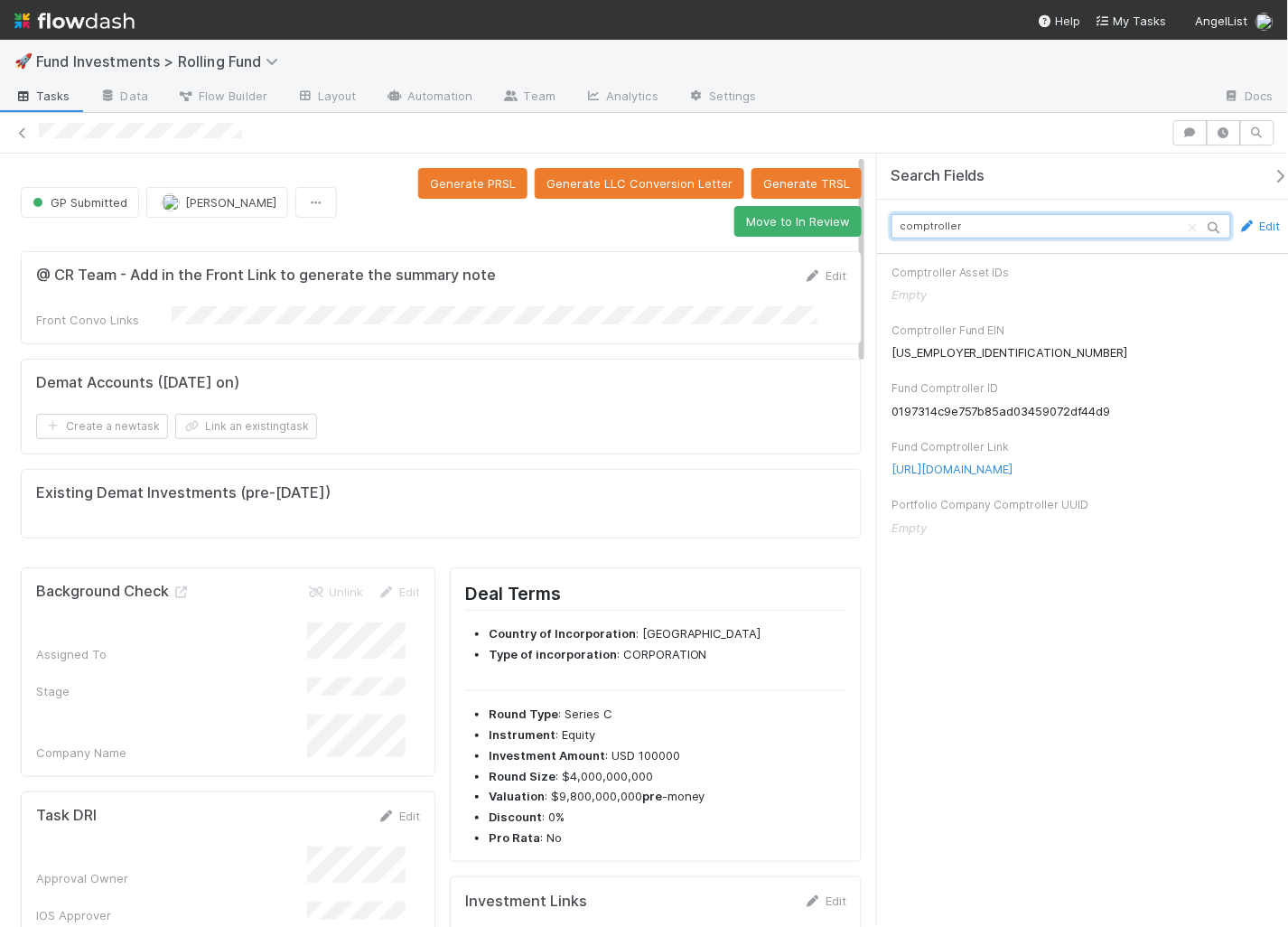
paste input "kyledoppelt@gmail.com"
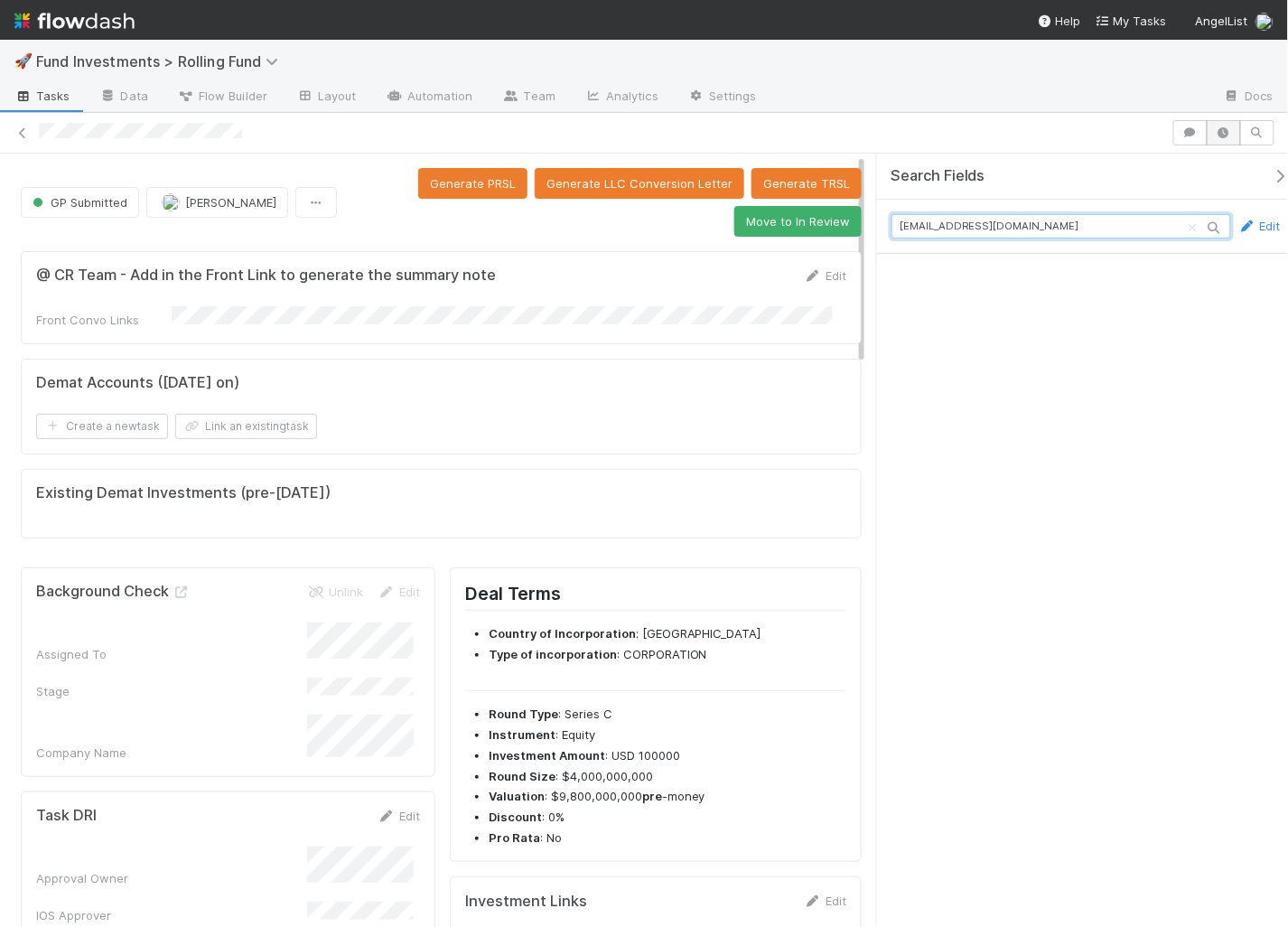
type input "kyledoppelt@gmail.com"
click at [1233, 129] on icon "button" at bounding box center [1223, 132] width 18 height 11
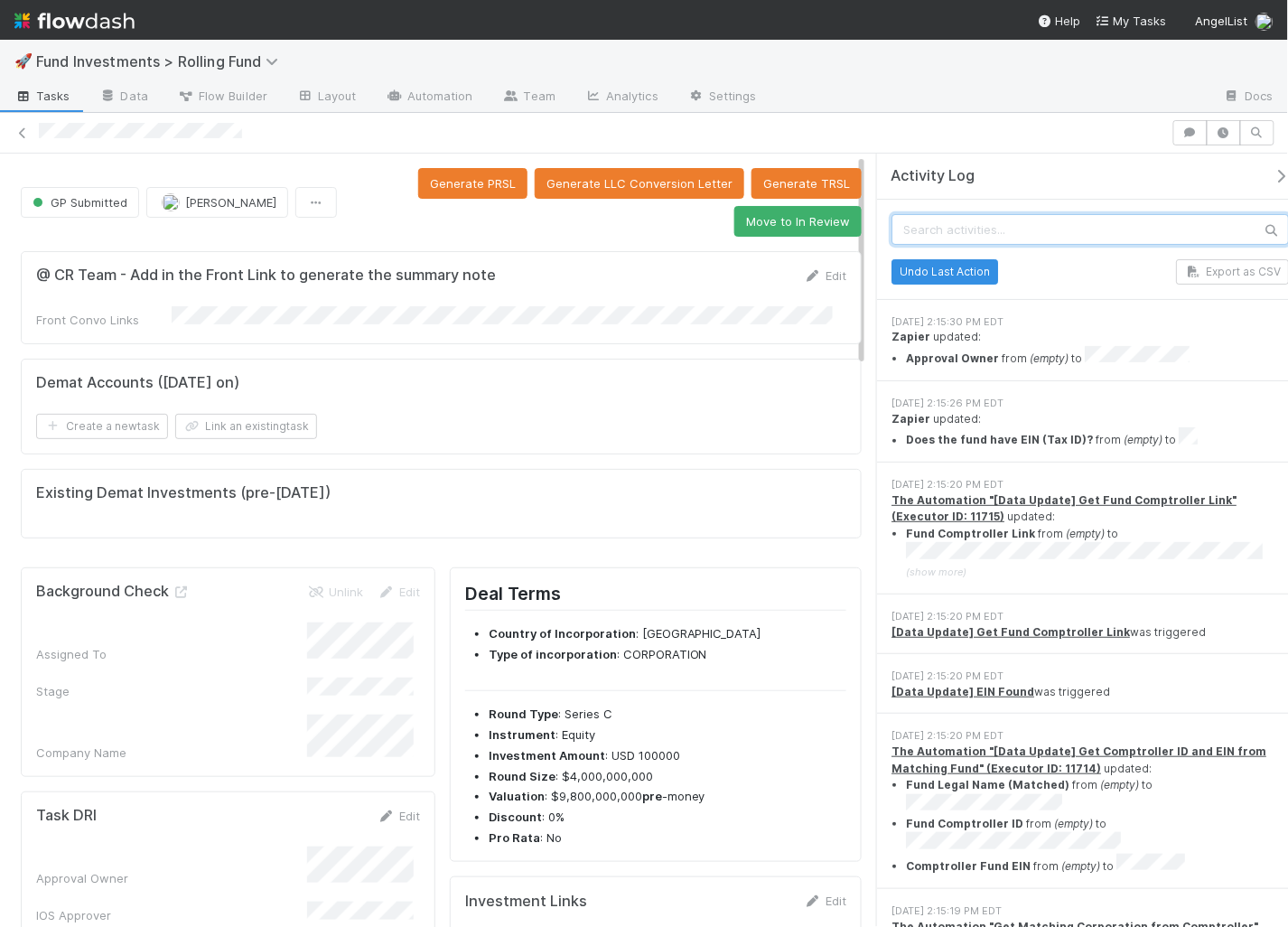
click at [1090, 221] on input "text" at bounding box center [1090, 229] width 397 height 31
paste input "kyledoppelt@gmail.com"
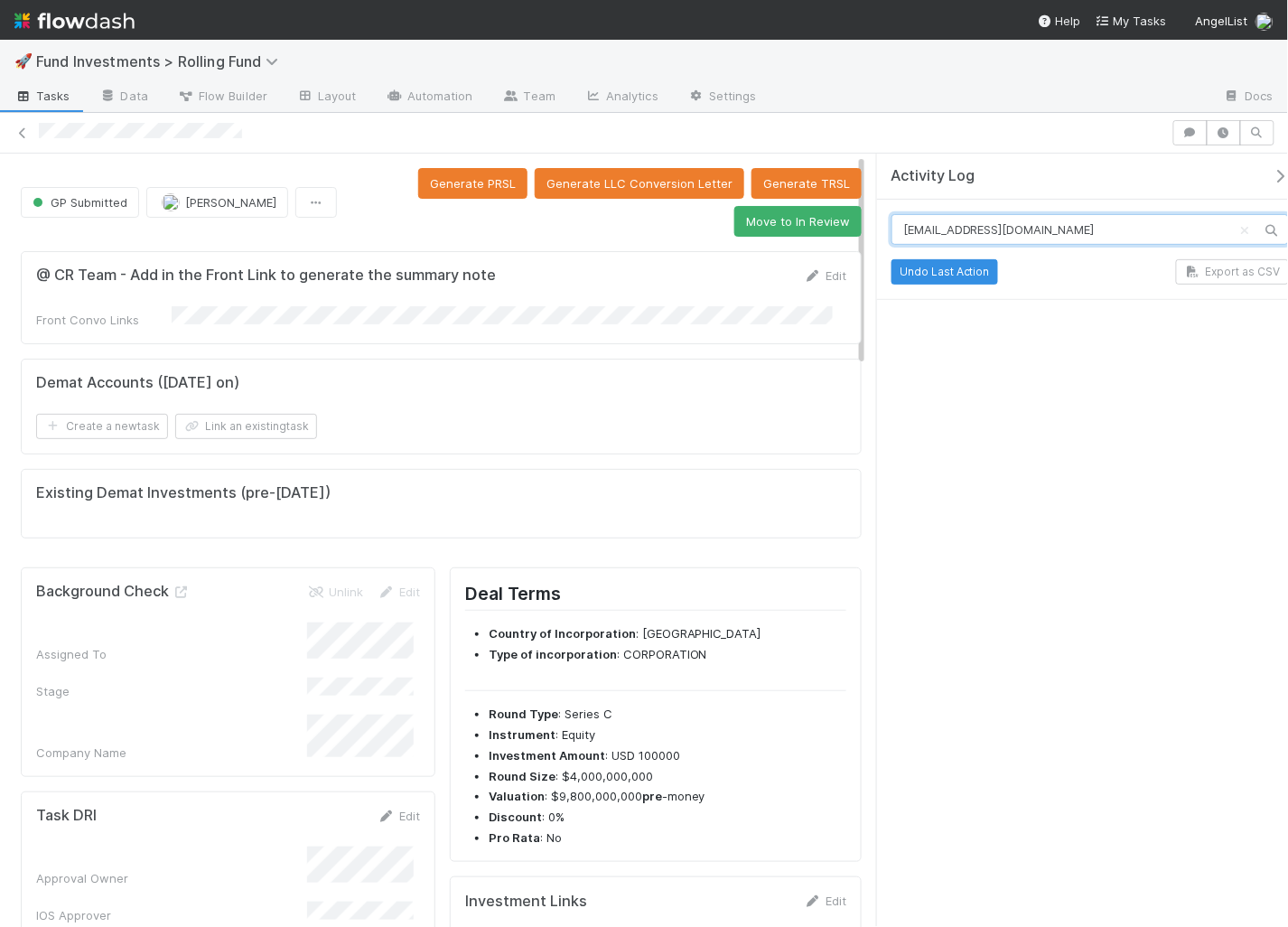
type input "kyledoppelt@gmail.com"
click at [1236, 225] on icon "Clear search" at bounding box center [1245, 231] width 18 height 11
click at [1214, 221] on input "text" at bounding box center [1090, 229] width 397 height 31
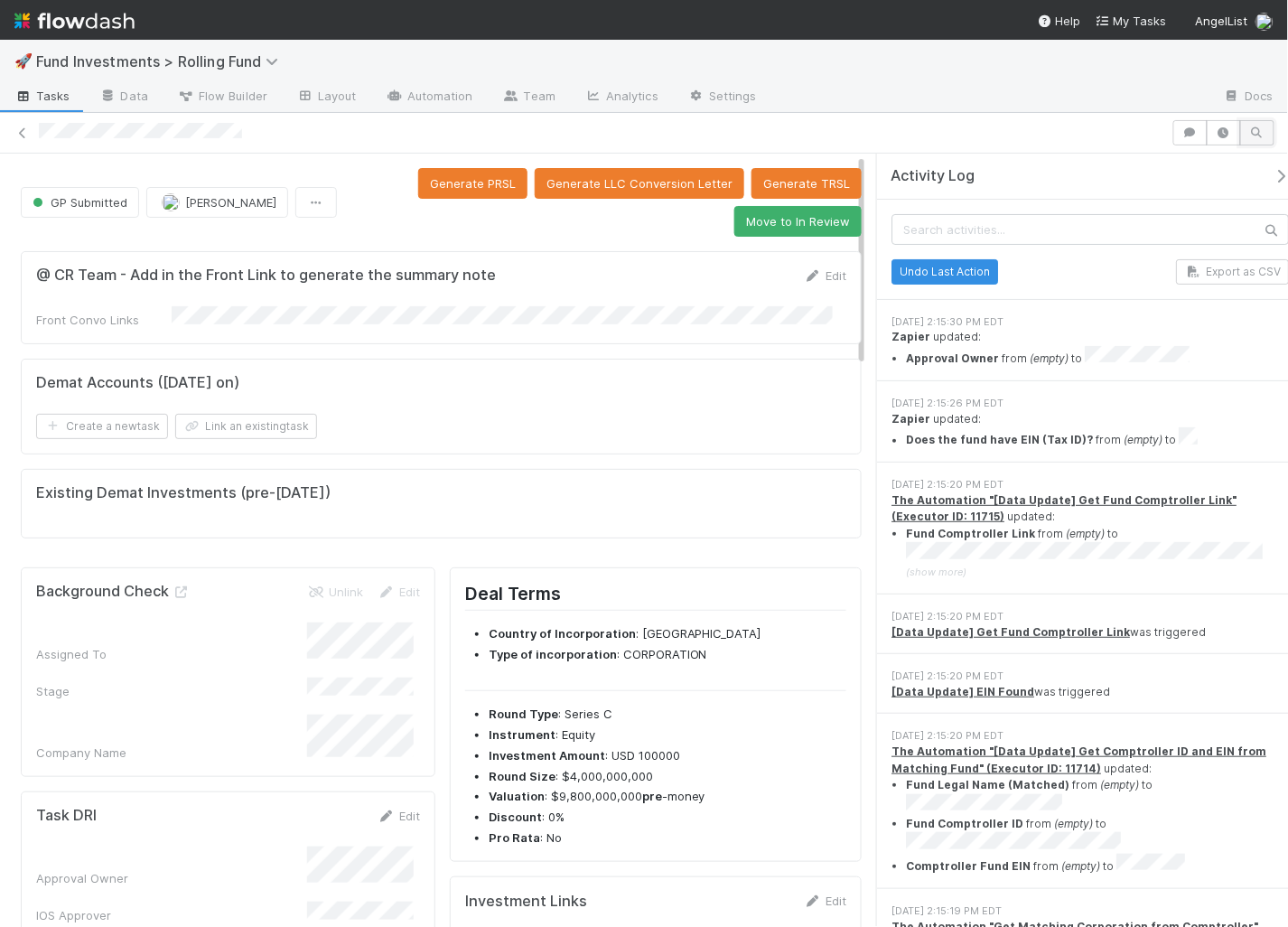
click at [1256, 132] on icon "button" at bounding box center [1257, 132] width 18 height 11
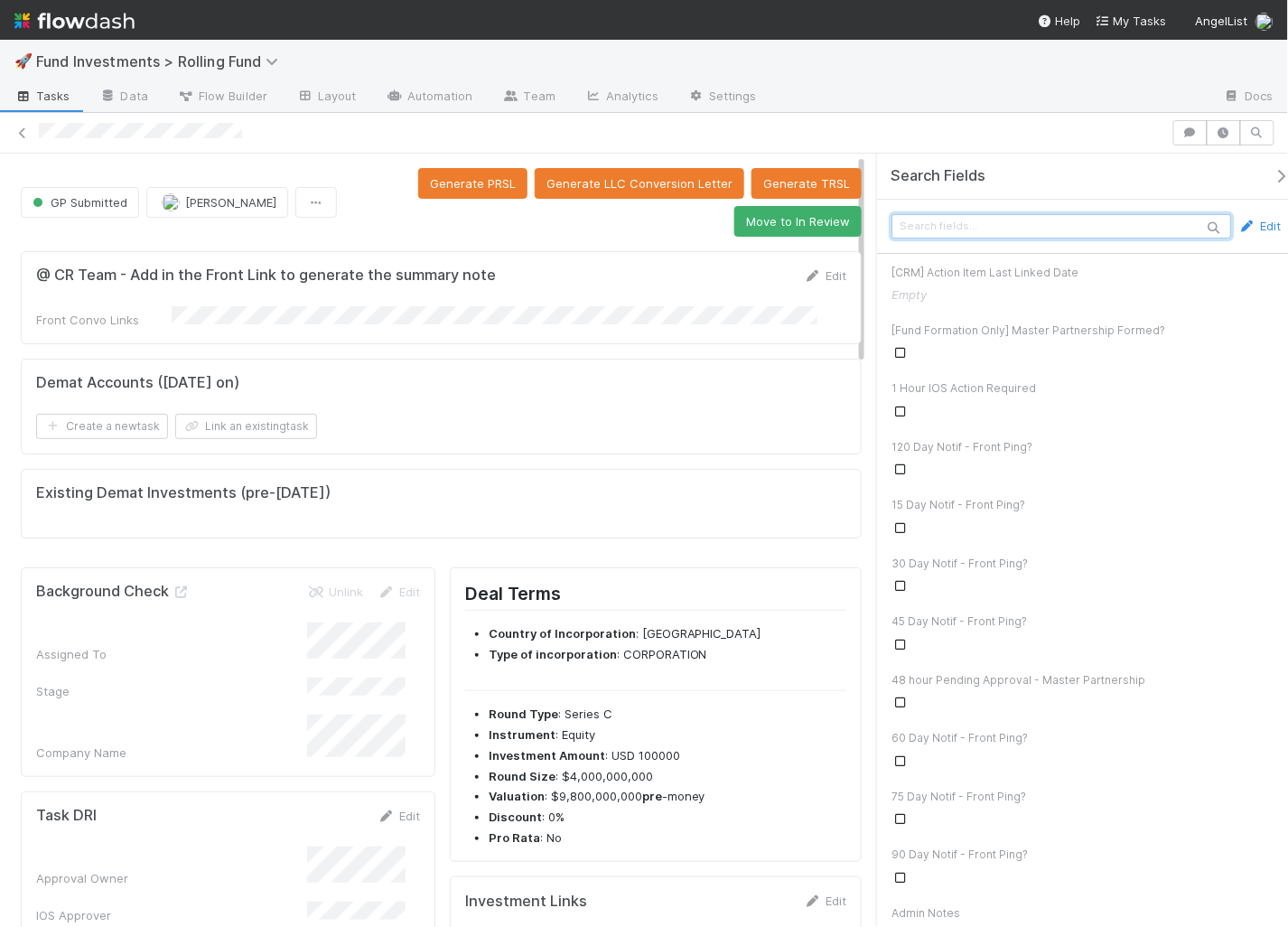
click at [1057, 229] on input "text" at bounding box center [1062, 226] width 340 height 25
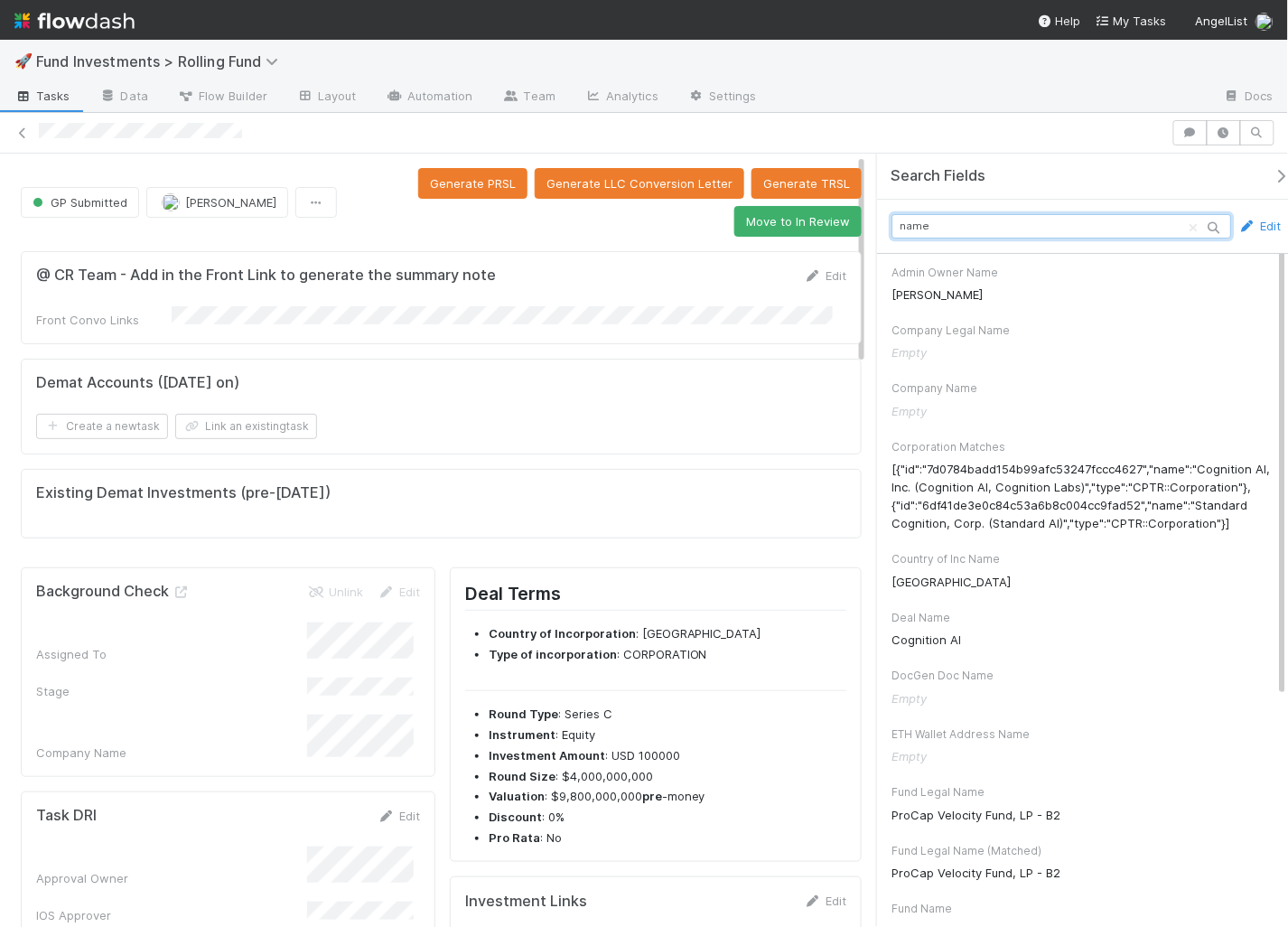
click at [986, 216] on input "name" at bounding box center [1062, 226] width 340 height 25
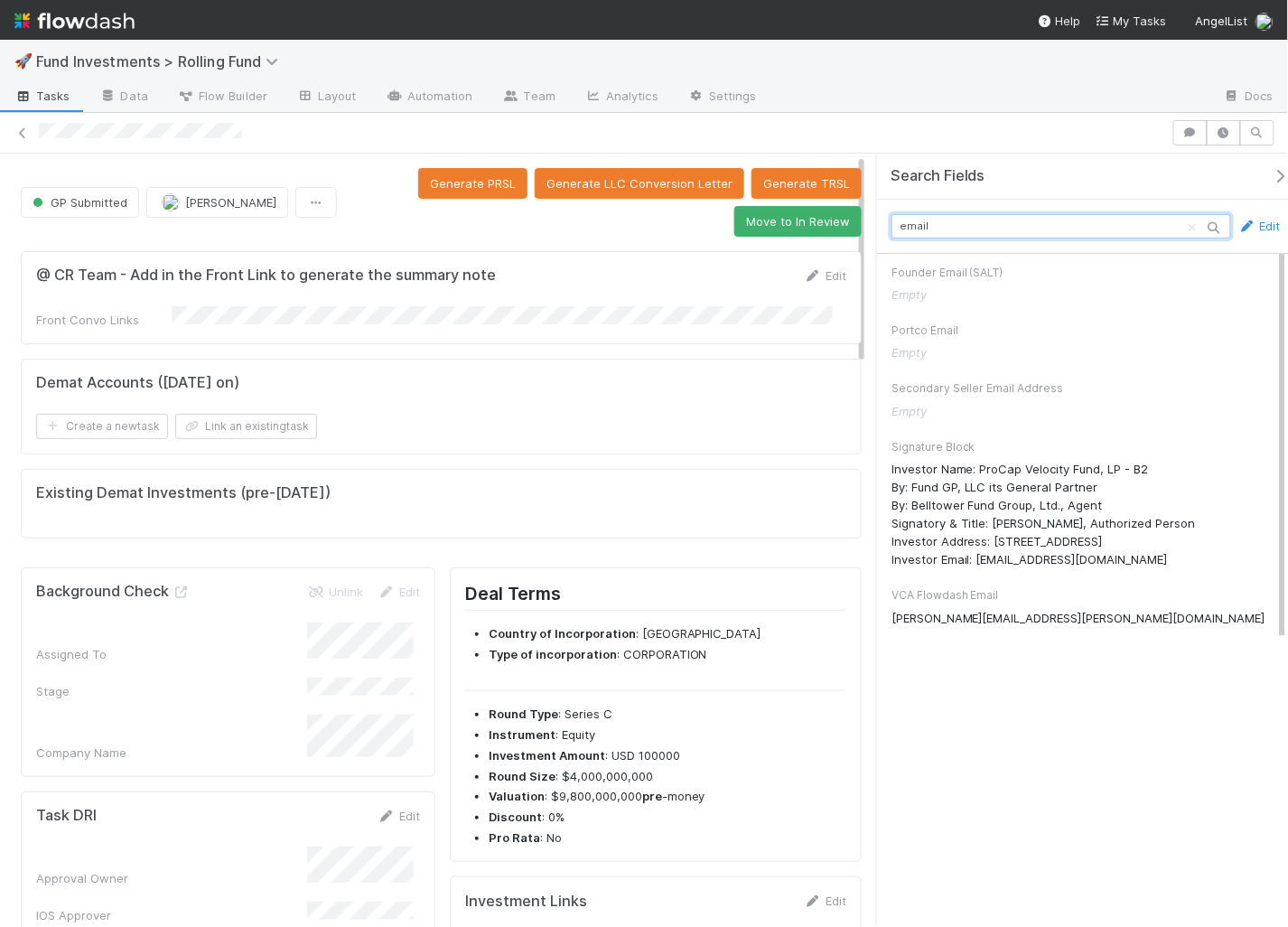
type input "email"
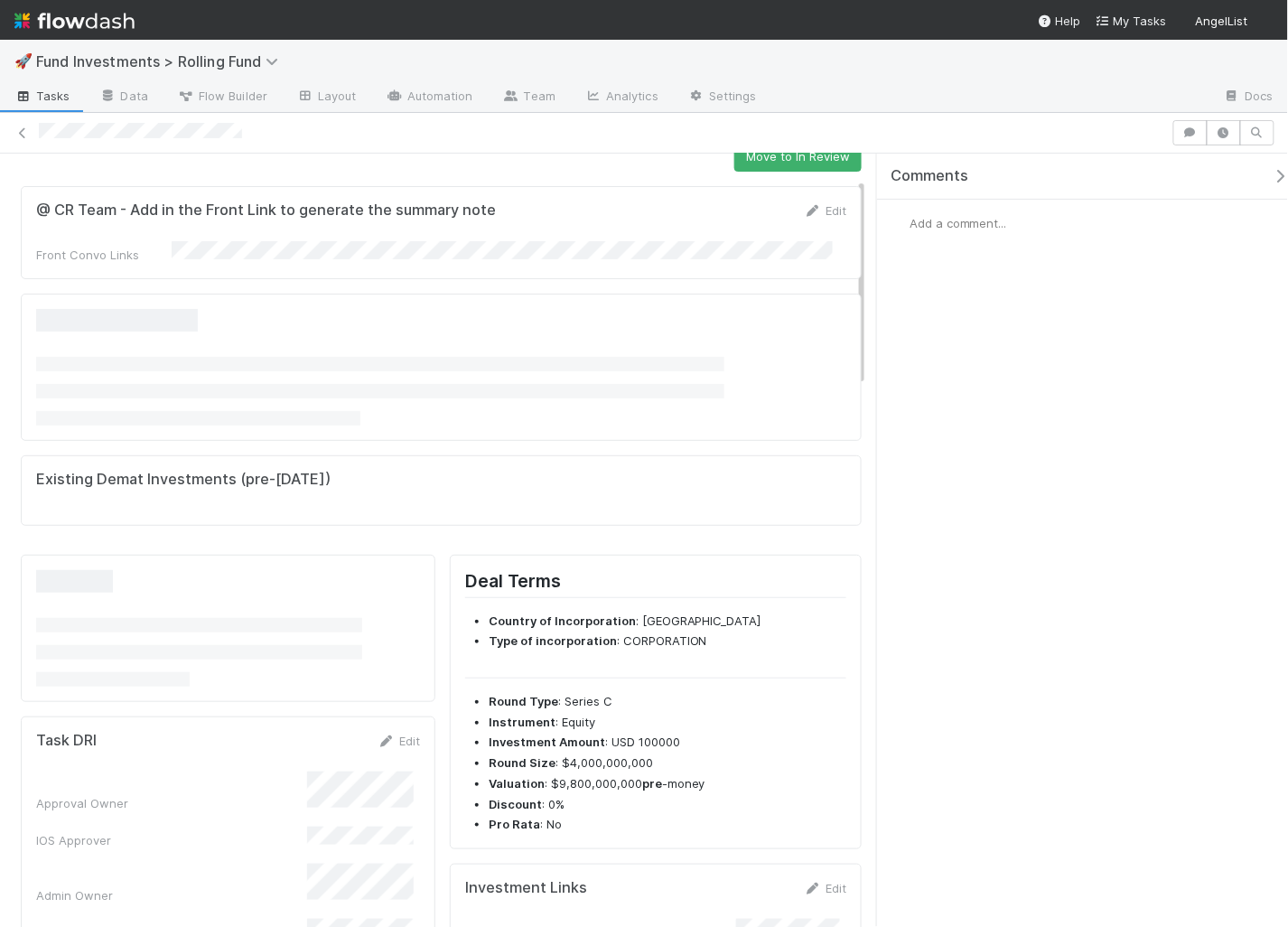
scroll to position [95, 0]
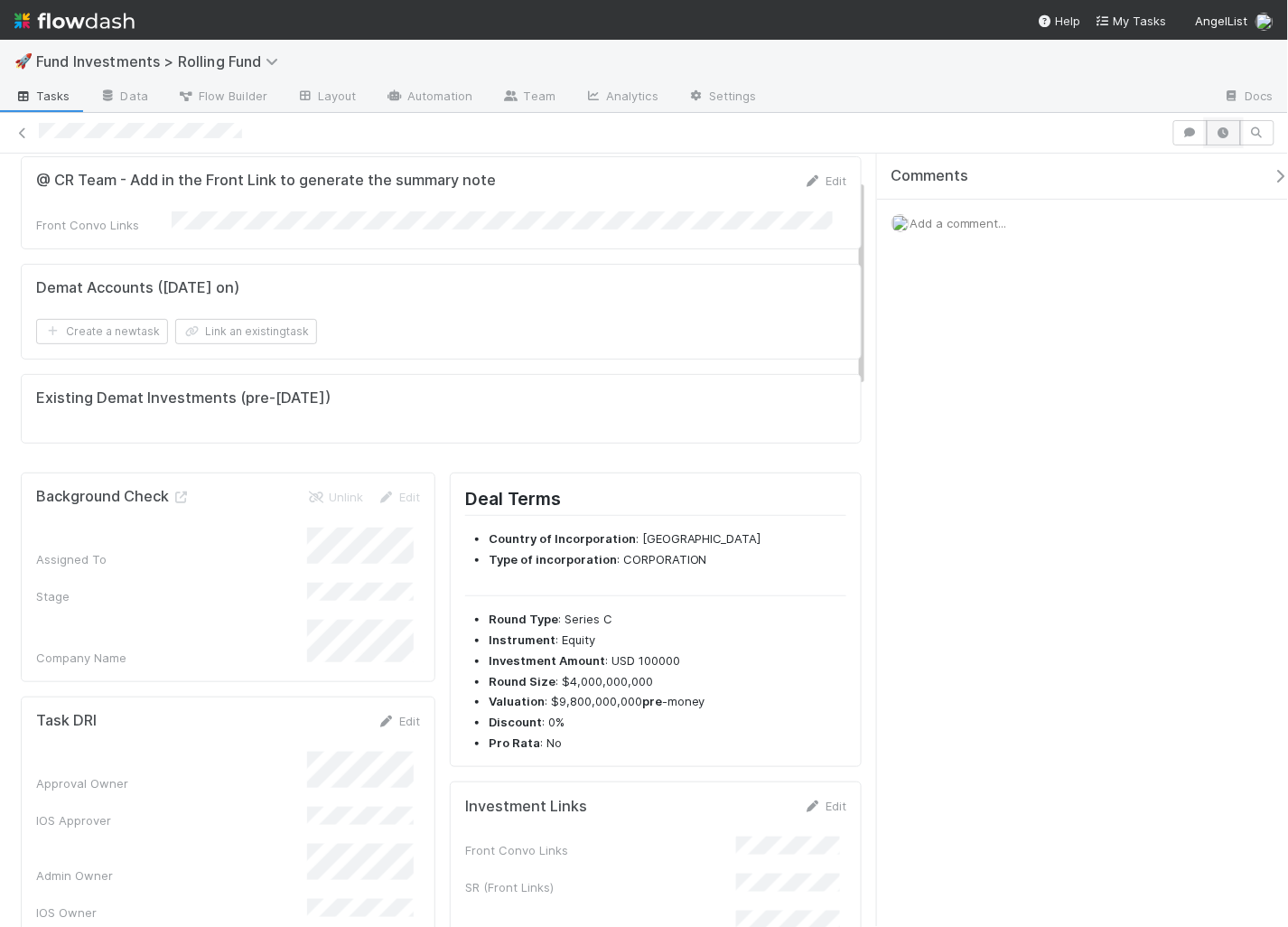
click at [1226, 128] on icon "button" at bounding box center [1223, 132] width 18 height 11
click at [1252, 134] on icon "button" at bounding box center [1257, 132] width 18 height 11
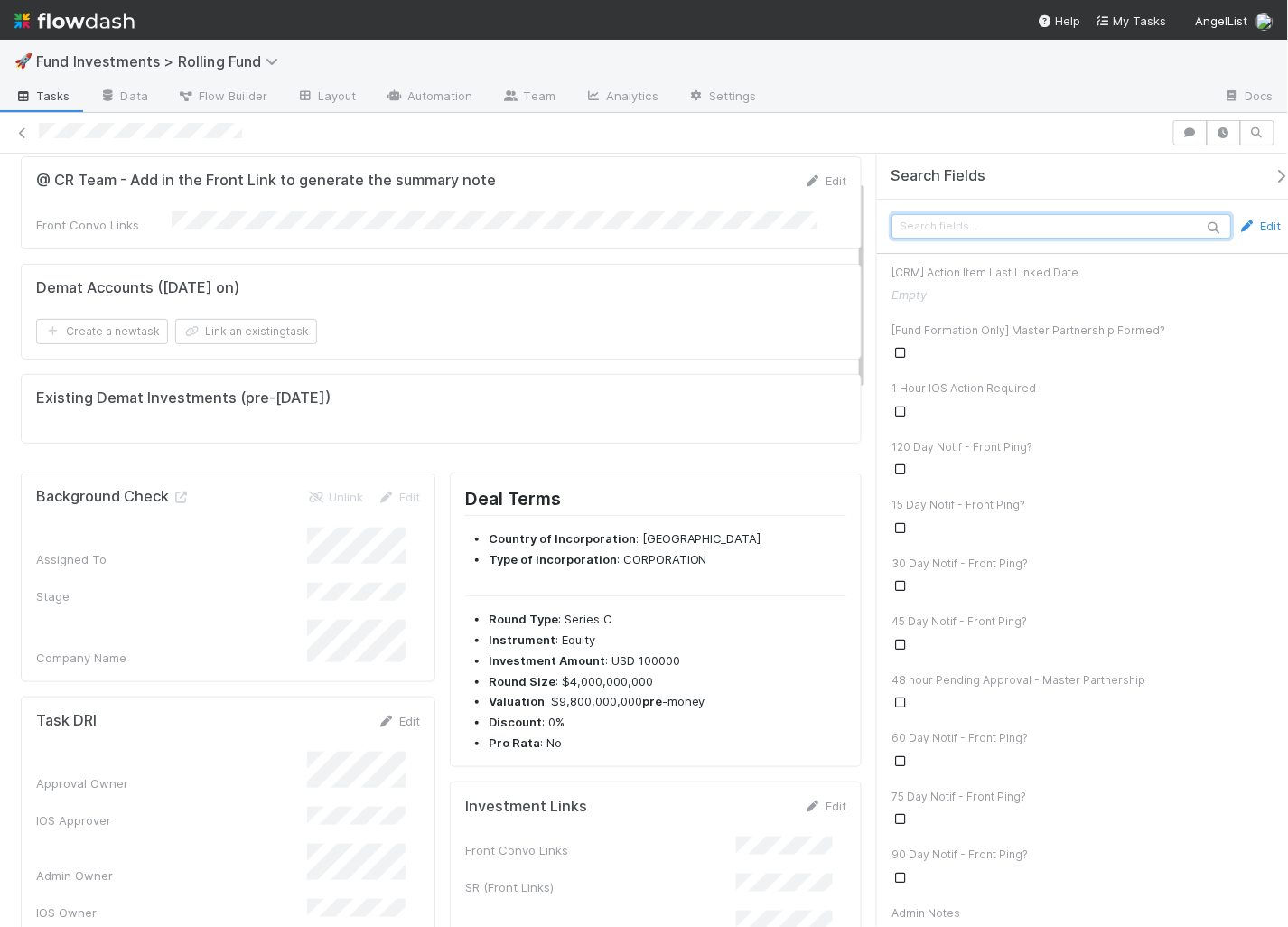
click at [1098, 229] on input "text" at bounding box center [1062, 226] width 340 height 25
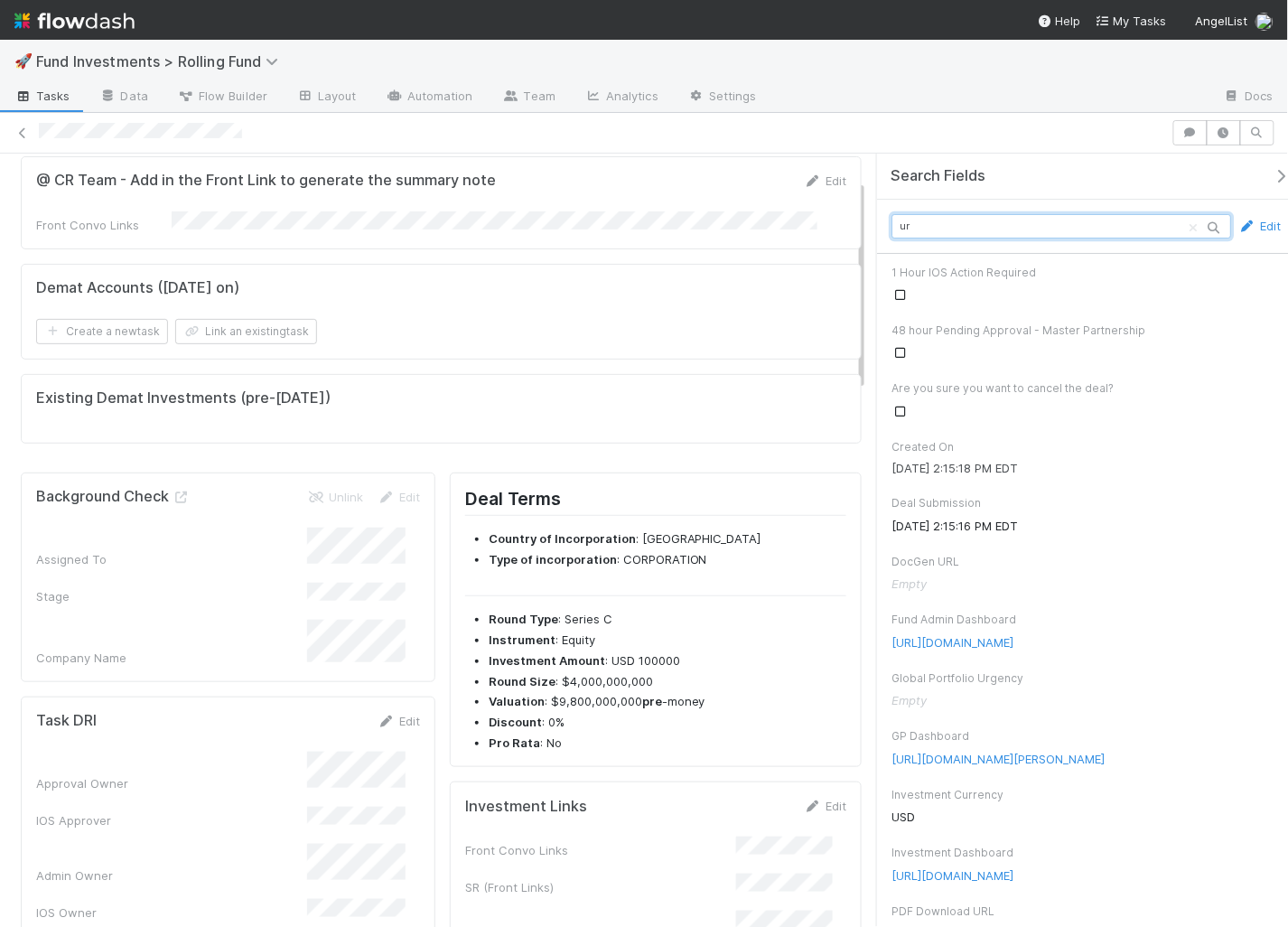
type input "u"
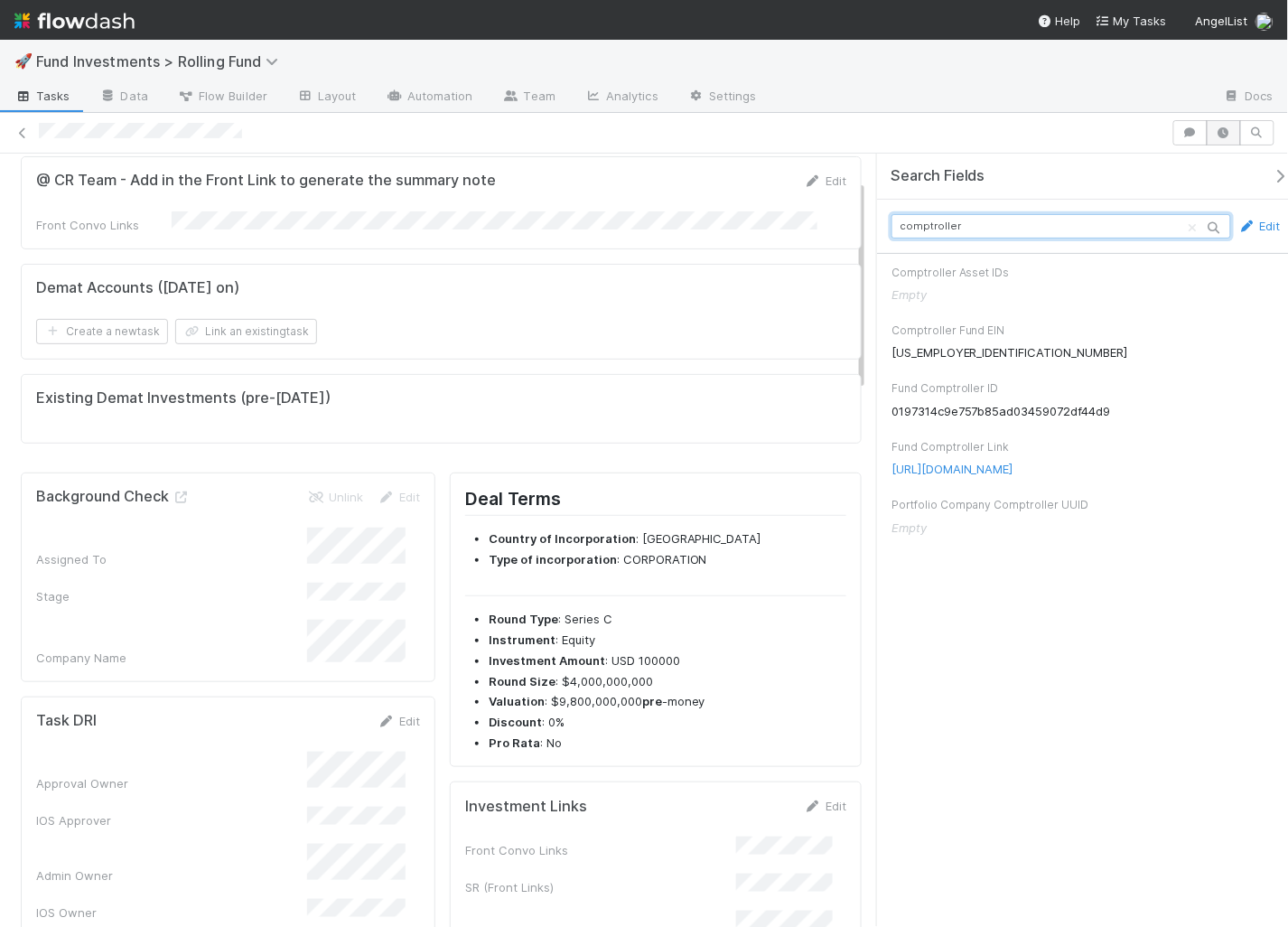
type input "comptroller"
click at [1214, 128] on icon "button" at bounding box center [1223, 132] width 18 height 11
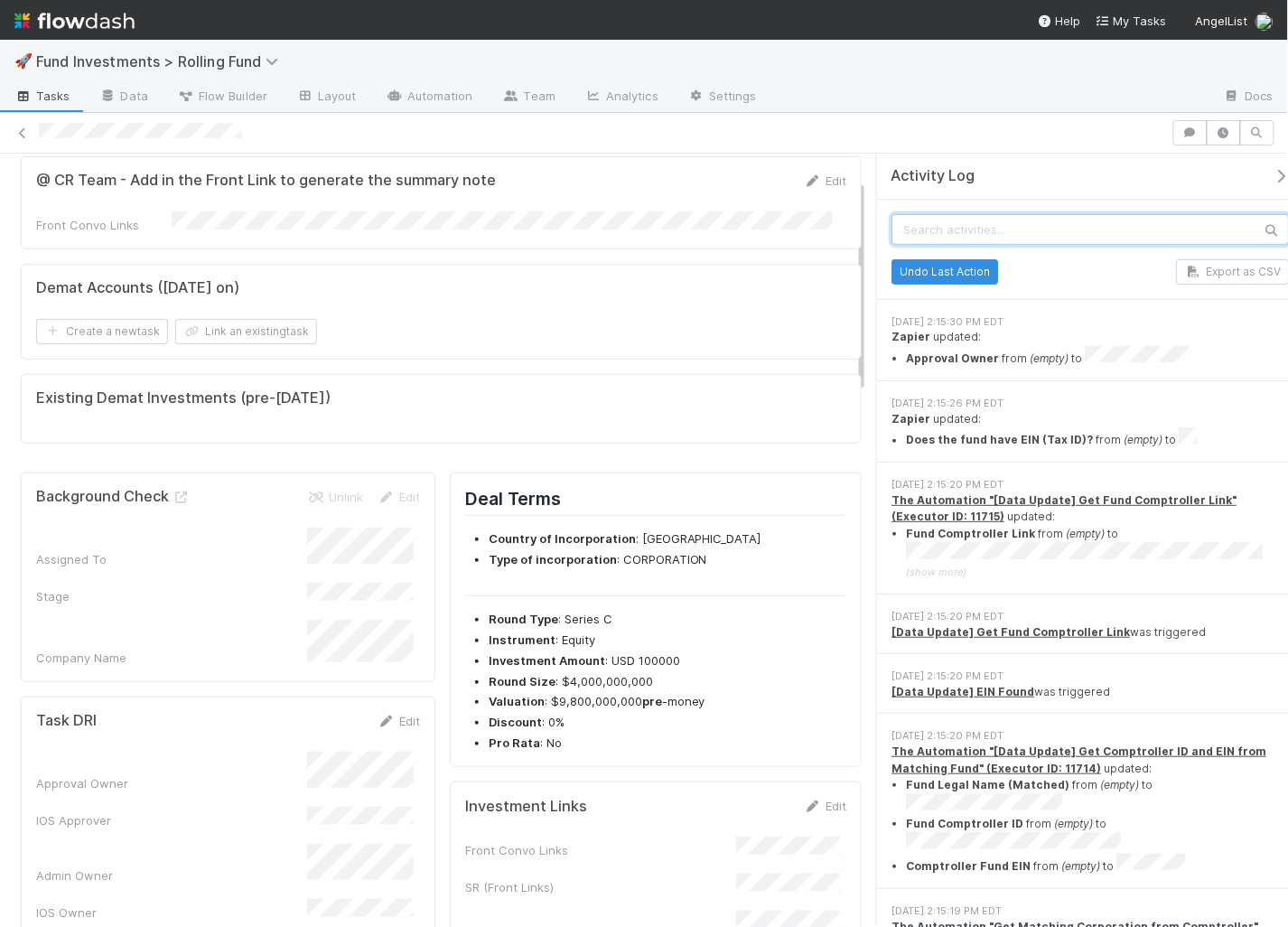
click at [1114, 216] on input "text" at bounding box center [1090, 229] width 397 height 31
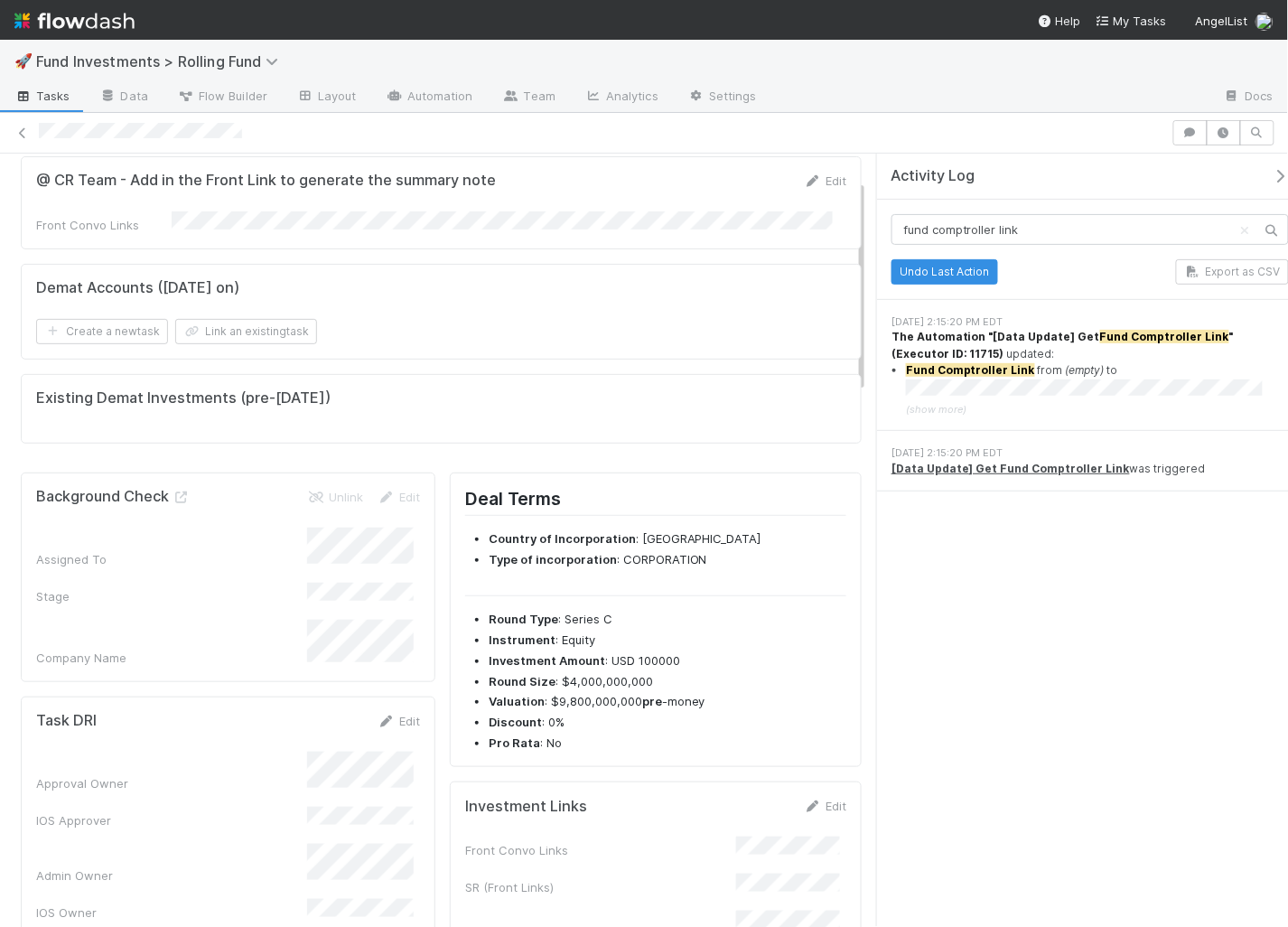
click at [1162, 335] on mark "Fund Comptroller Link" at bounding box center [1164, 336] width 129 height 13
click at [1003, 228] on input "fund comptroller link" at bounding box center [1090, 229] width 397 height 31
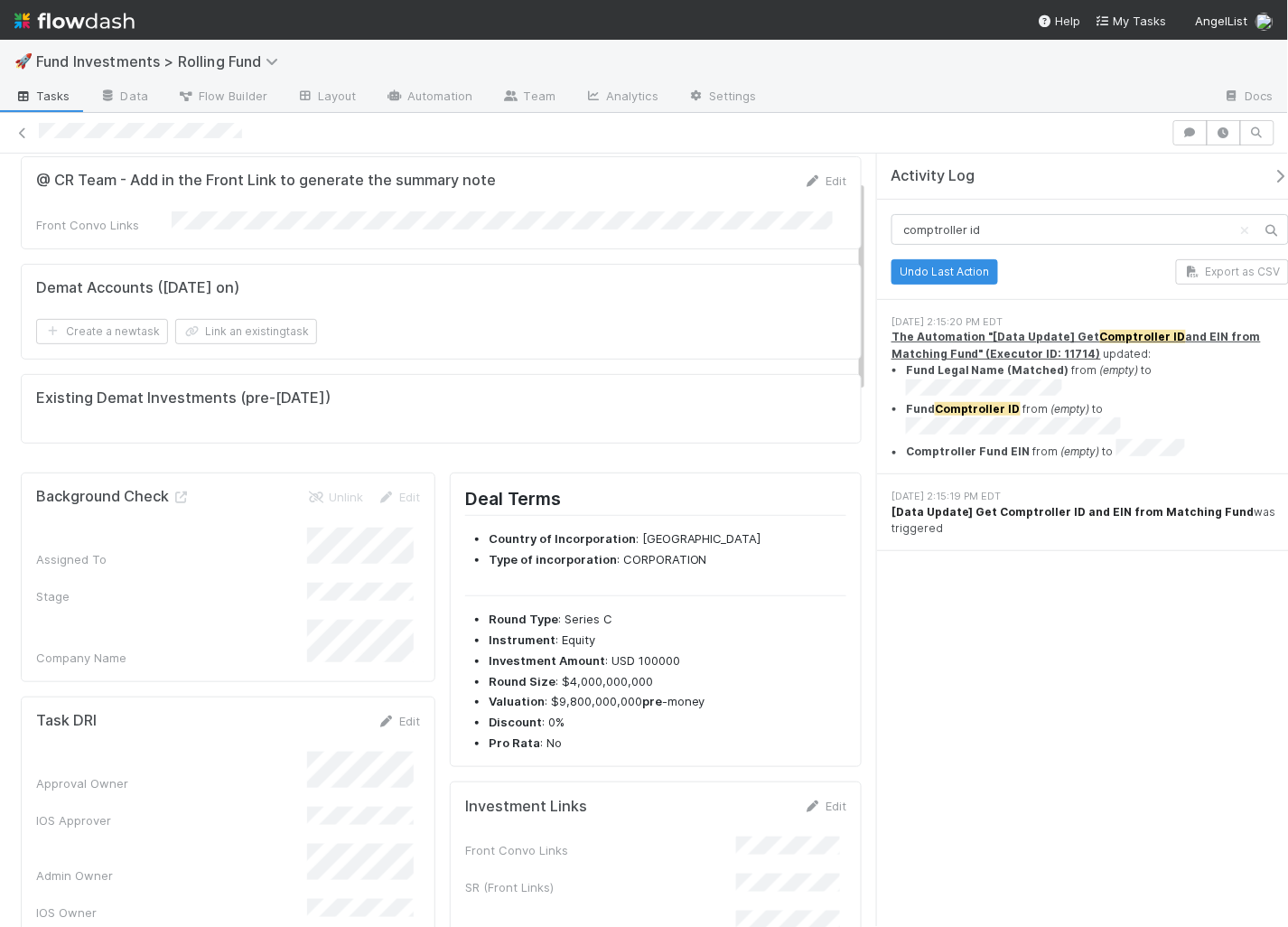
click at [1160, 505] on strong "[Data Update] Get Comptroller ID and EIN from Matching Fund" at bounding box center [1073, 512] width 363 height 13
click at [1201, 225] on input "comptroller id" at bounding box center [1090, 229] width 397 height 31
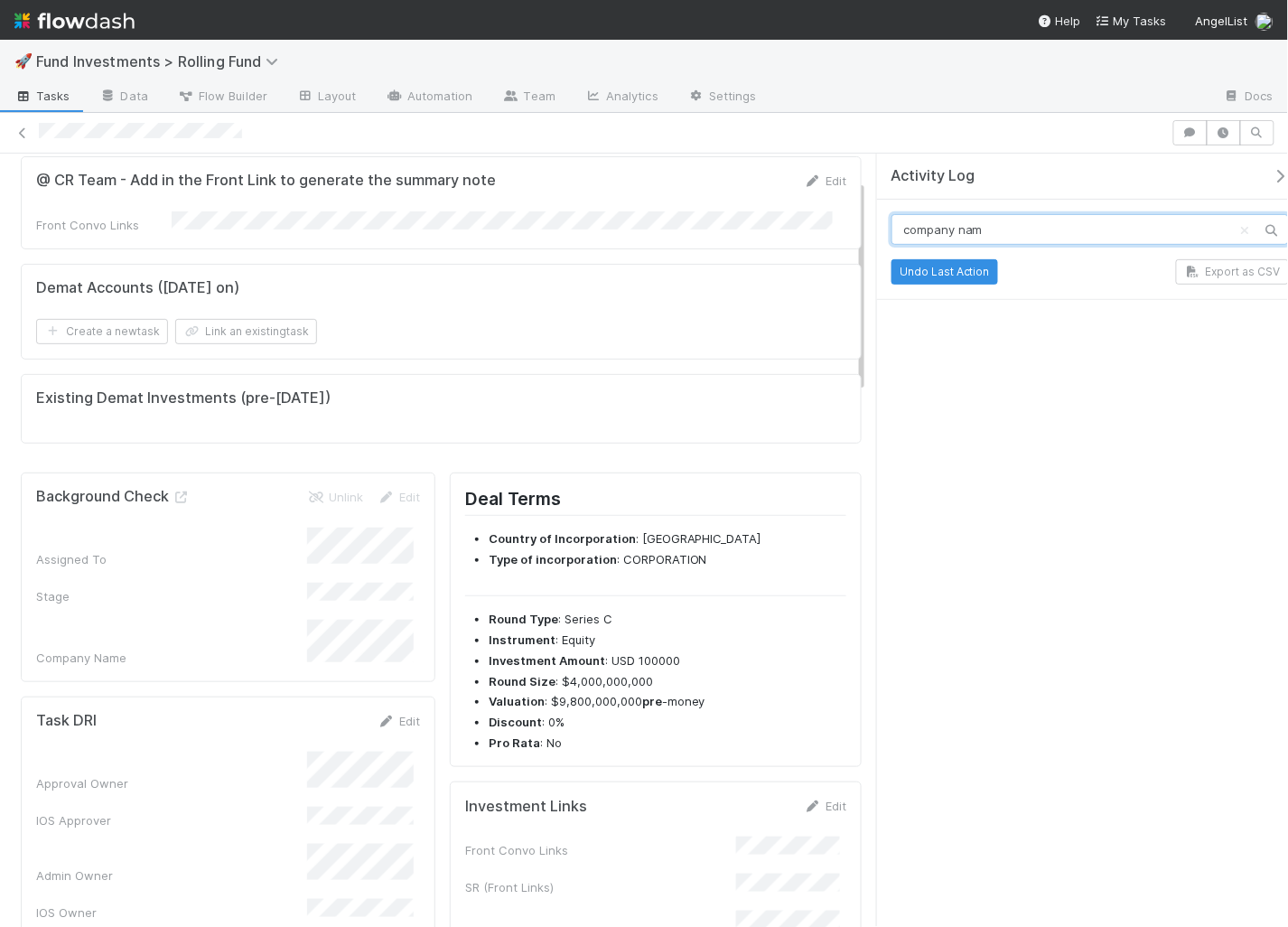
type input "company name"
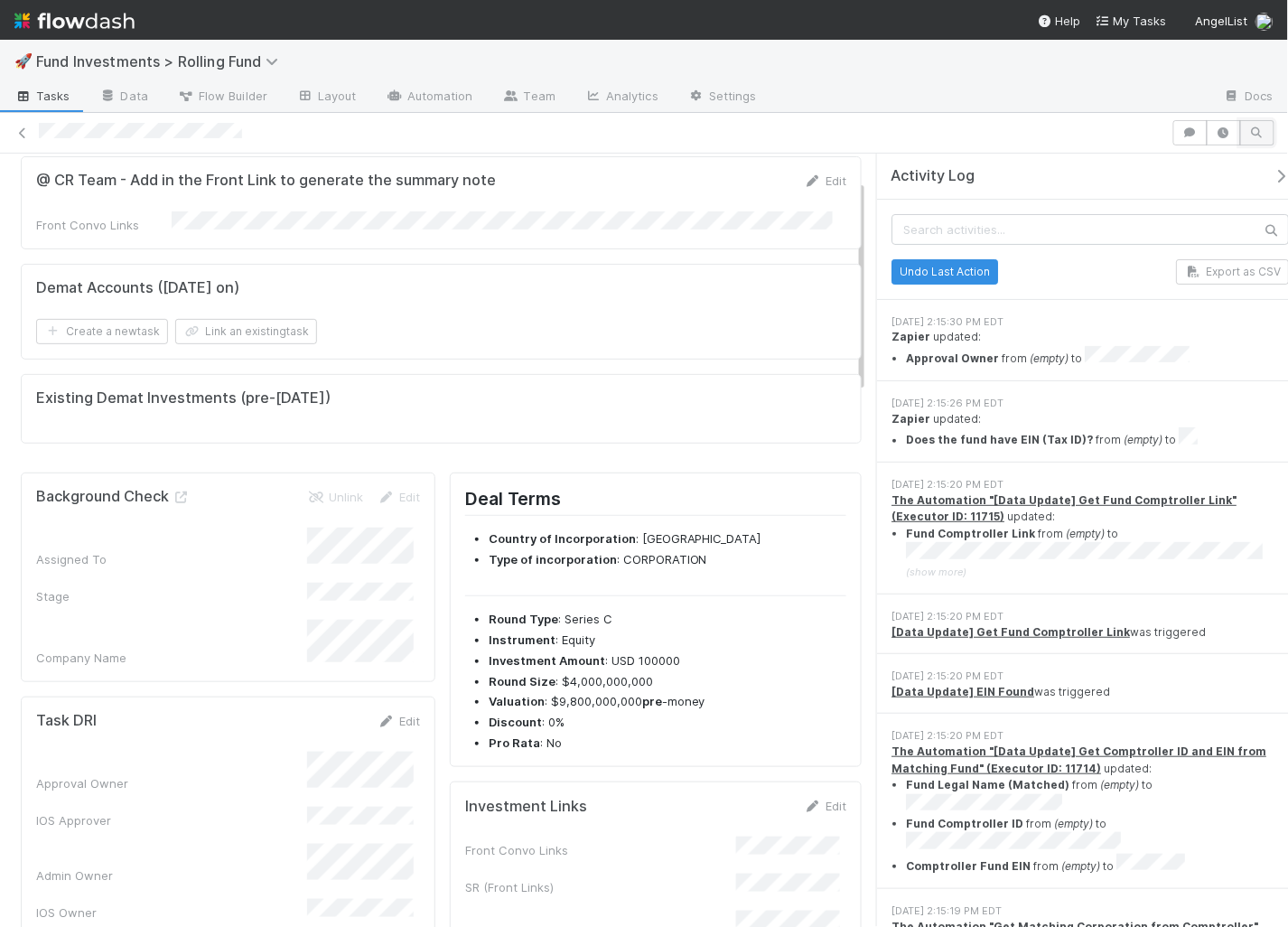
click at [1256, 137] on icon "button" at bounding box center [1257, 132] width 18 height 11
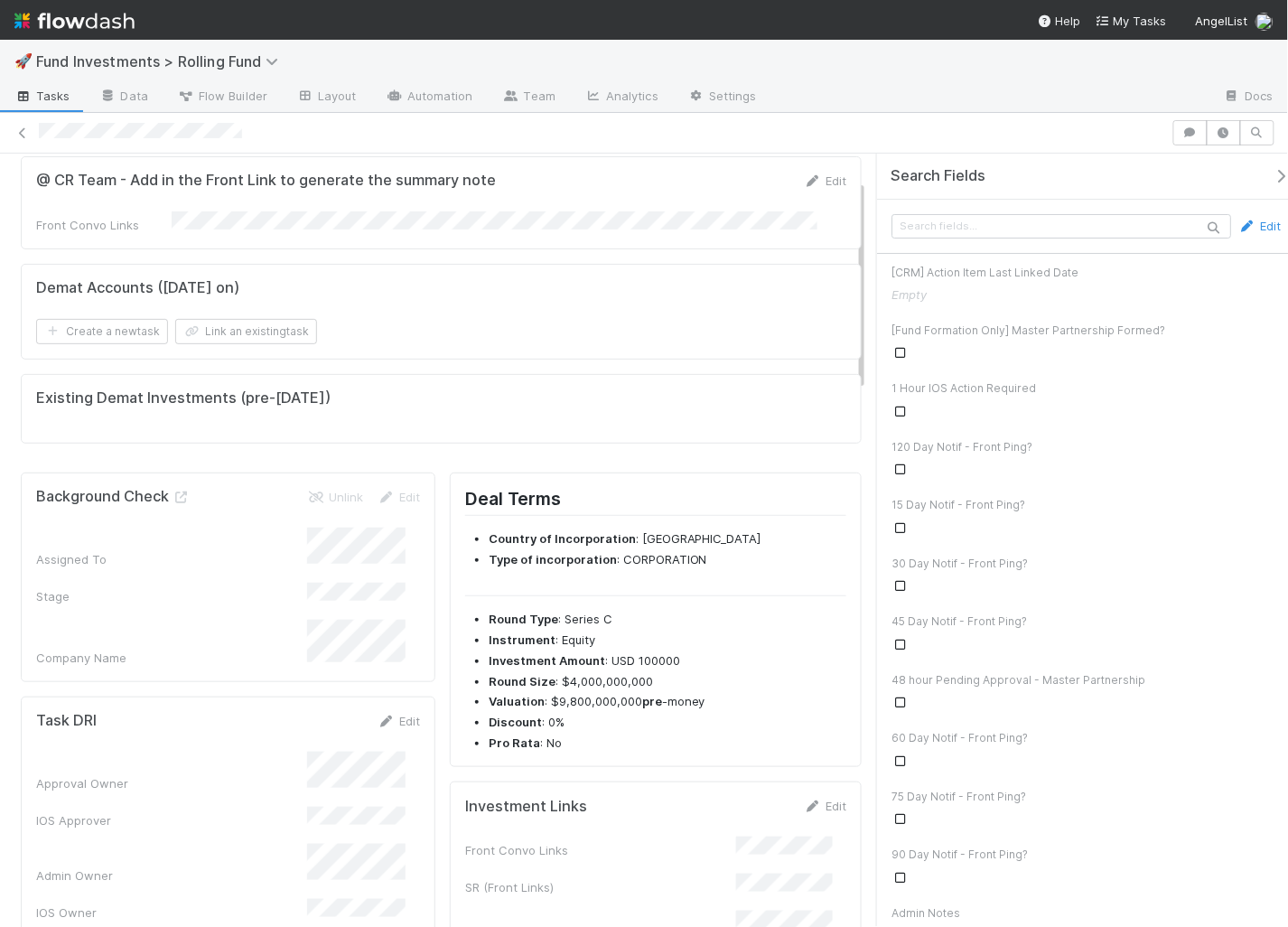
click at [1084, 241] on div "Edit" at bounding box center [1087, 226] width 418 height 54
click at [1081, 221] on input "text" at bounding box center [1062, 226] width 340 height 25
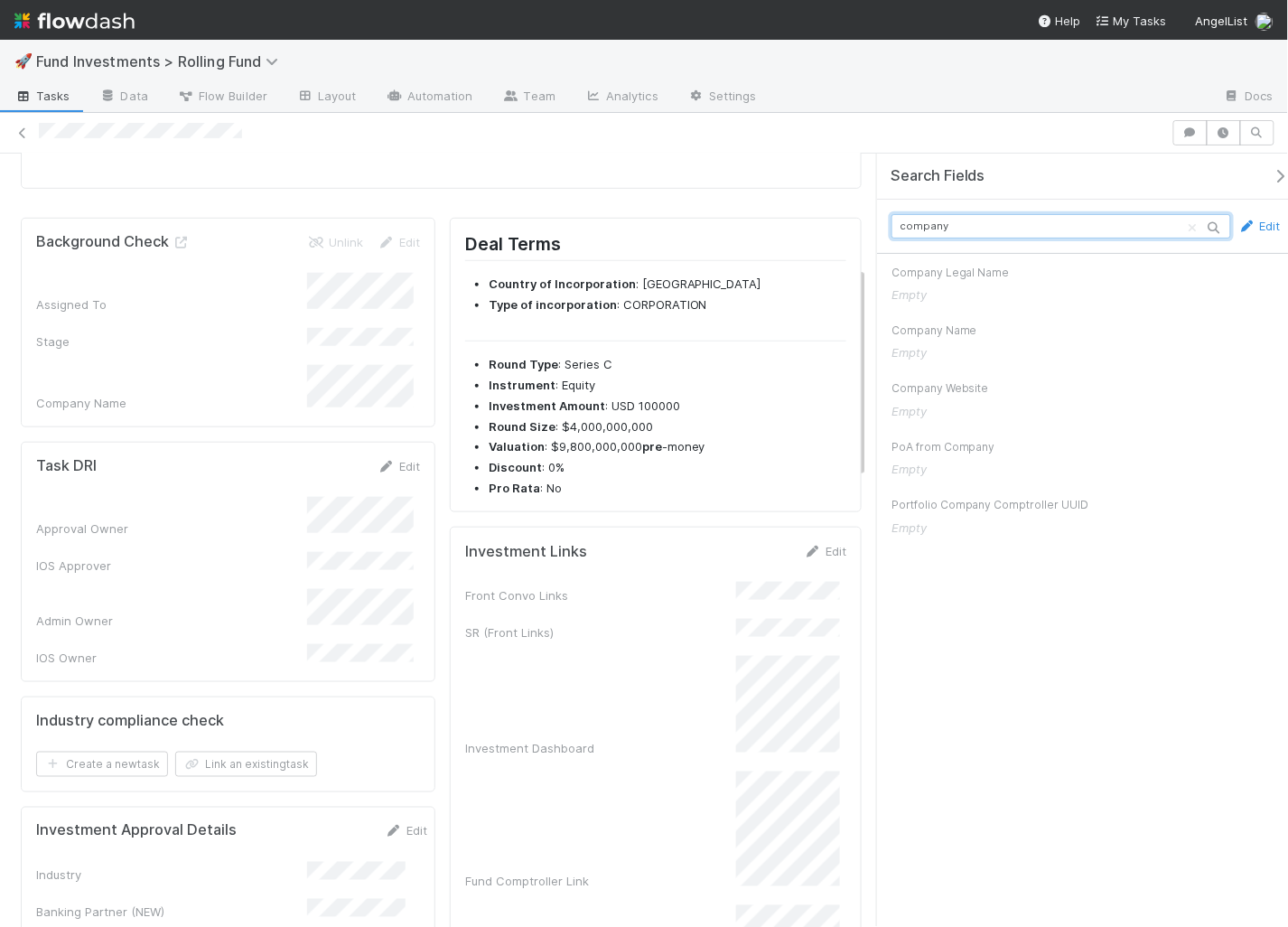
scroll to position [535, 0]
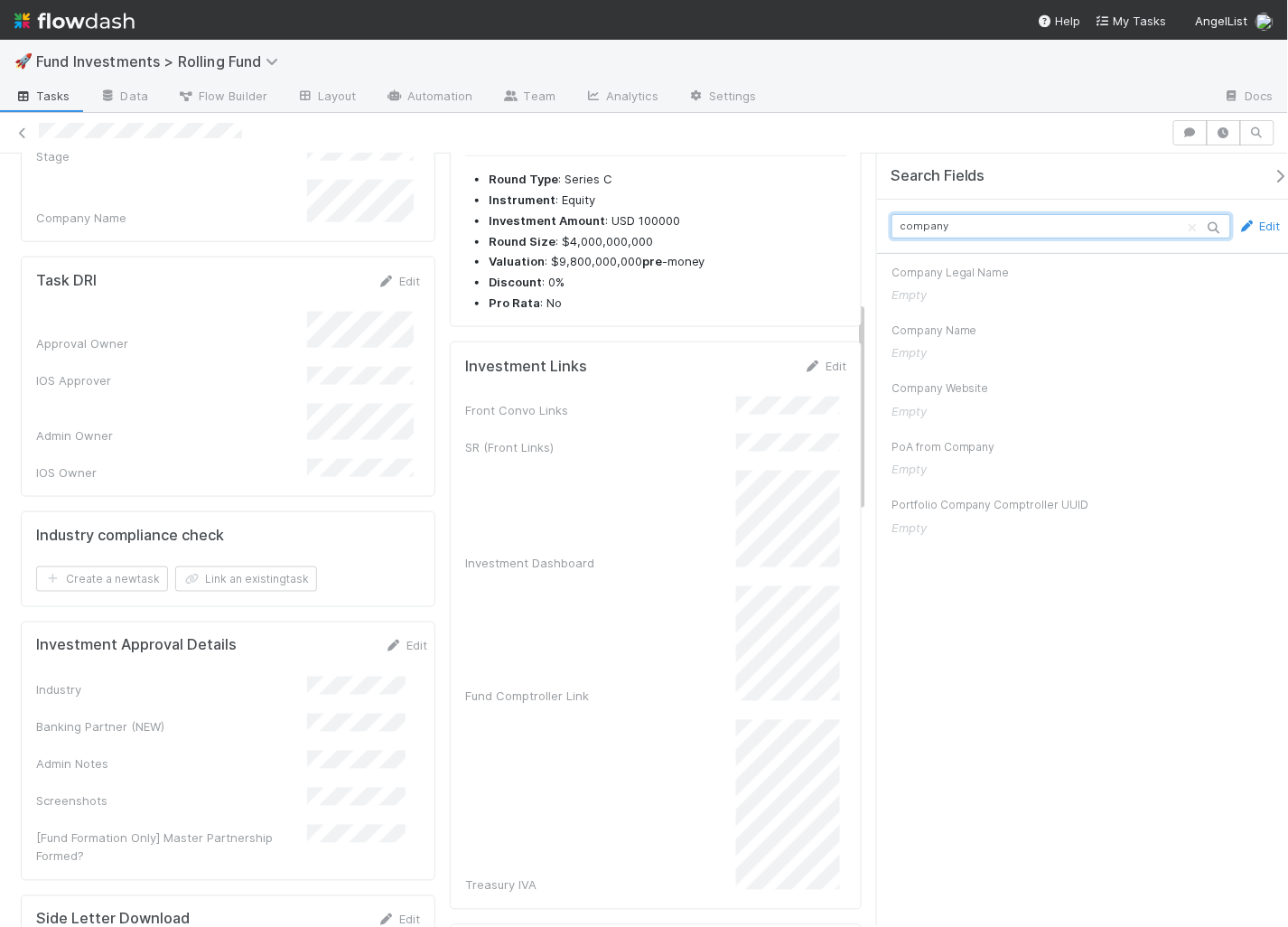
type input "company"
click at [1048, 517] on div "Empty" at bounding box center [1087, 527] width 390 height 20
click at [996, 511] on div "Portfolio Company Comptroller UUID Empty" at bounding box center [1087, 515] width 418 height 58
click at [1272, 171] on icon "button" at bounding box center [1280, 176] width 18 height 14
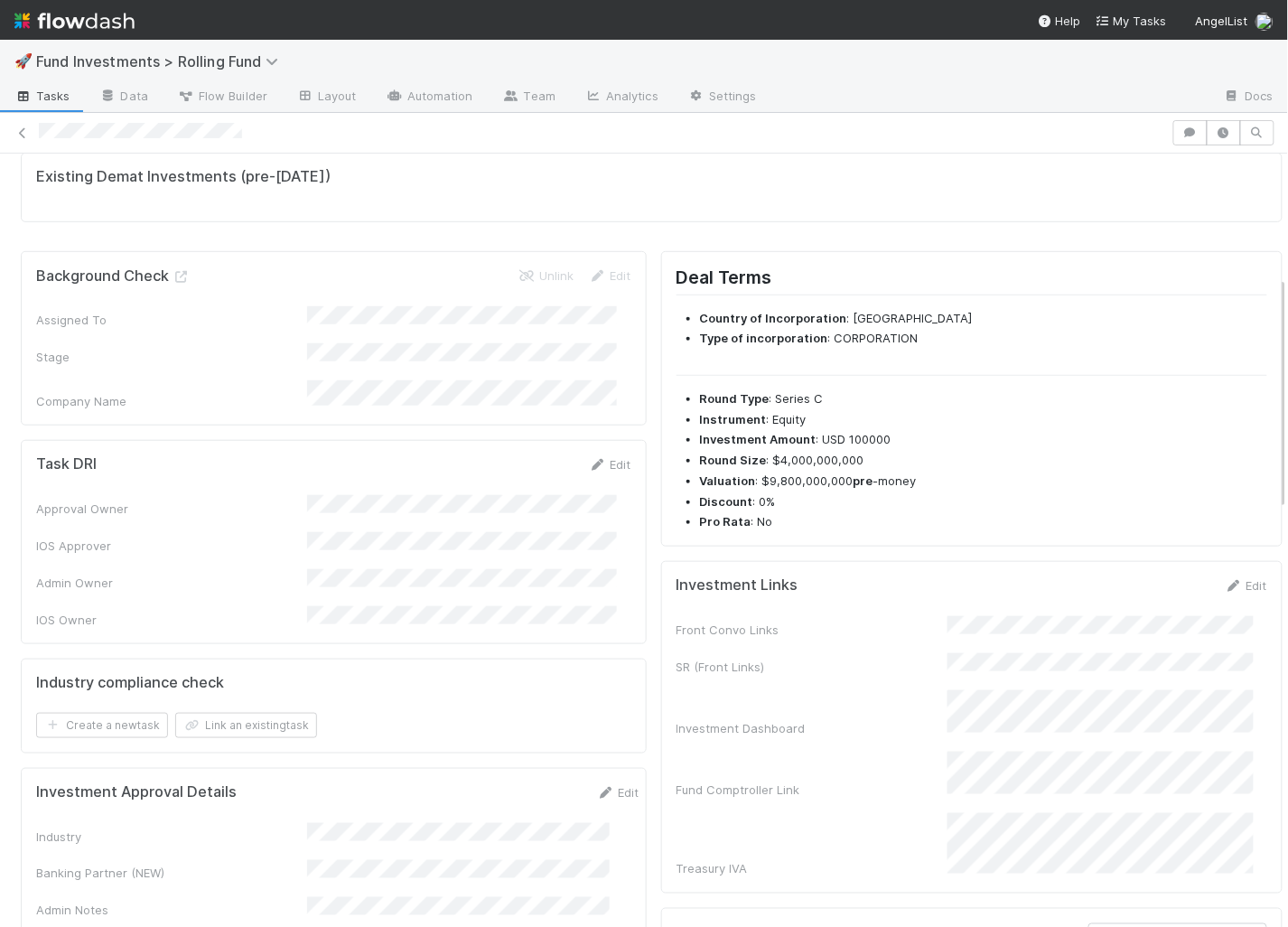
scroll to position [0, 0]
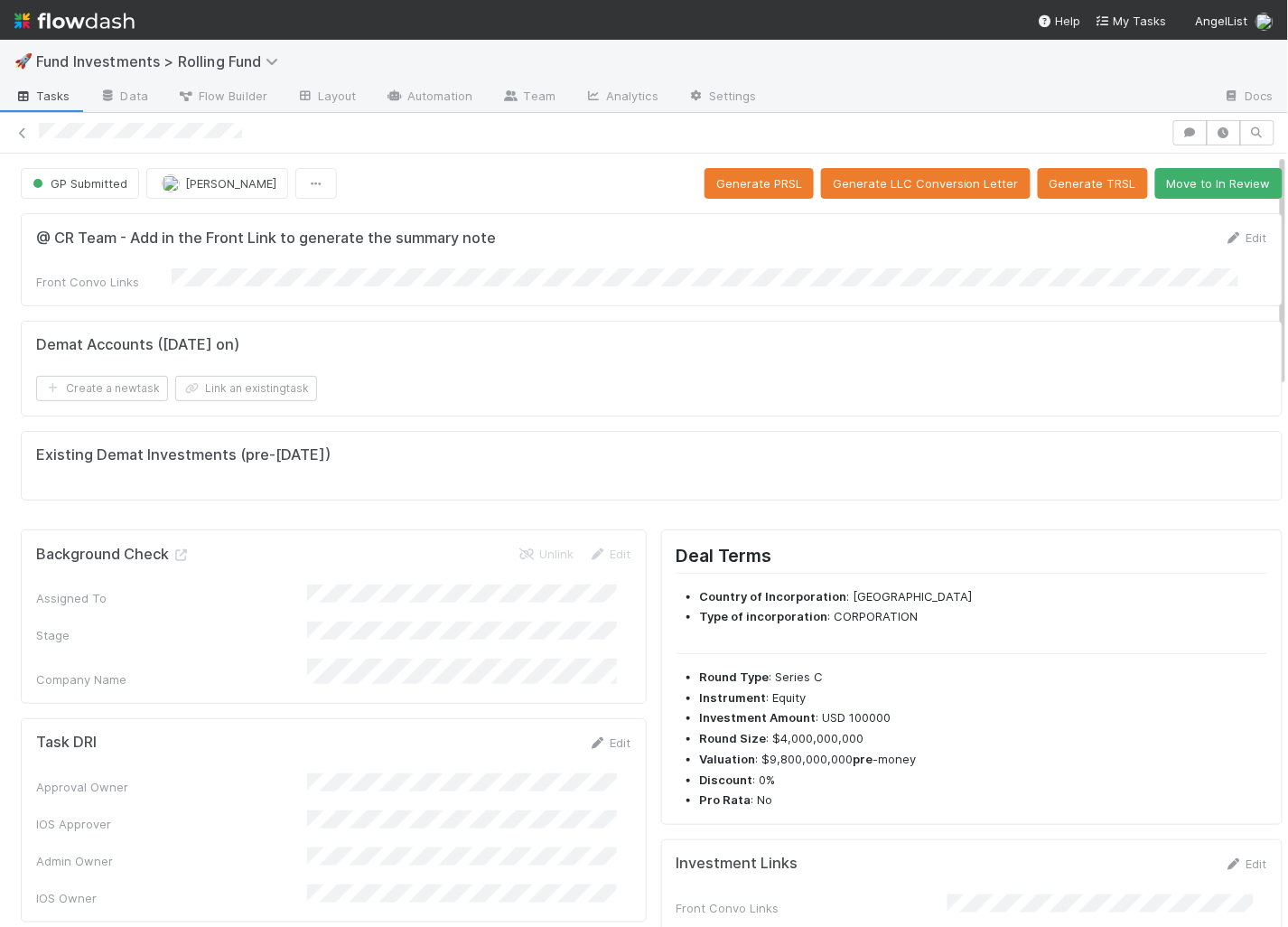
click at [243, 669] on div "Background Check Unlink Edit Assigned To Stage Company Name" at bounding box center [334, 616] width 626 height 174
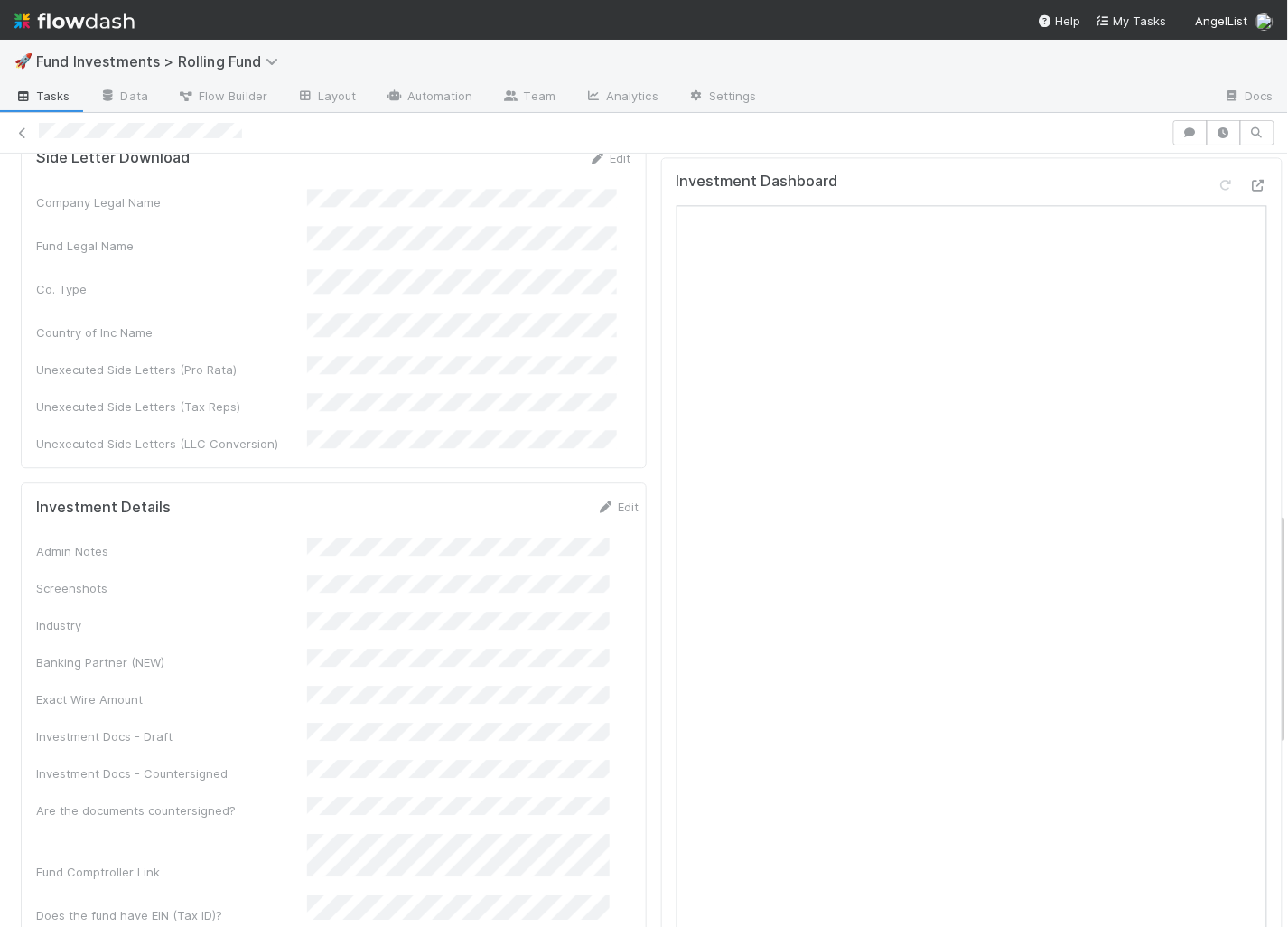
scroll to position [1243, 0]
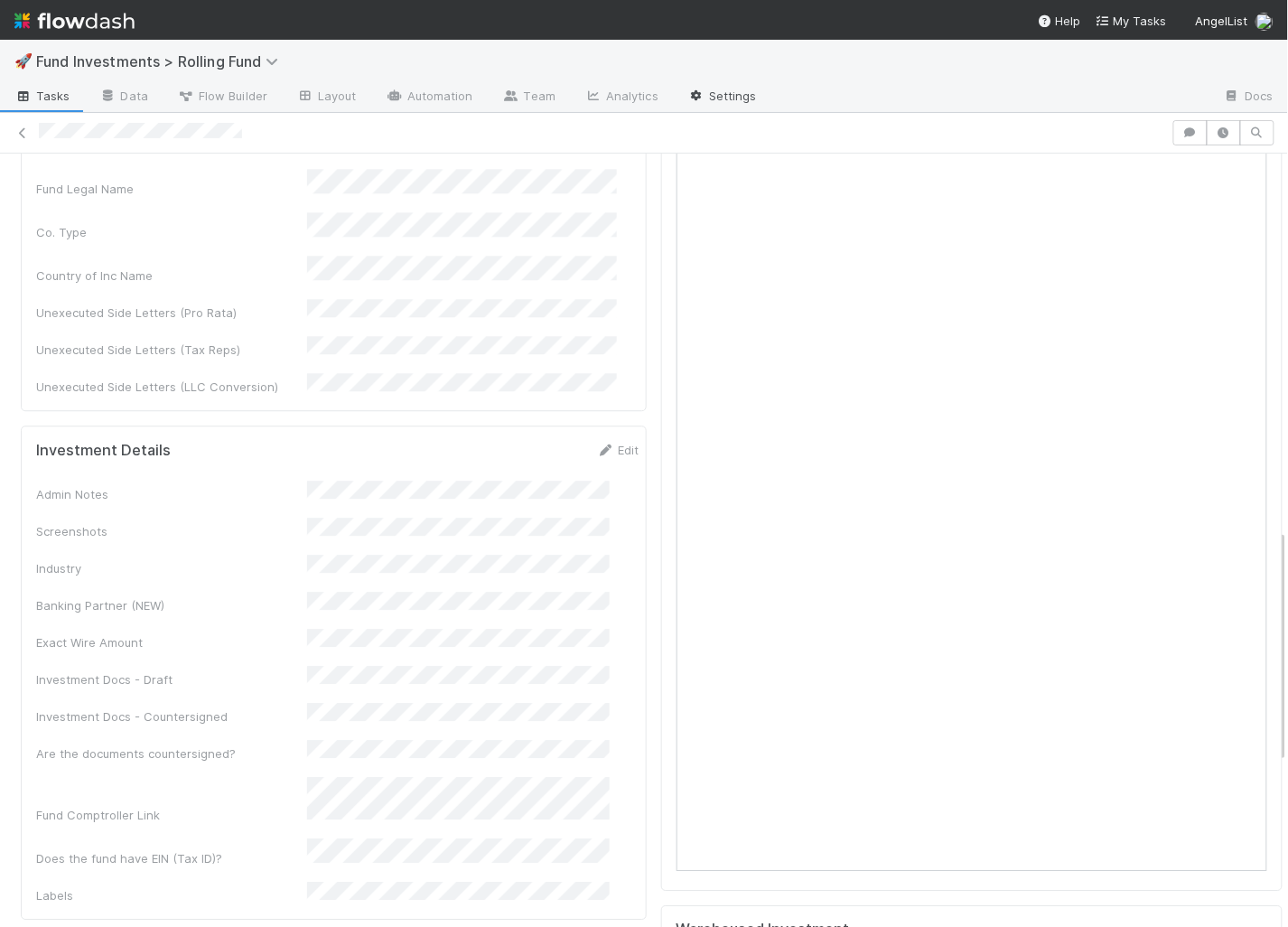
click at [730, 106] on link "Settings" at bounding box center [722, 97] width 98 height 29
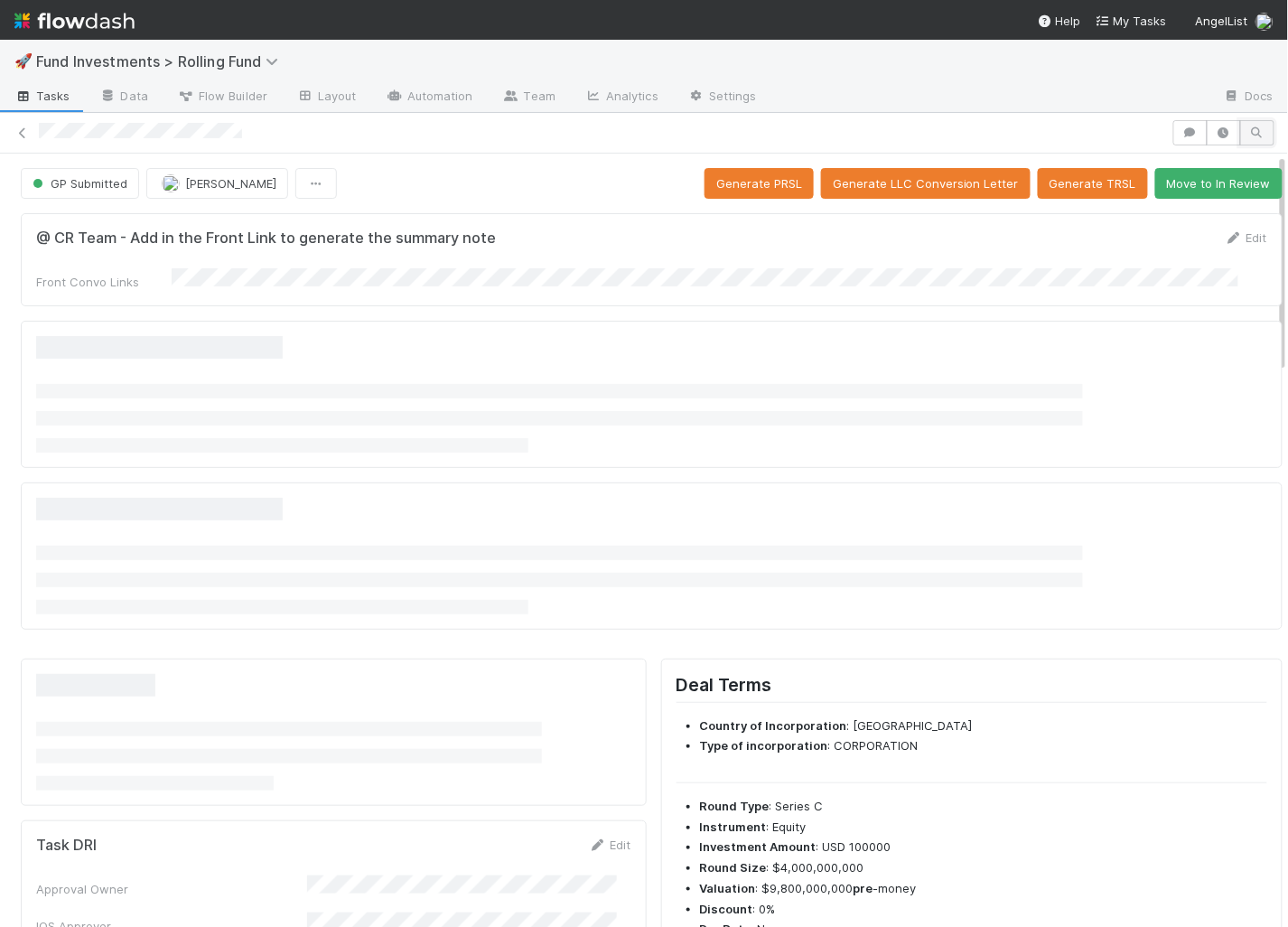
click at [1249, 137] on icon "button" at bounding box center [1257, 132] width 18 height 11
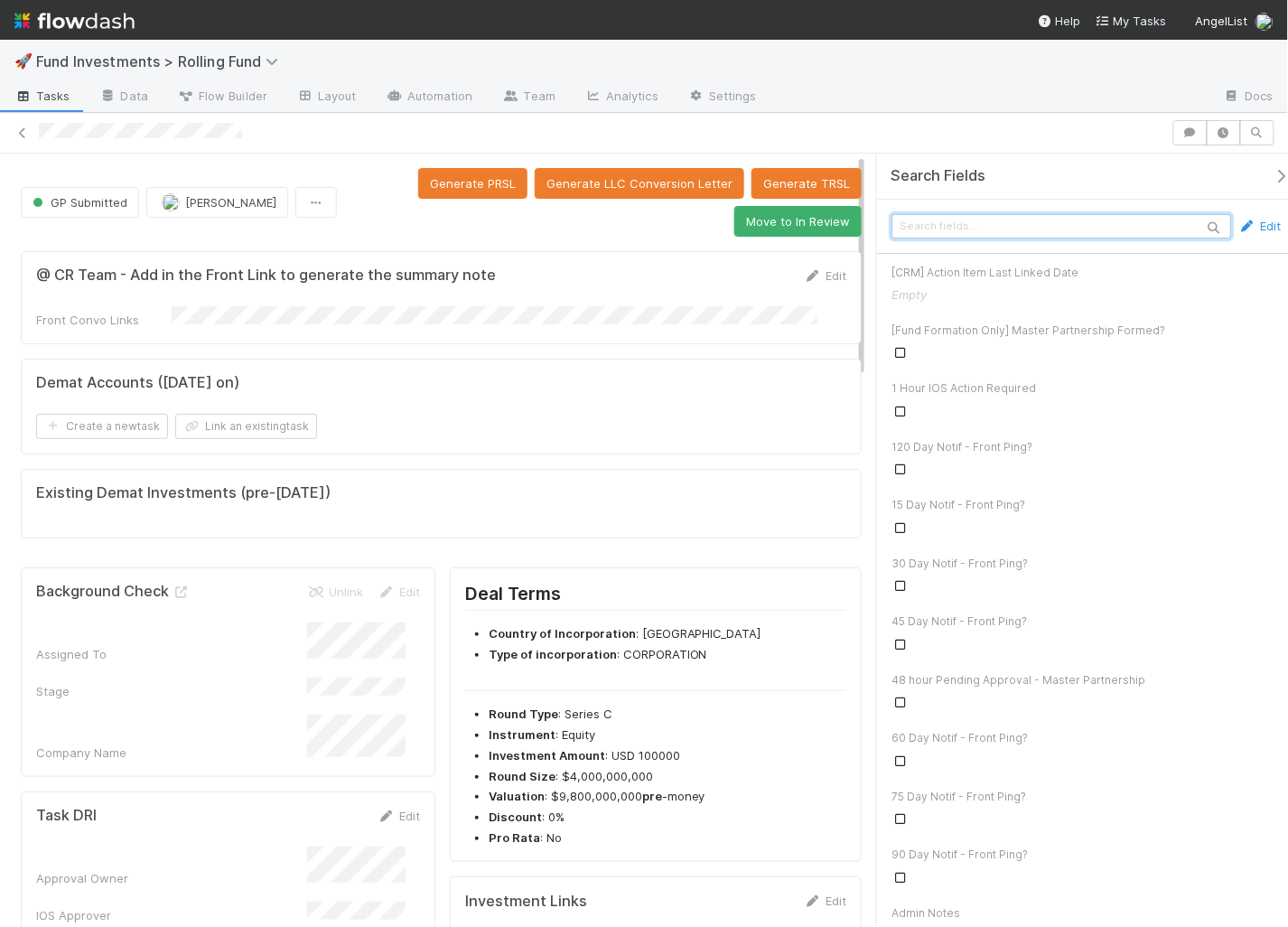
click at [1051, 221] on input "text" at bounding box center [1062, 226] width 340 height 25
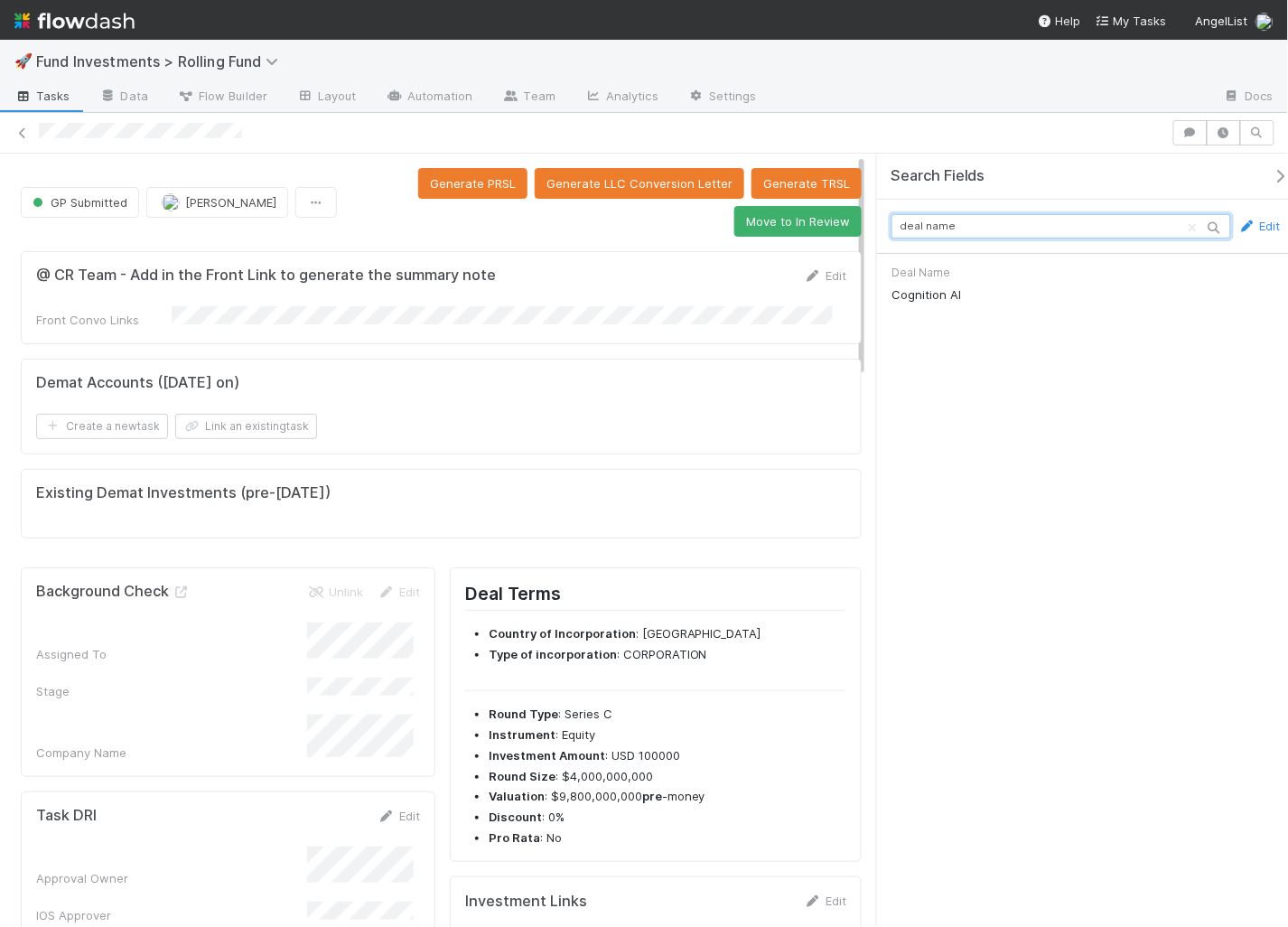
type input "deal name"
click at [427, 90] on link "Automation" at bounding box center [430, 97] width 116 height 29
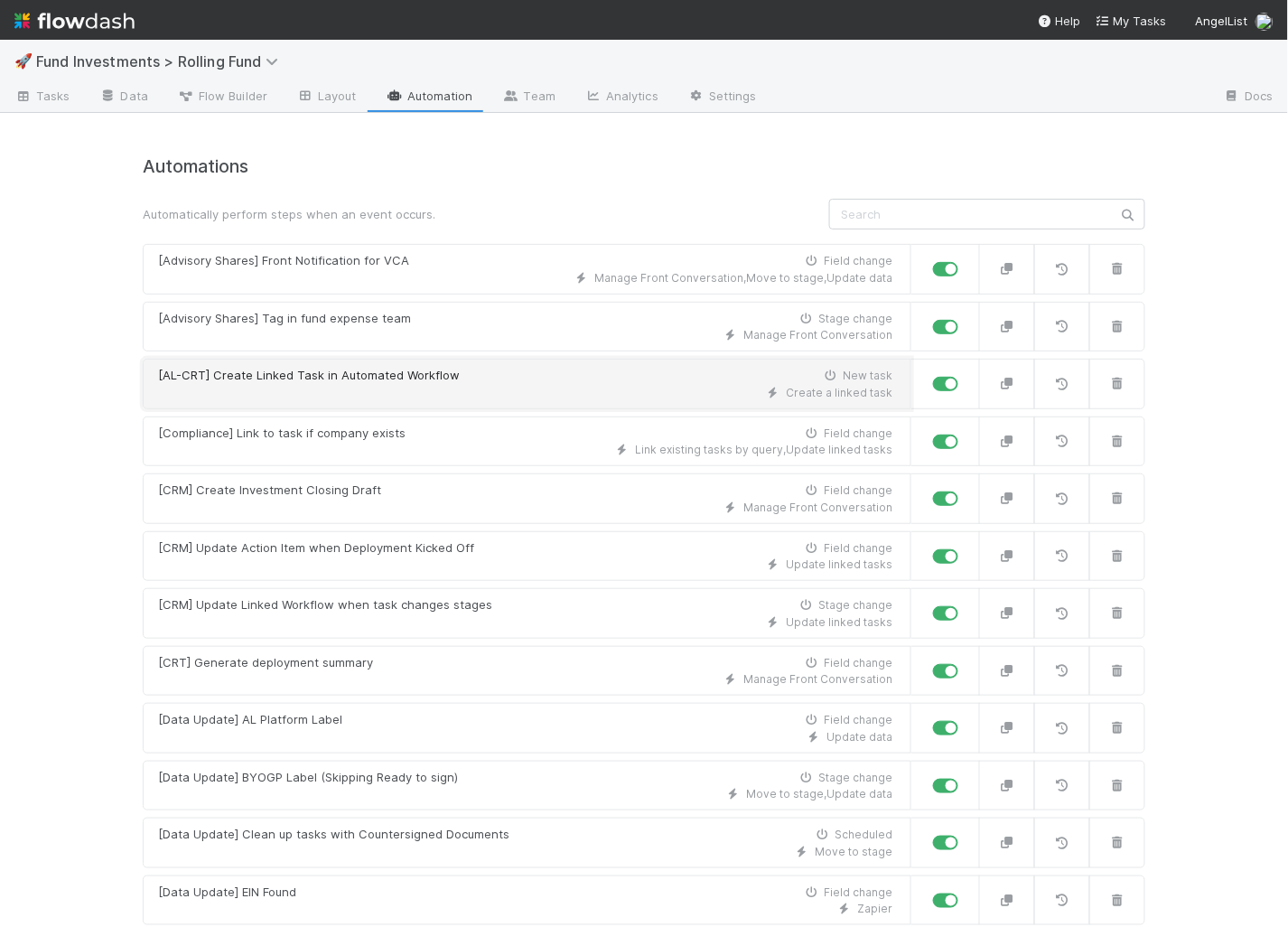
click at [315, 385] on div "Create a linked task" at bounding box center [525, 392] width 734 height 16
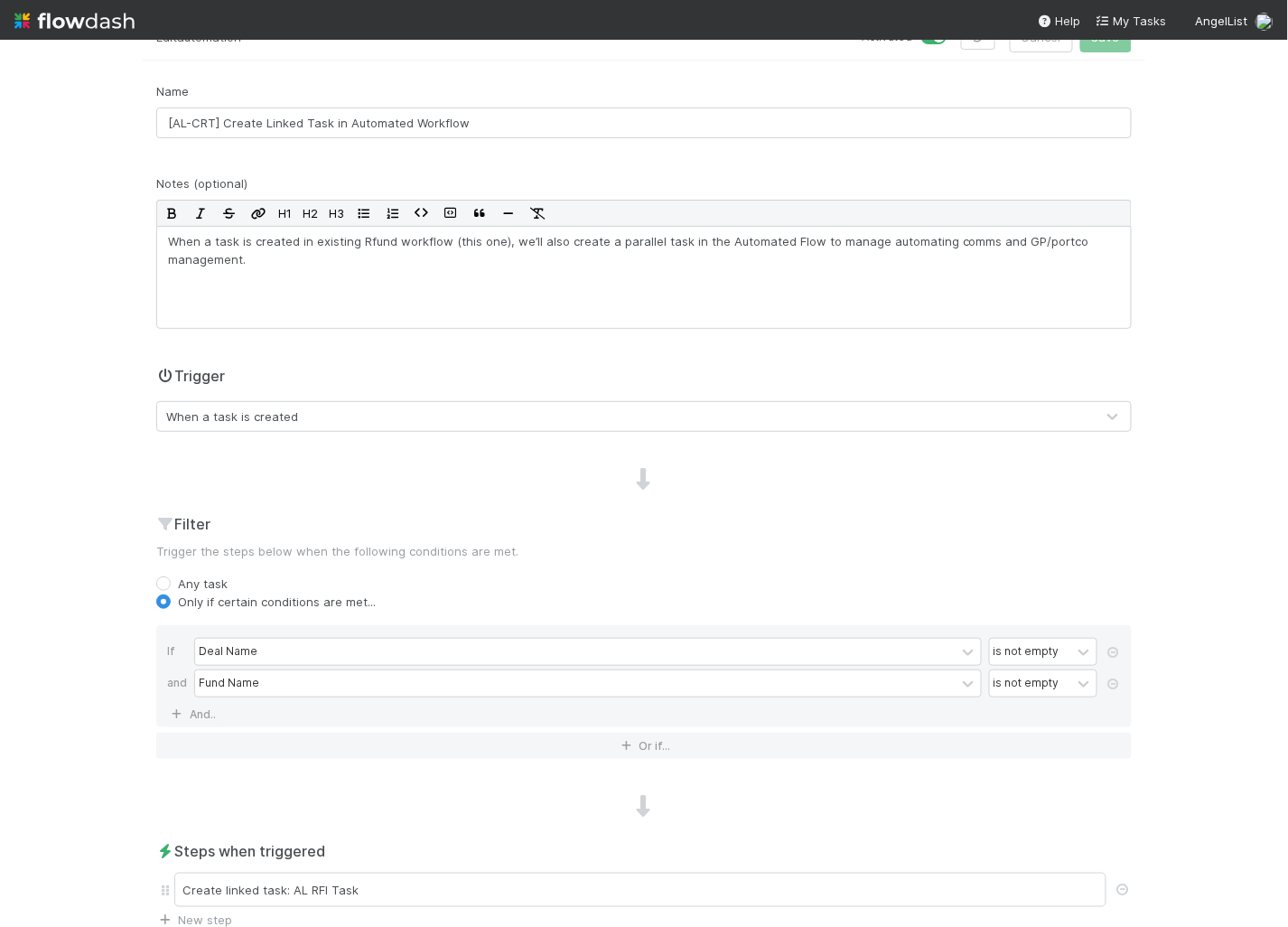
scroll to position [306, 0]
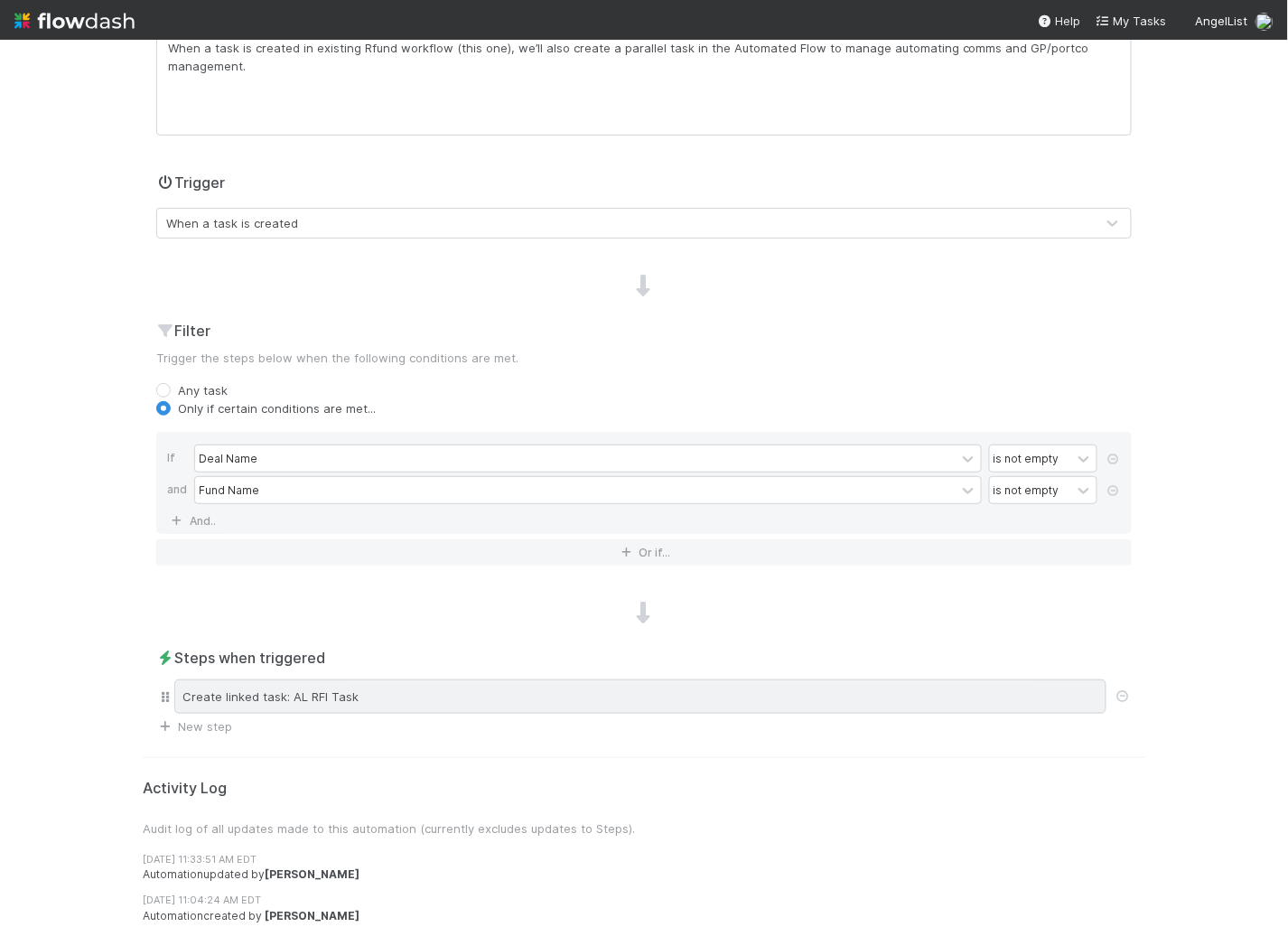
click at [444, 704] on div "Create linked task: AL RFI Task" at bounding box center [641, 696] width 932 height 34
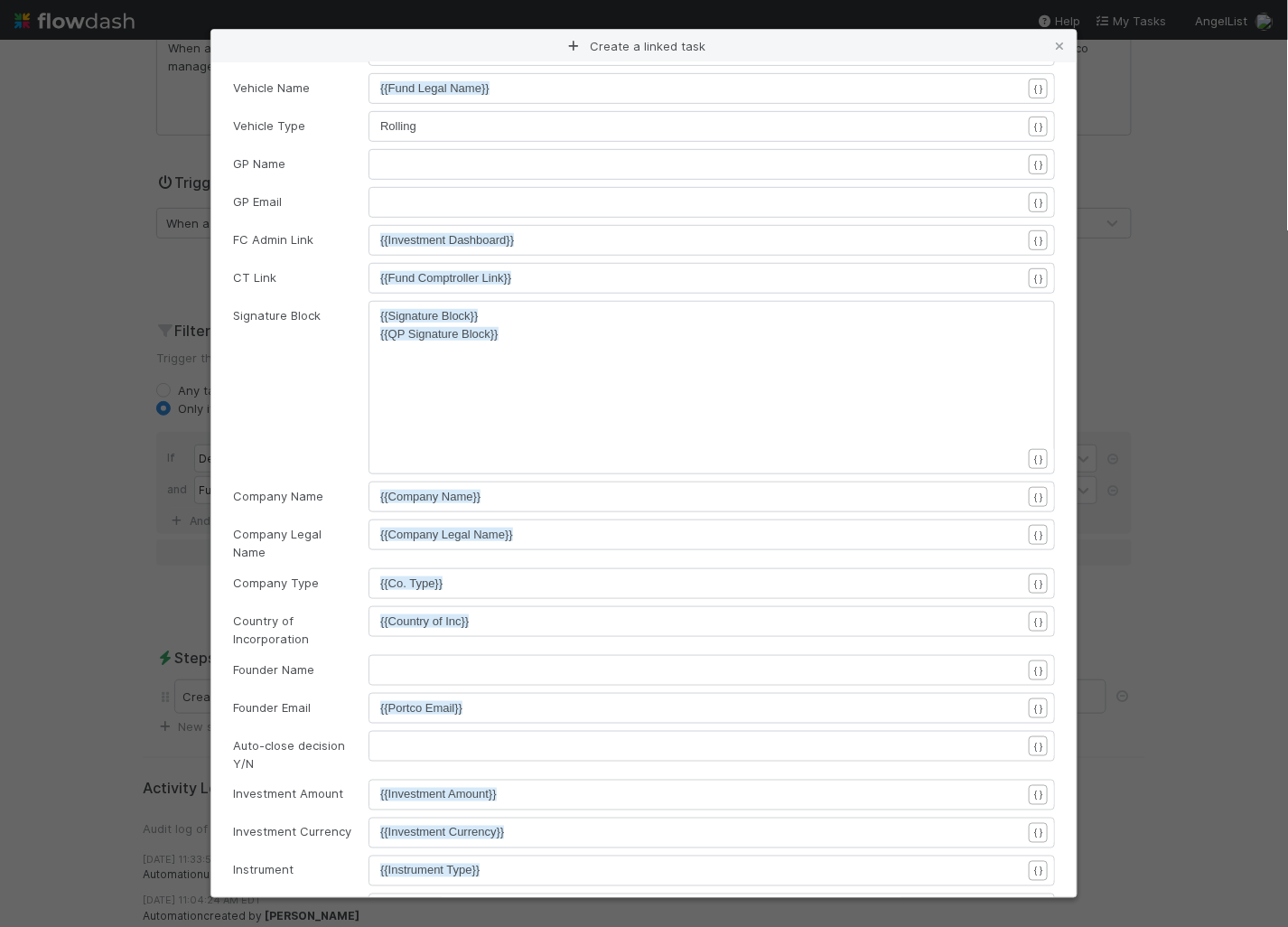
scroll to position [6, 0]
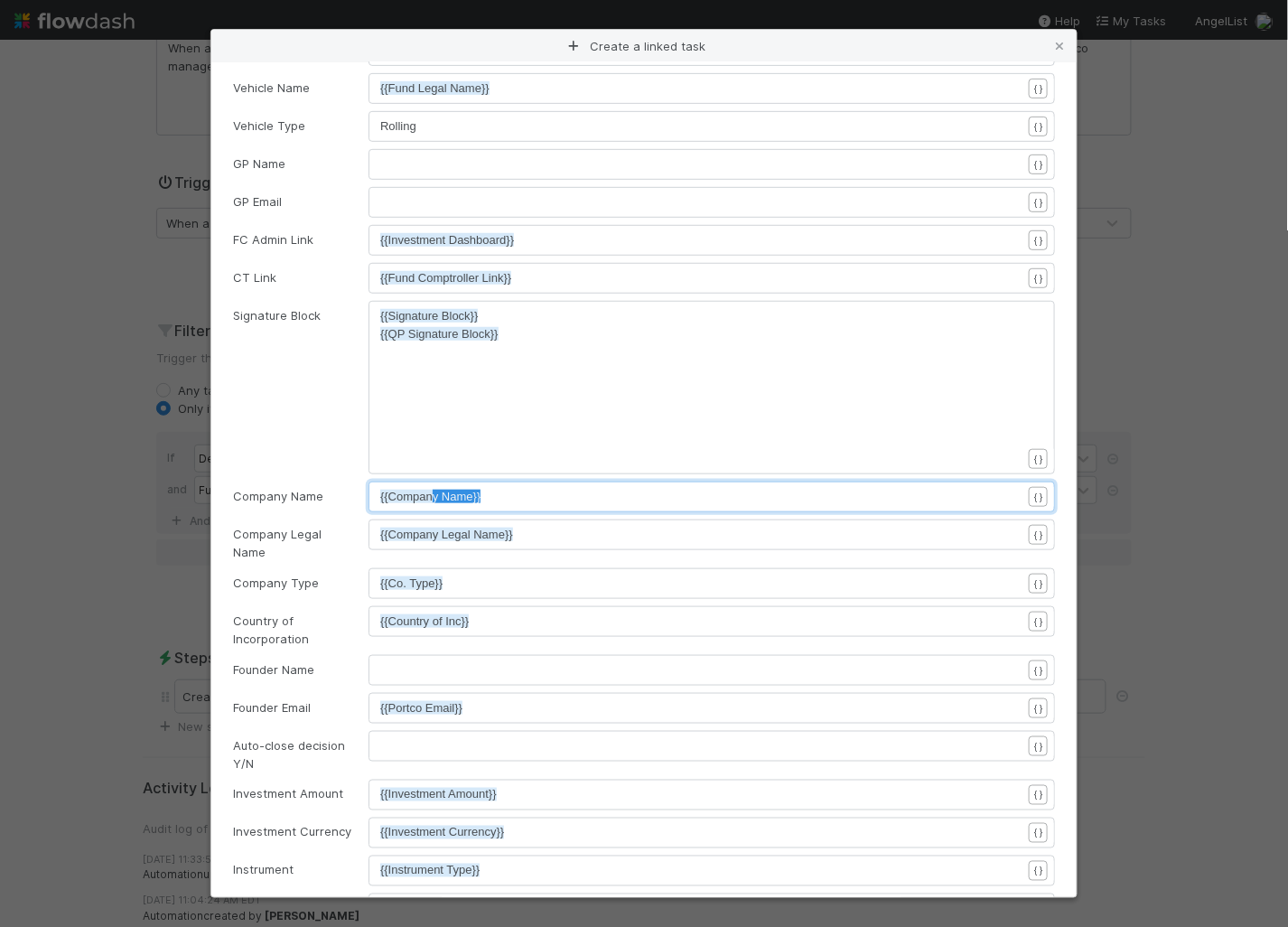
type textarea "any Name}}"
drag, startPoint x: 553, startPoint y: 495, endPoint x: 372, endPoint y: 495, distance: 181.0
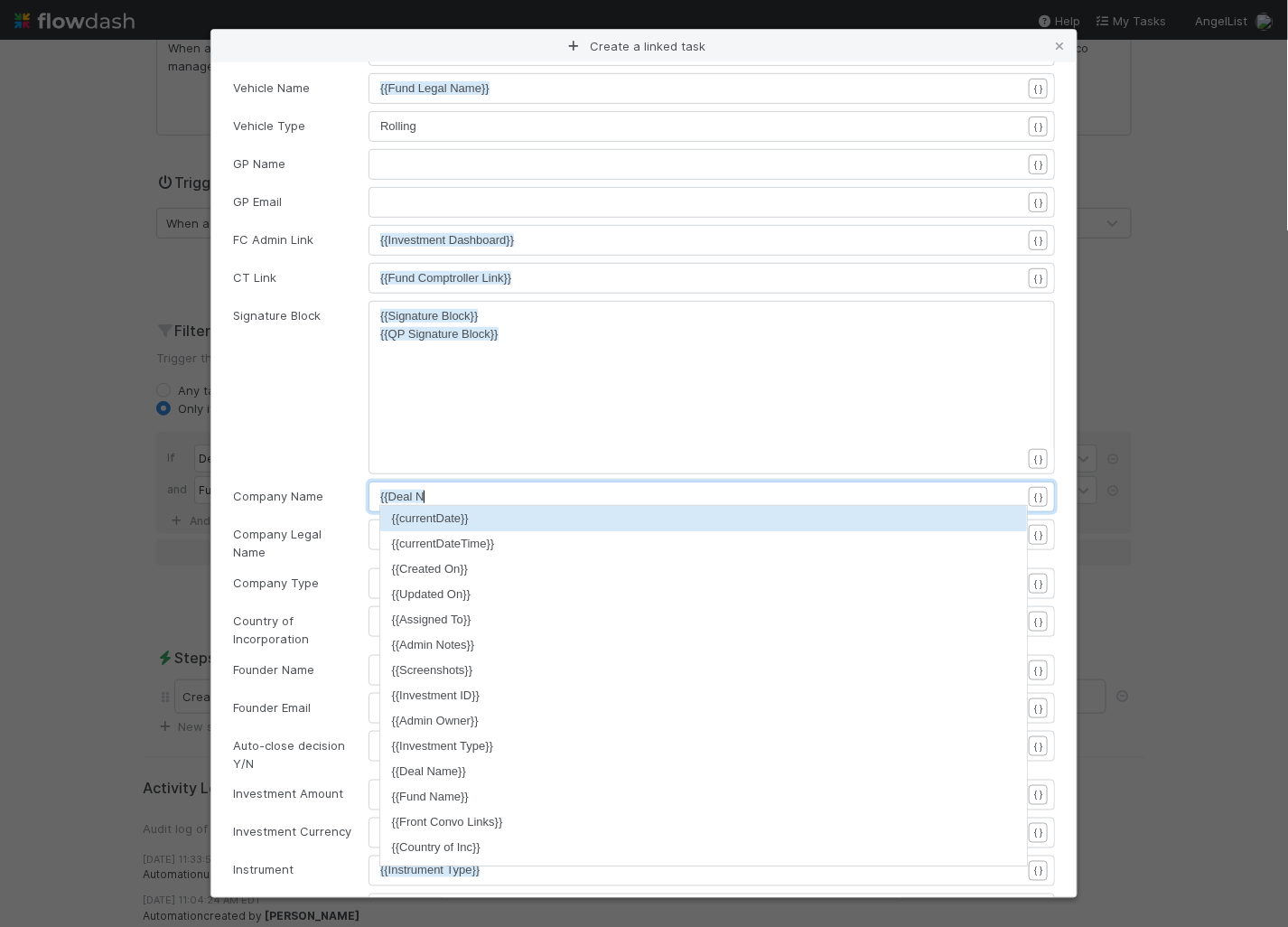
type textarea "{{Deal Name"
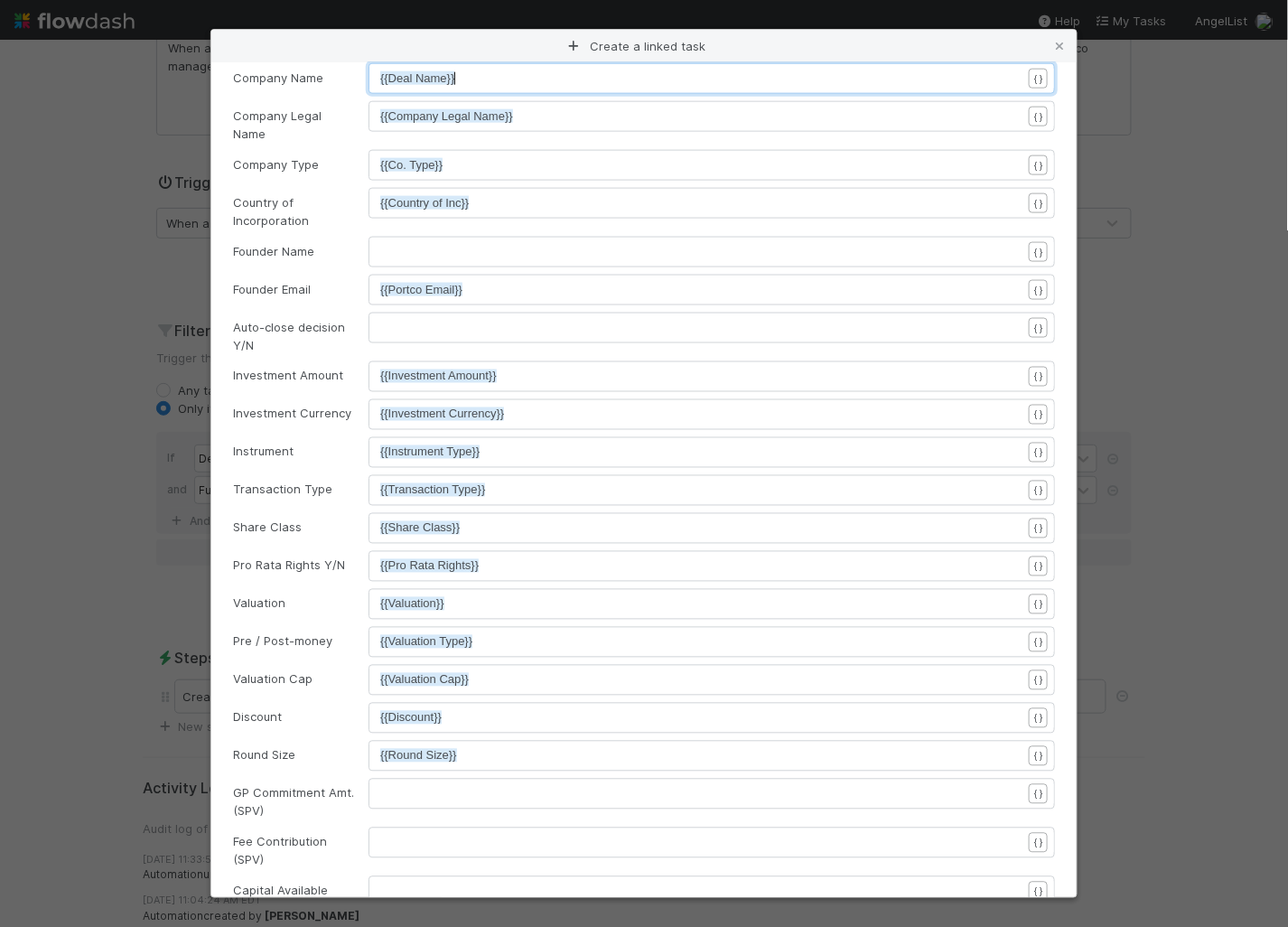
scroll to position [1002, 0]
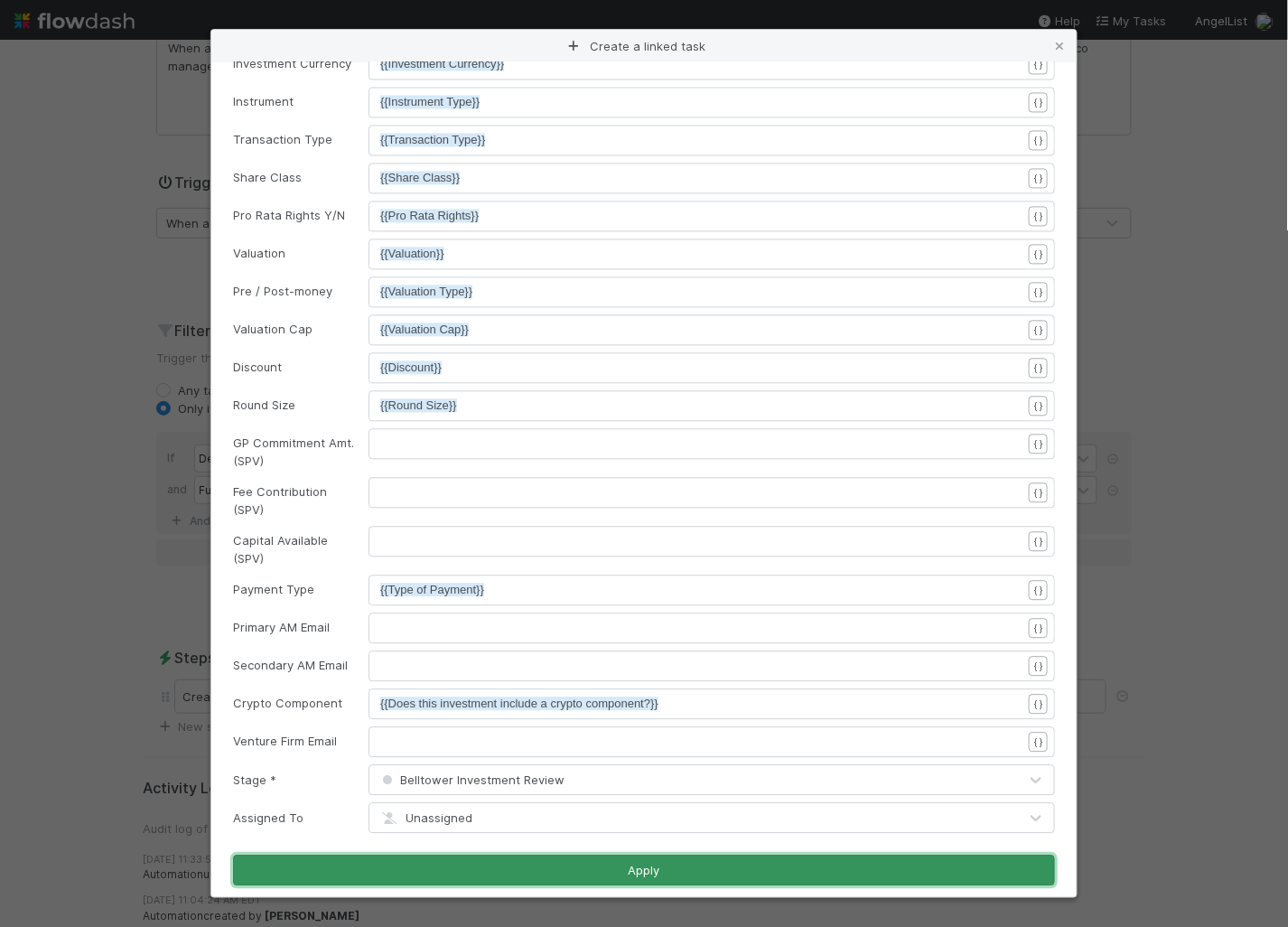
click at [589, 864] on button "Apply" at bounding box center [644, 871] width 822 height 31
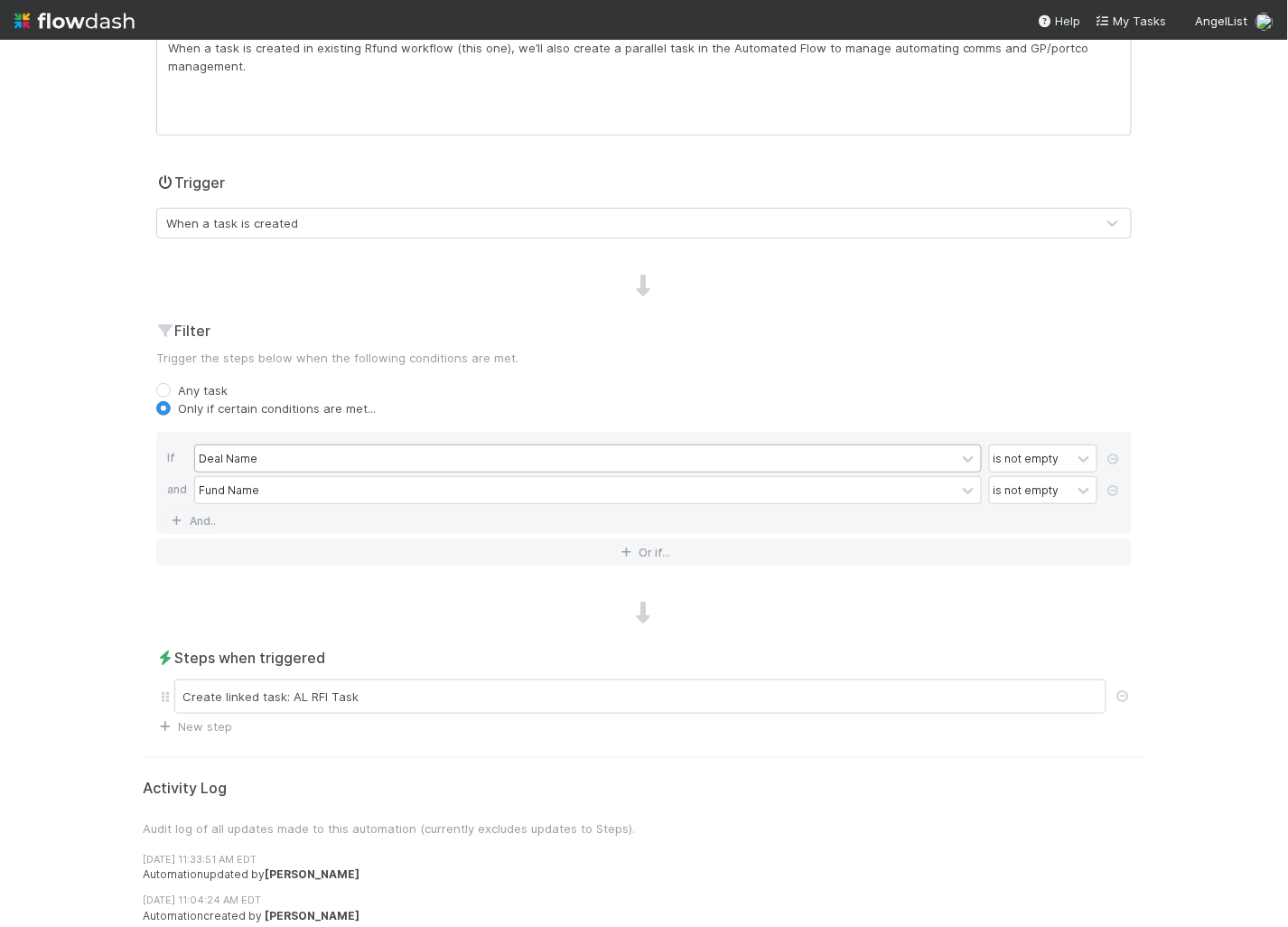
scroll to position [0, 0]
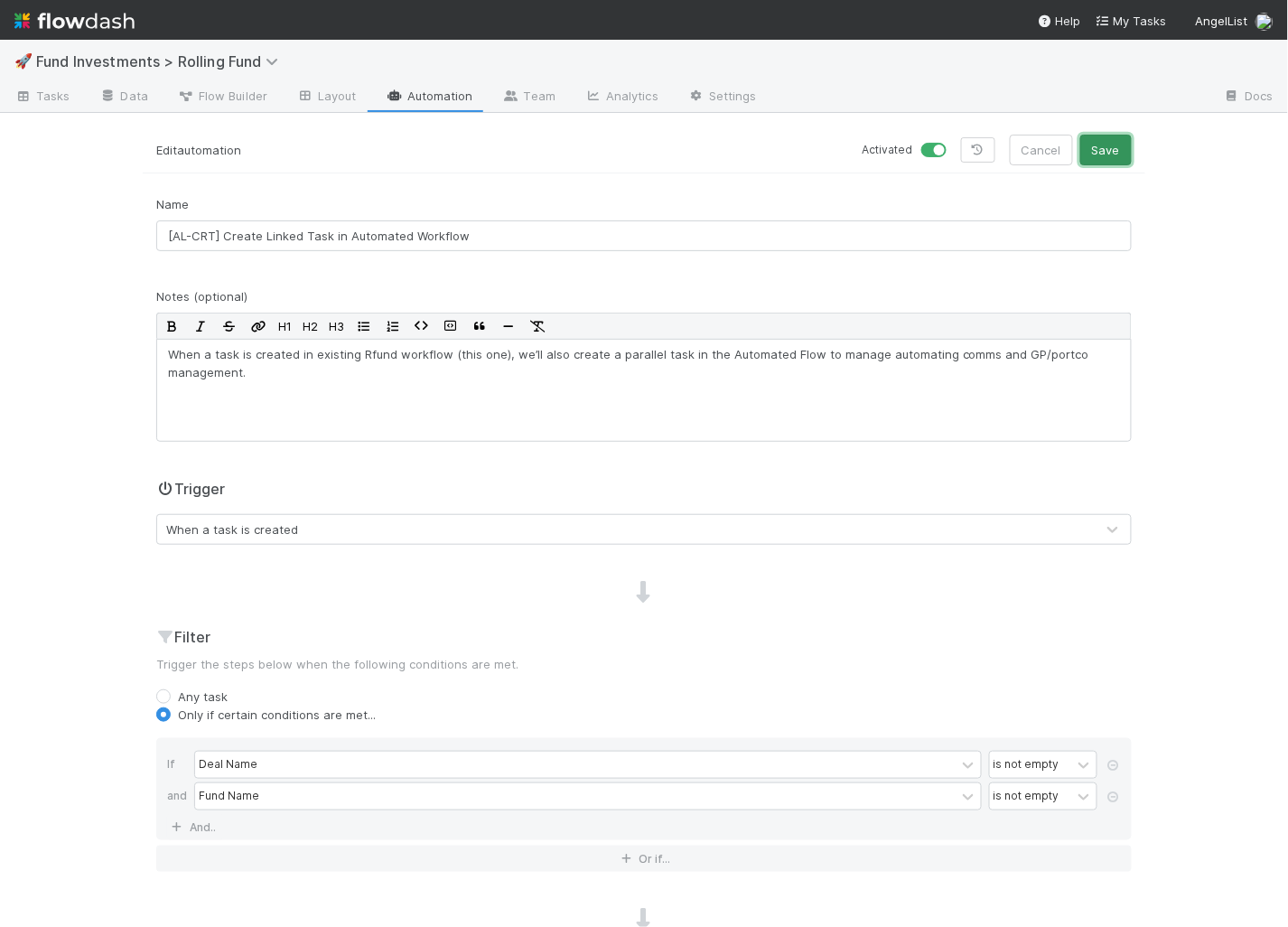
click at [1106, 149] on button "Save" at bounding box center [1107, 150] width 52 height 31
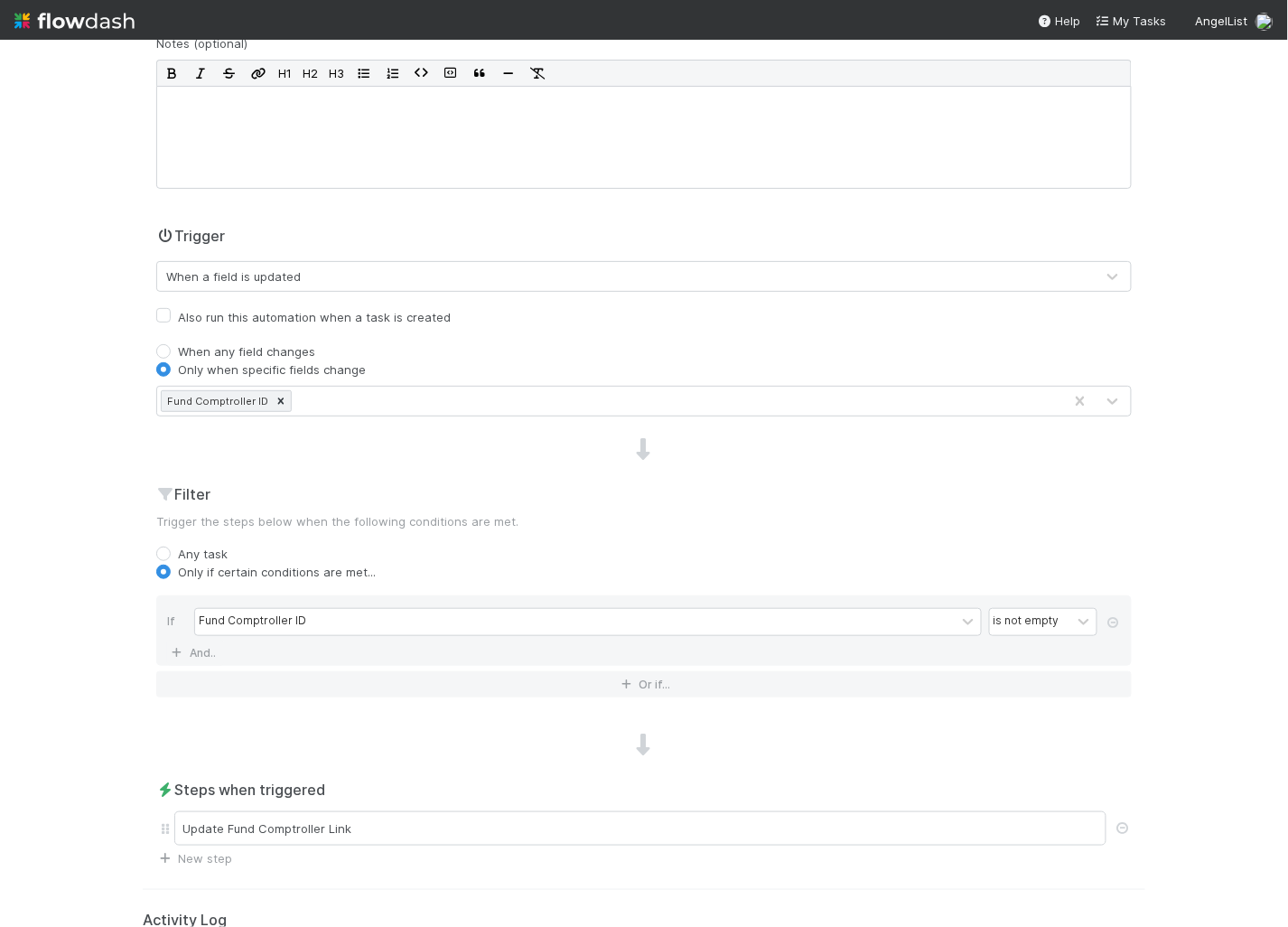
scroll to position [385, 0]
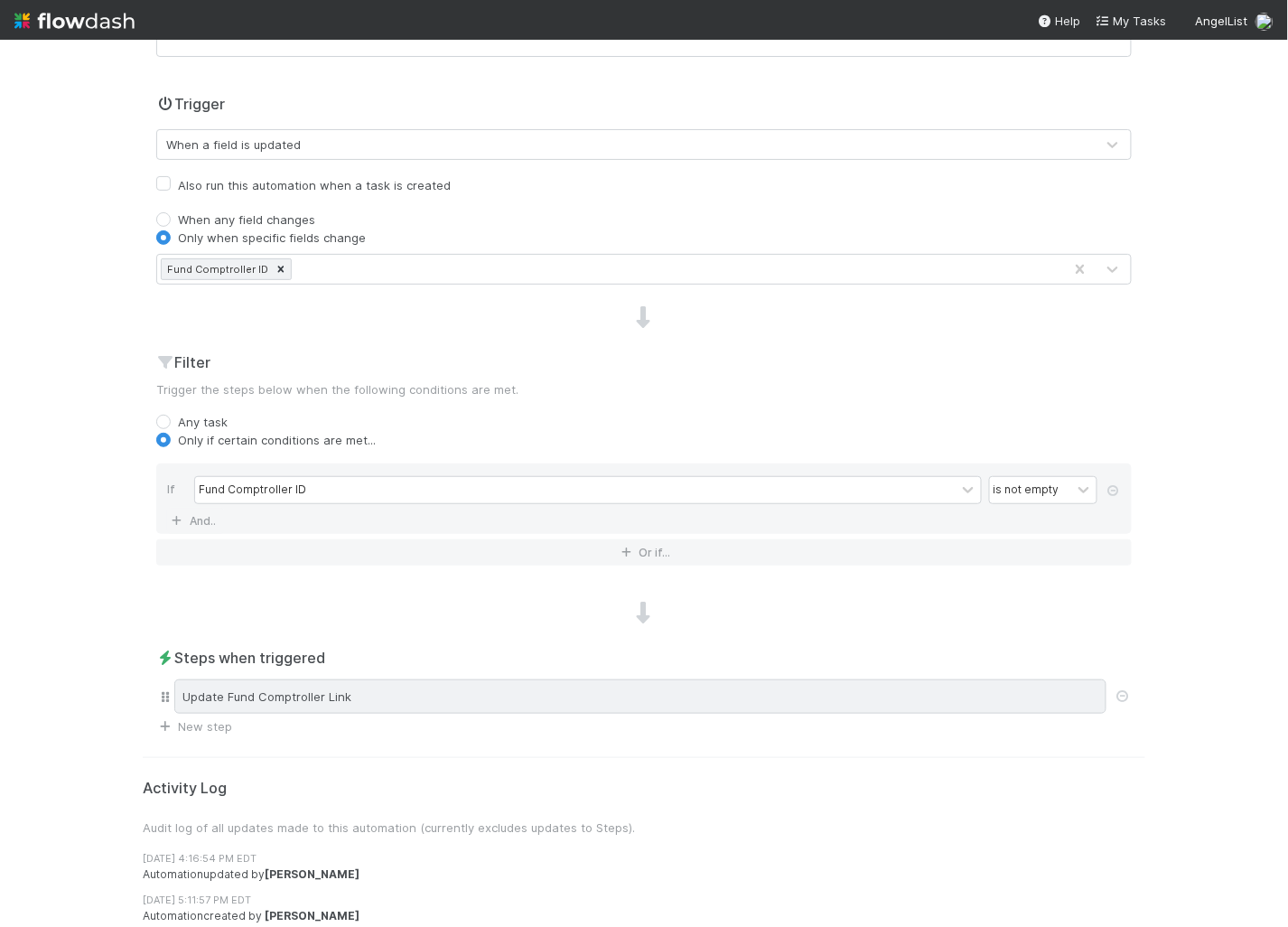
click at [467, 695] on div "Update Fund Comptroller Link" at bounding box center [641, 696] width 932 height 34
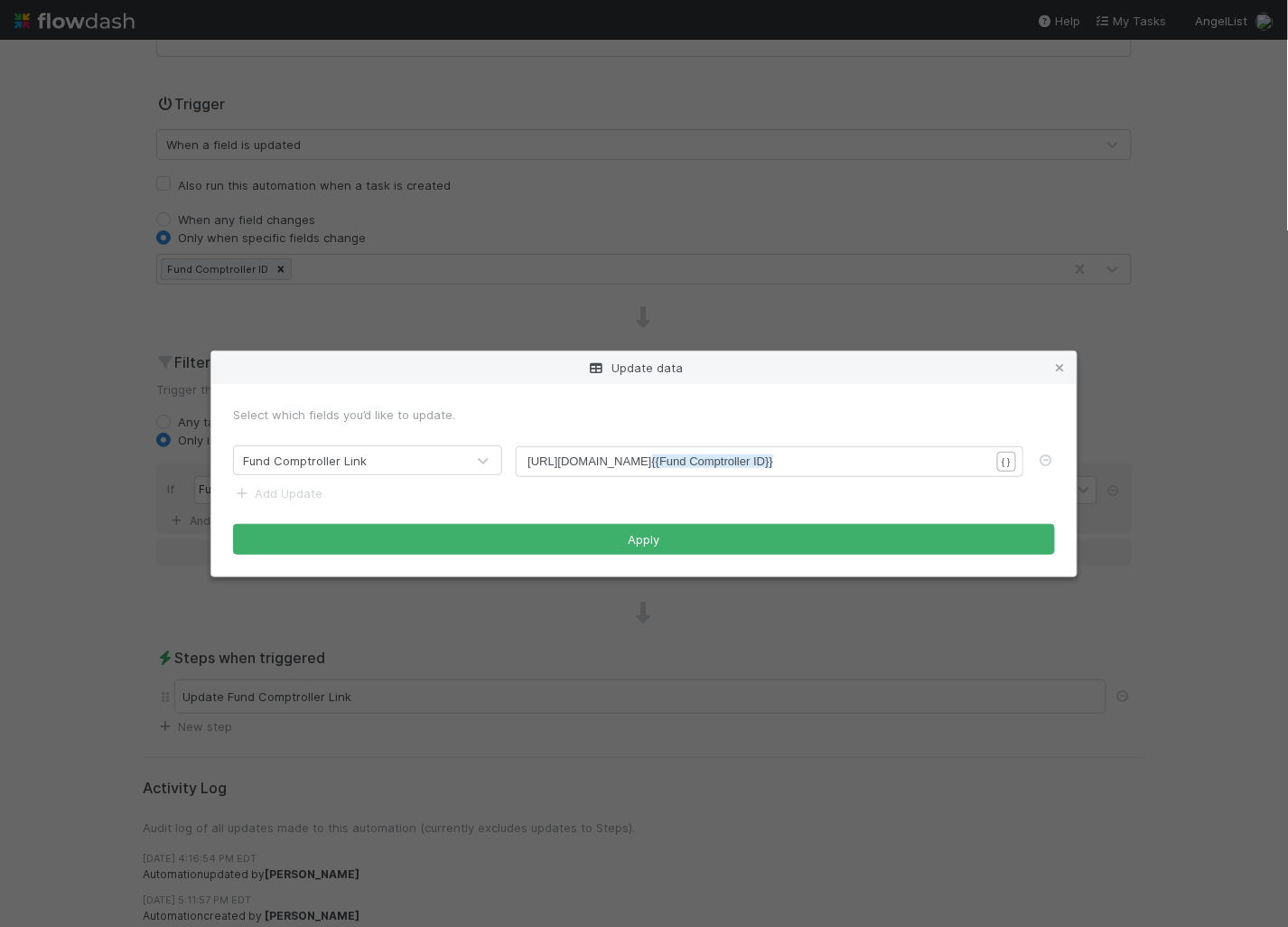
click at [758, 260] on div "Update data Select which fields you’d like to update. Fund Comptroller Link xxx…" at bounding box center [644, 463] width 1288 height 927
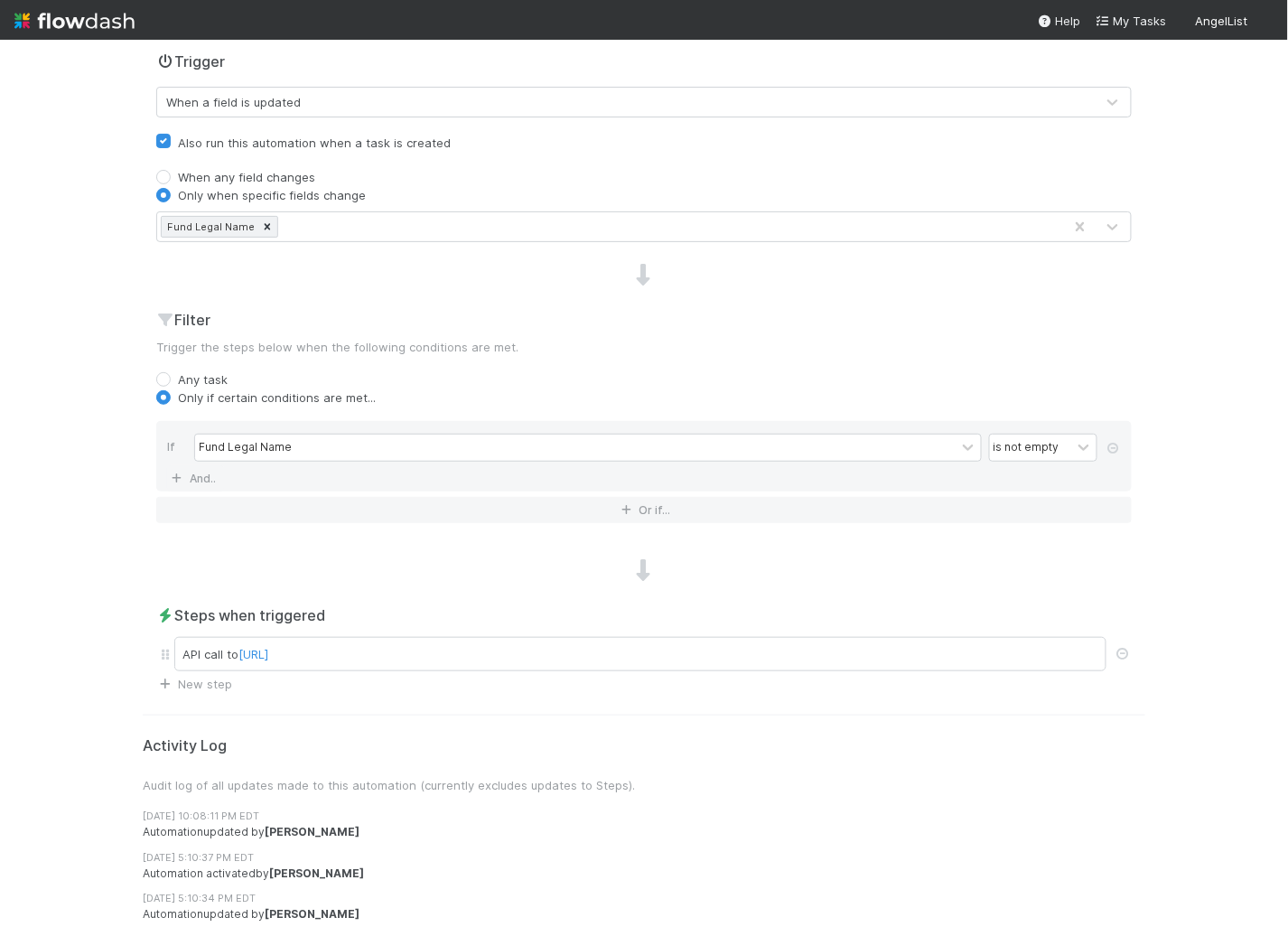
scroll to position [508, 0]
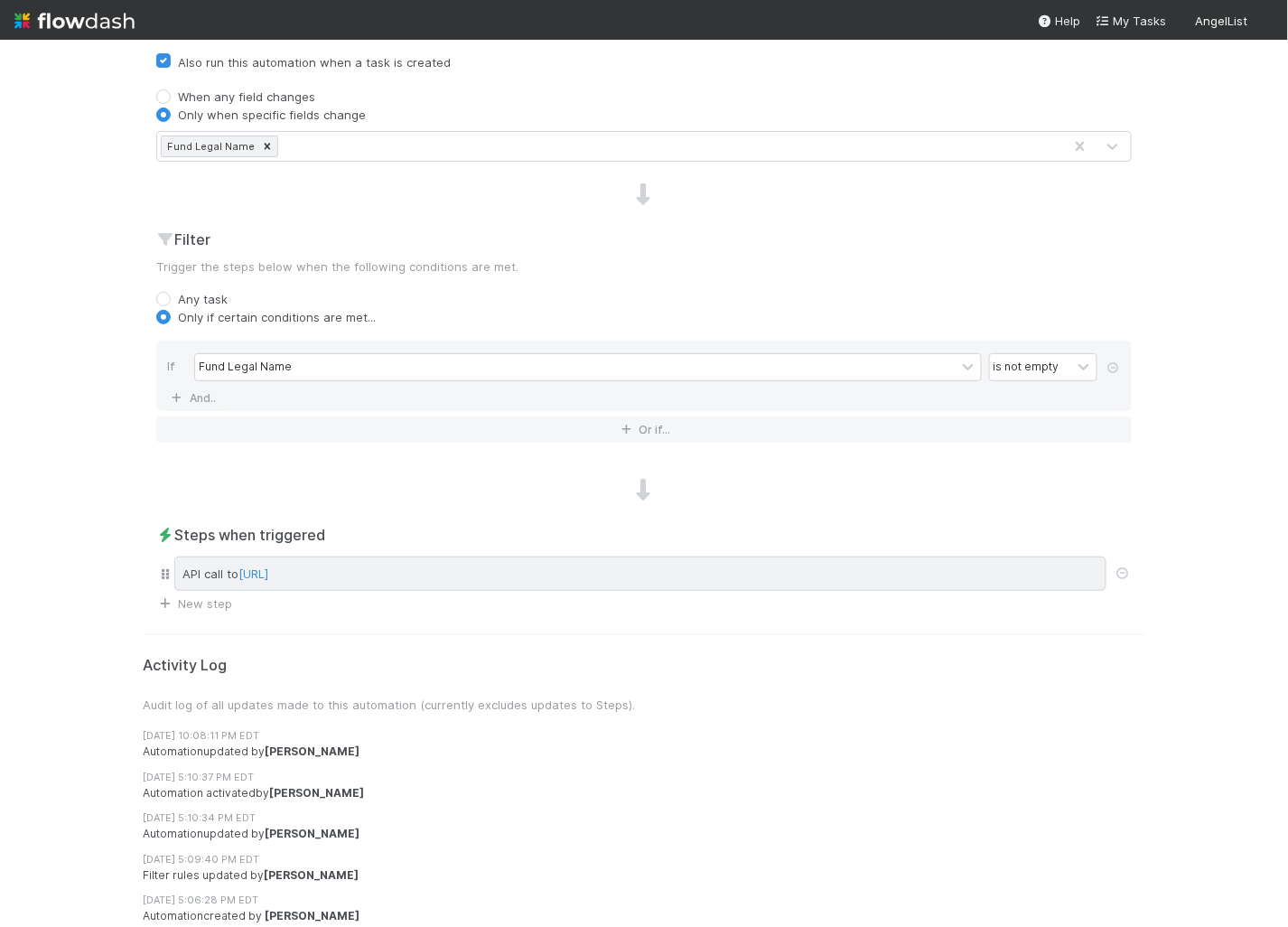
click at [268, 566] on span "[URL]" at bounding box center [253, 573] width 30 height 14
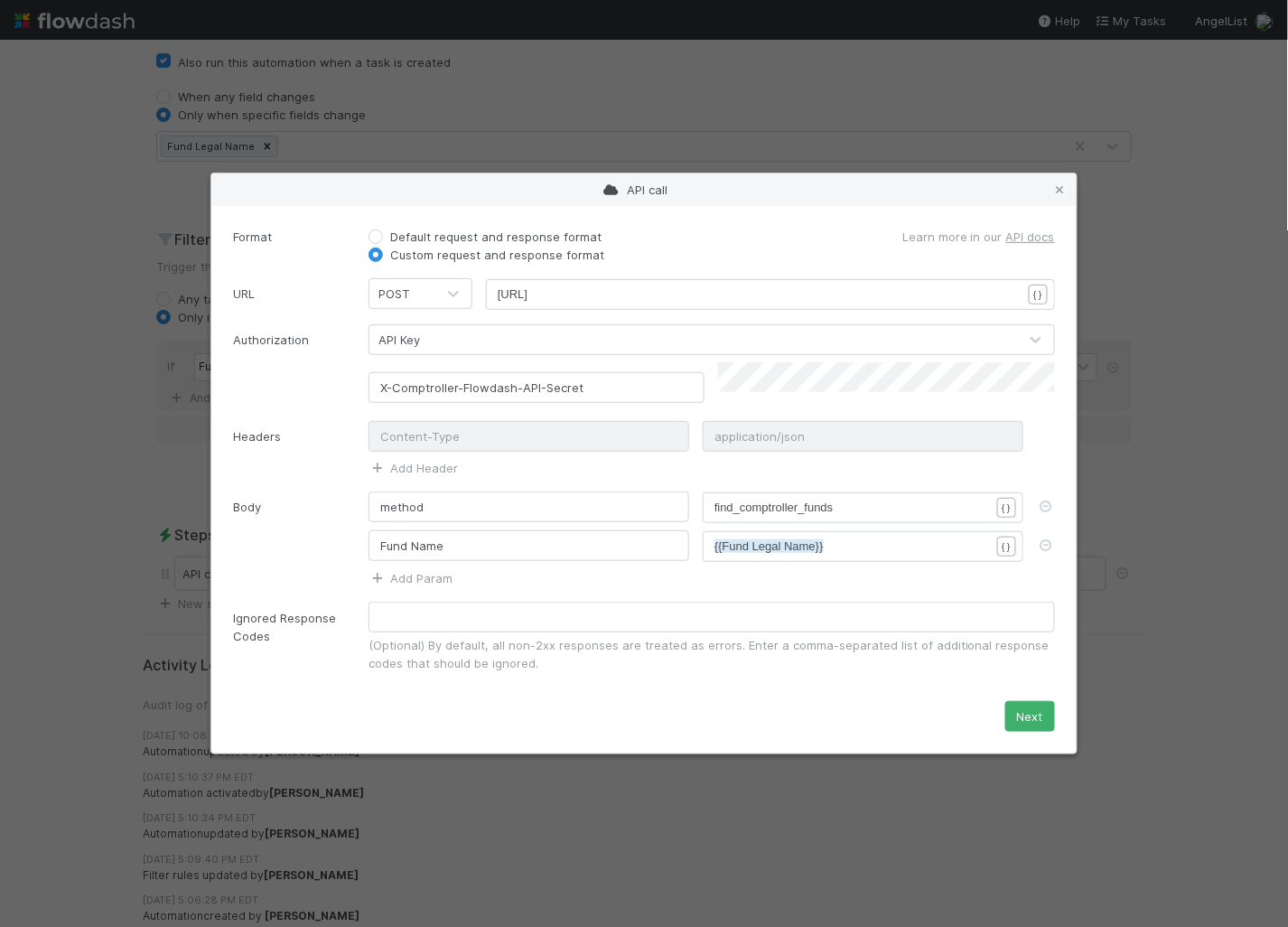
click at [1055, 181] on div "API call" at bounding box center [644, 190] width 865 height 32
click at [1060, 193] on icon at bounding box center [1060, 190] width 18 height 11
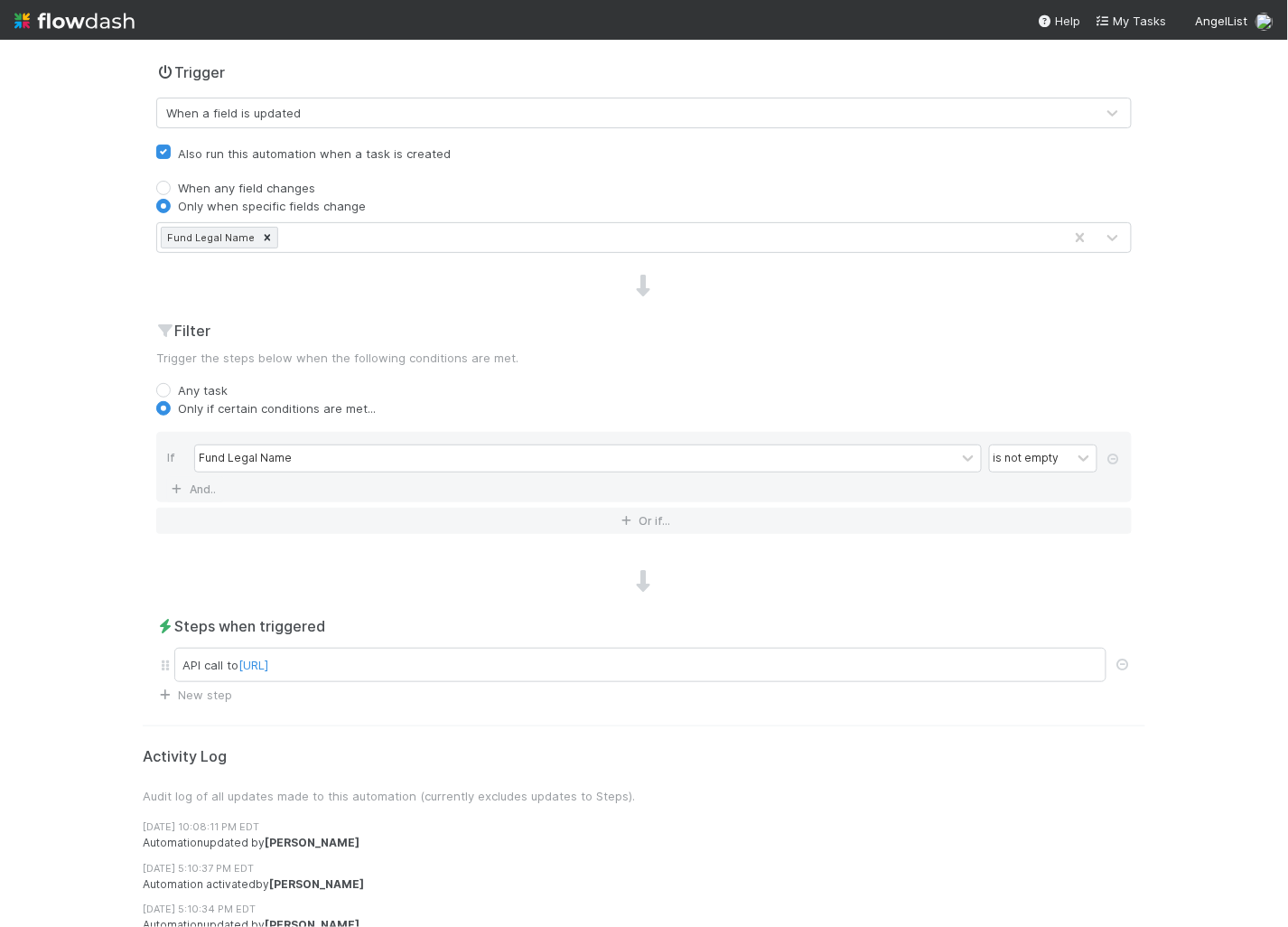
scroll to position [470, 0]
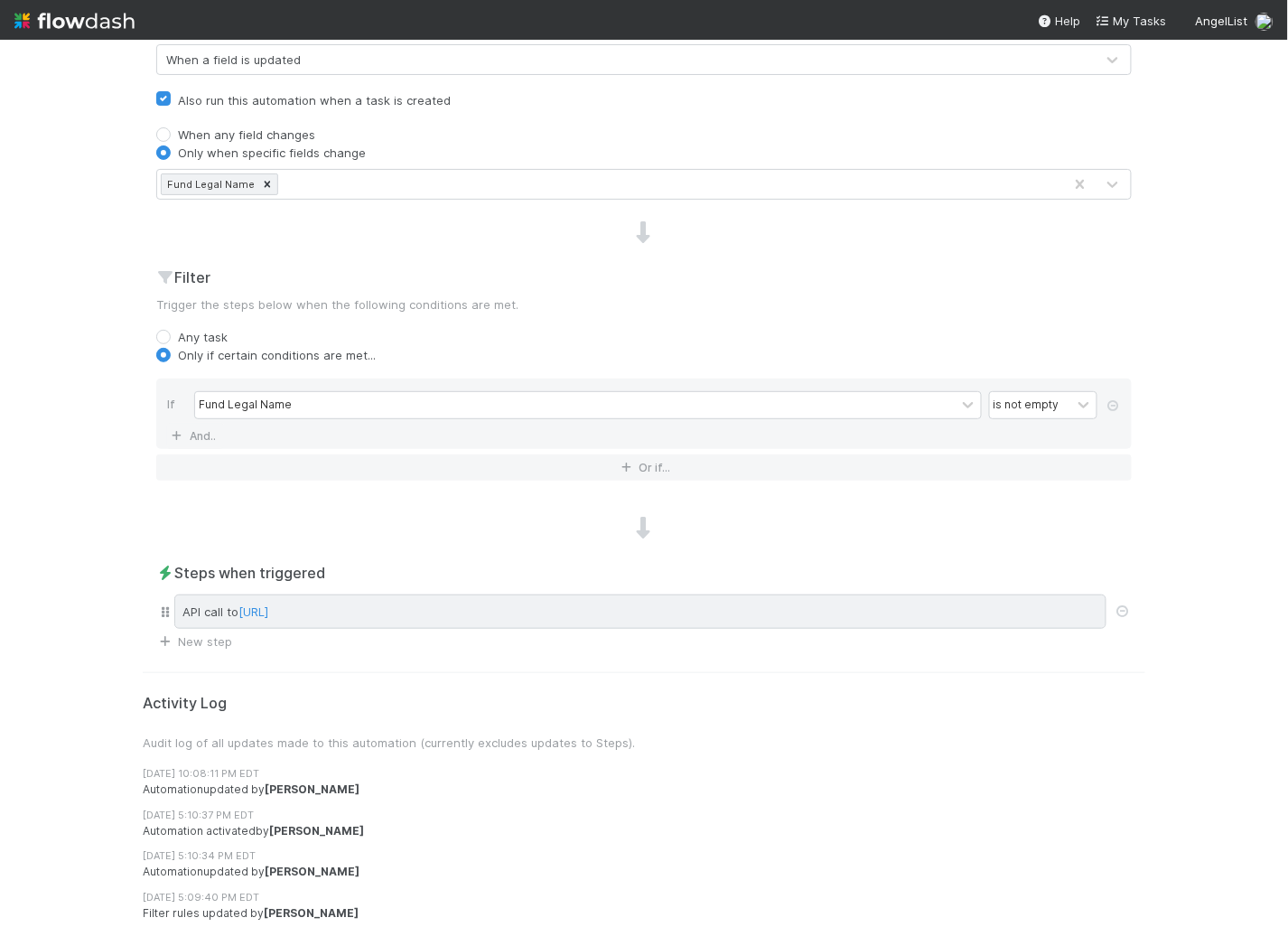
click at [247, 611] on span "[URL]" at bounding box center [253, 611] width 30 height 14
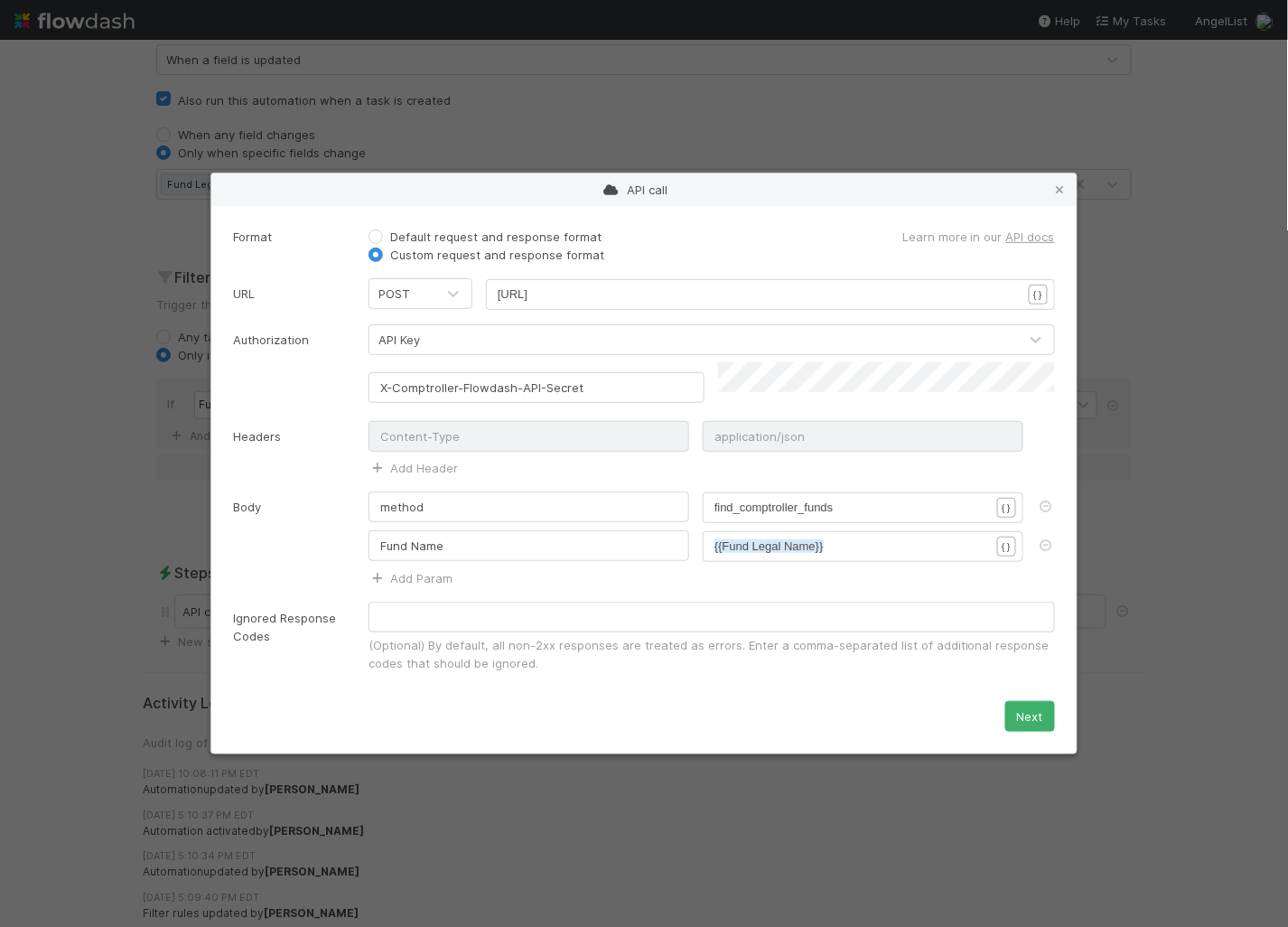
click at [528, 301] on span "[URL]" at bounding box center [512, 294] width 30 height 13
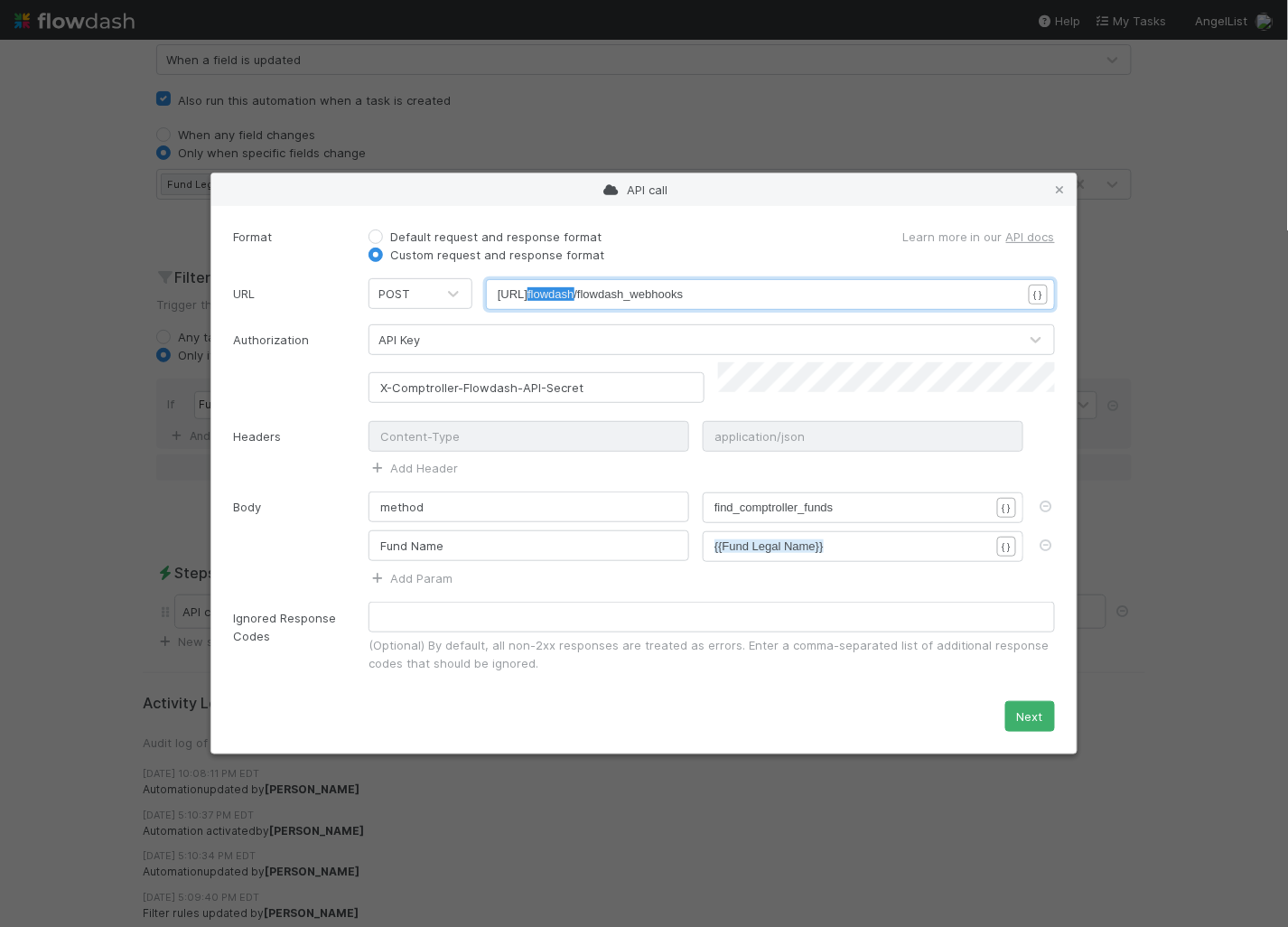
type textarea "http://web-comptroller.angellist.svc.cluster.local/cptr_api/flowdash/flowdash_w…"
click at [553, 390] on input "X-Comptroller-Flowdash-API-Secret" at bounding box center [537, 388] width 336 height 31
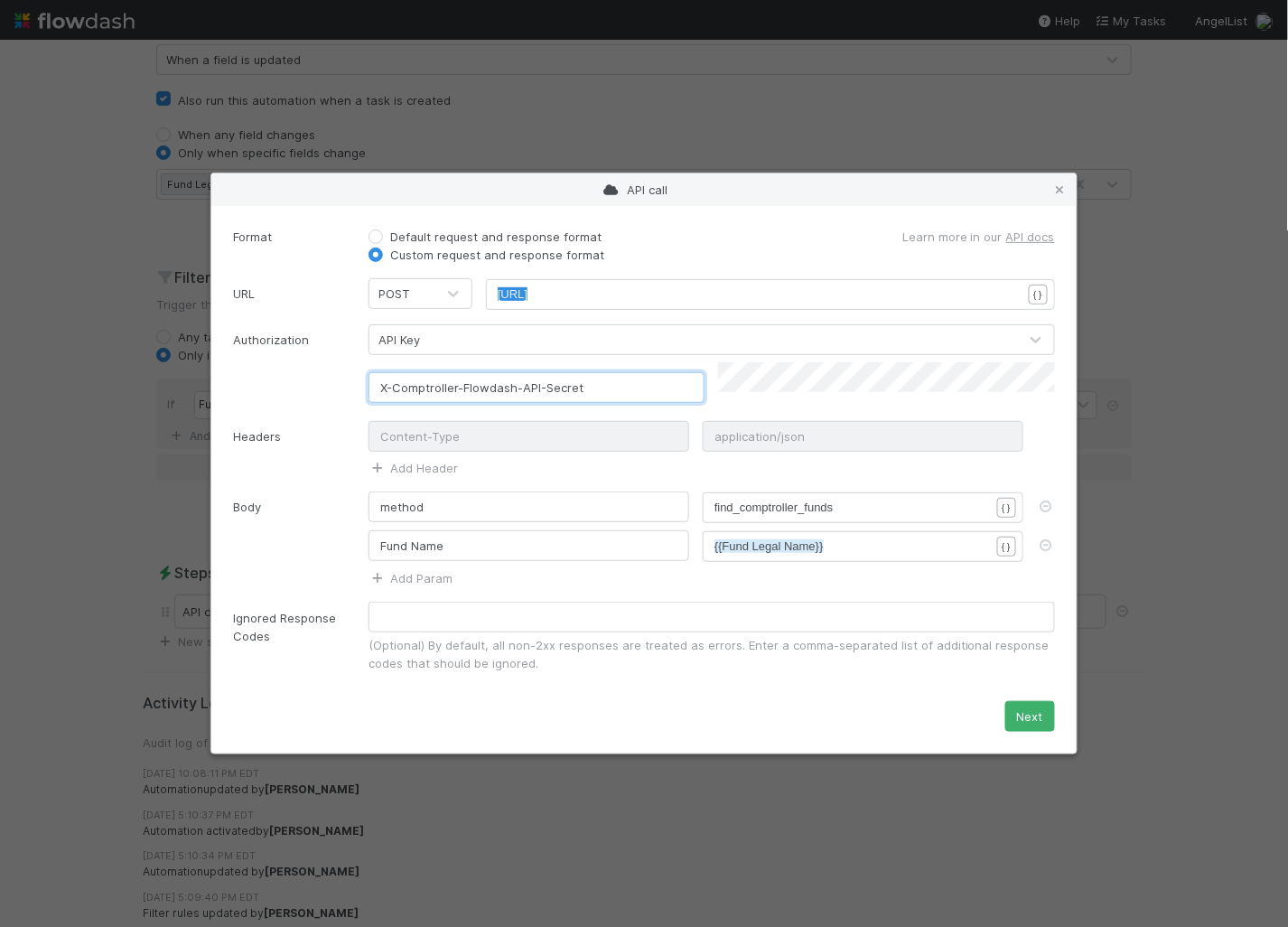
click at [553, 390] on input "X-Comptroller-Flowdash-API-Secret" at bounding box center [537, 388] width 336 height 31
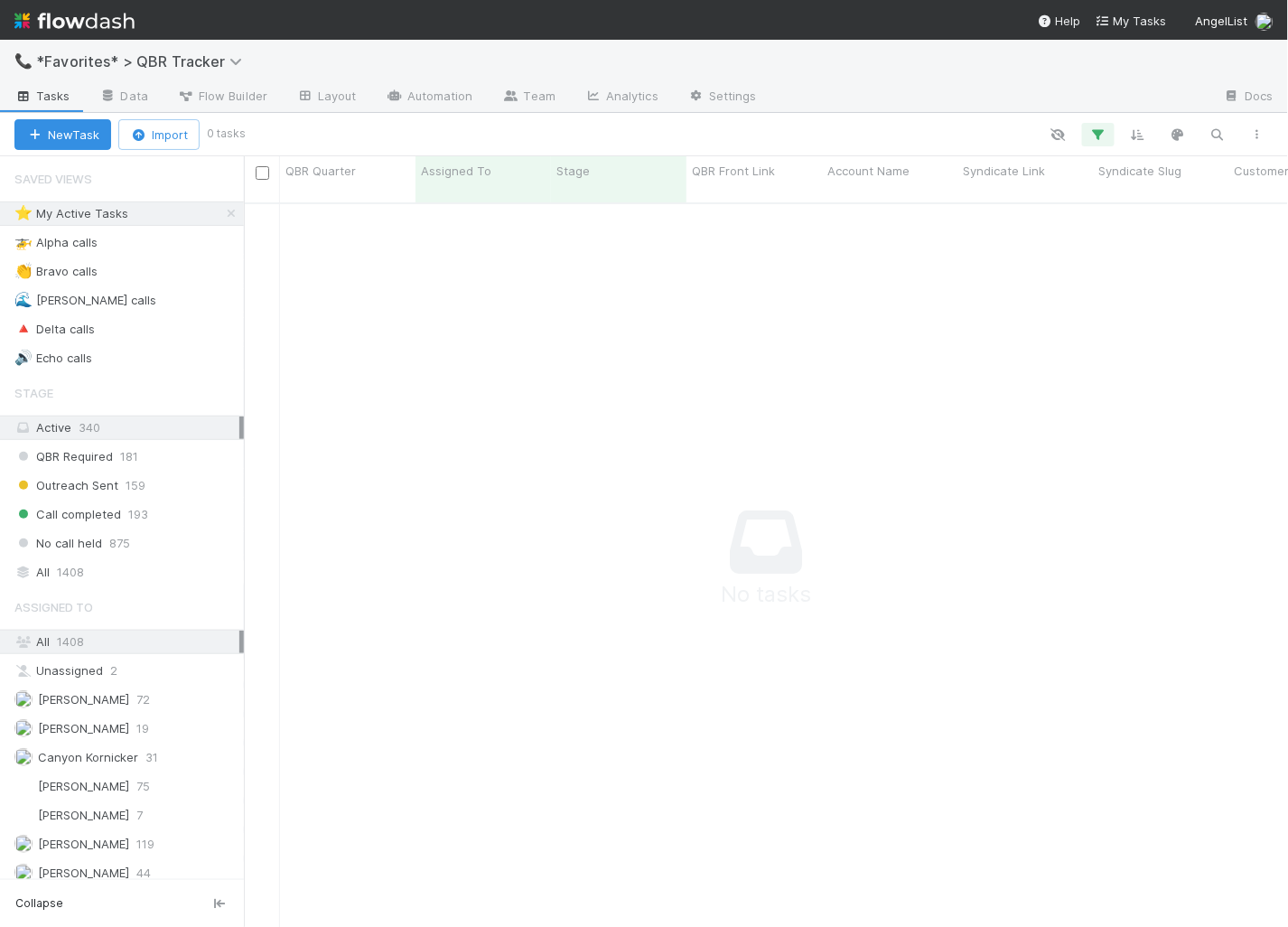
scroll to position [709, 1014]
